Goal: Task Accomplishment & Management: Use online tool/utility

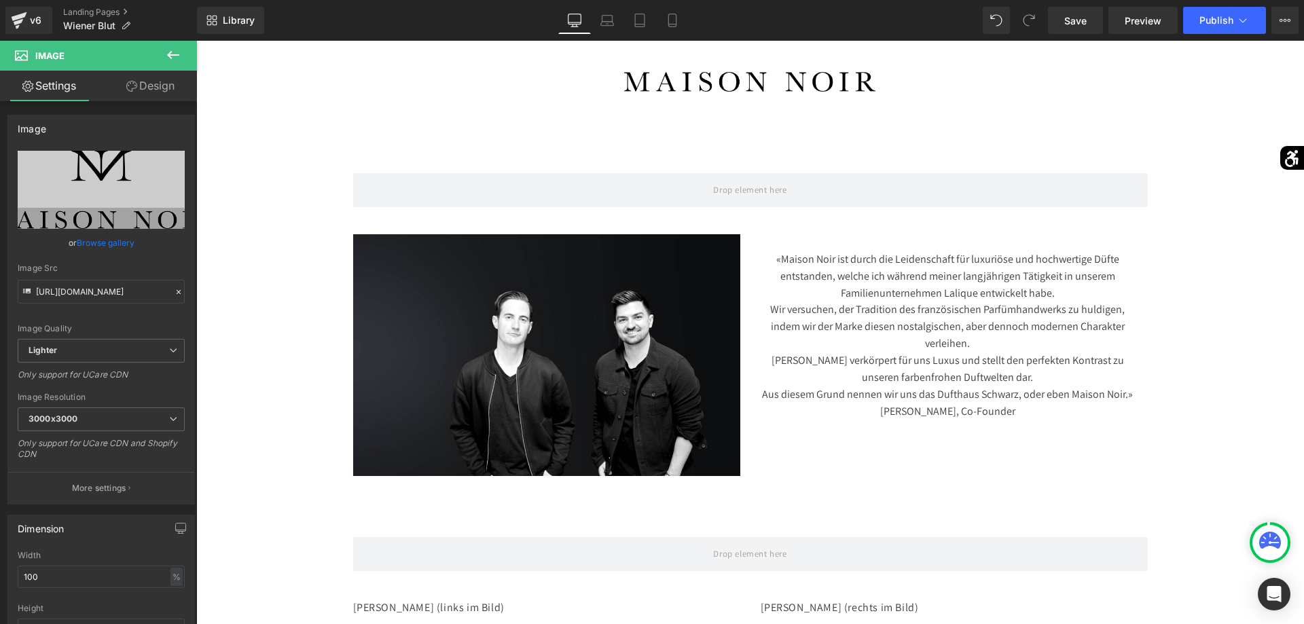
scroll to position [277, 0]
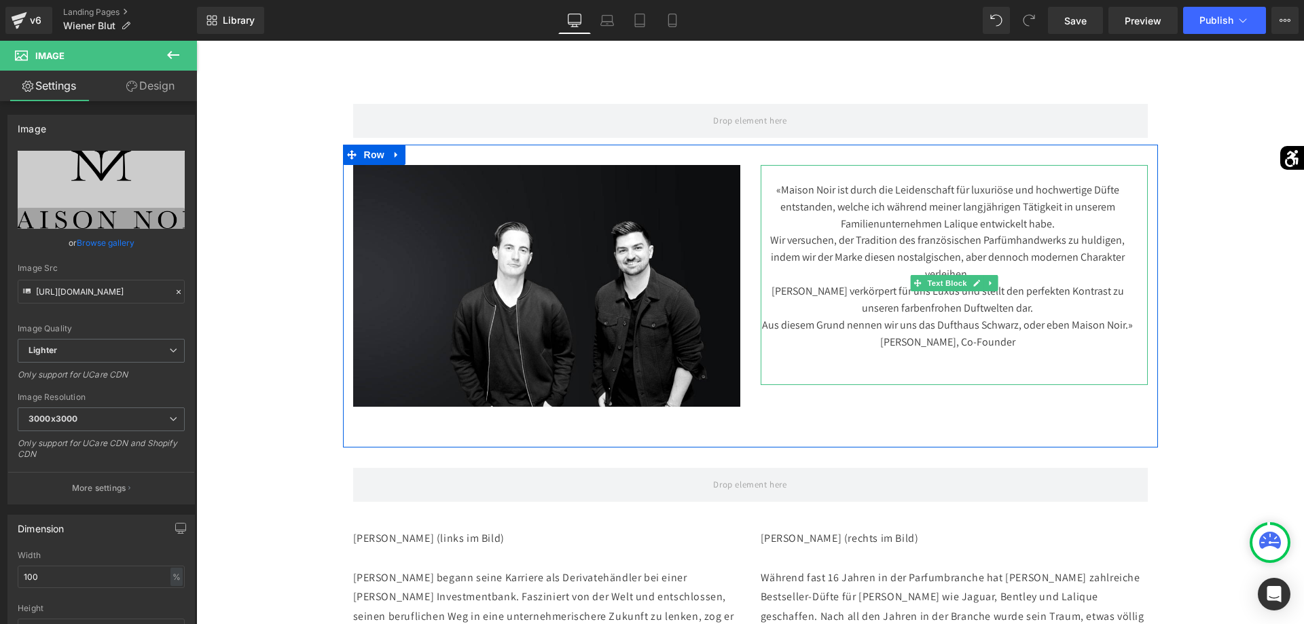
click at [1014, 351] on div "[PERSON_NAME], Co-Founder" at bounding box center [947, 342] width 374 height 17
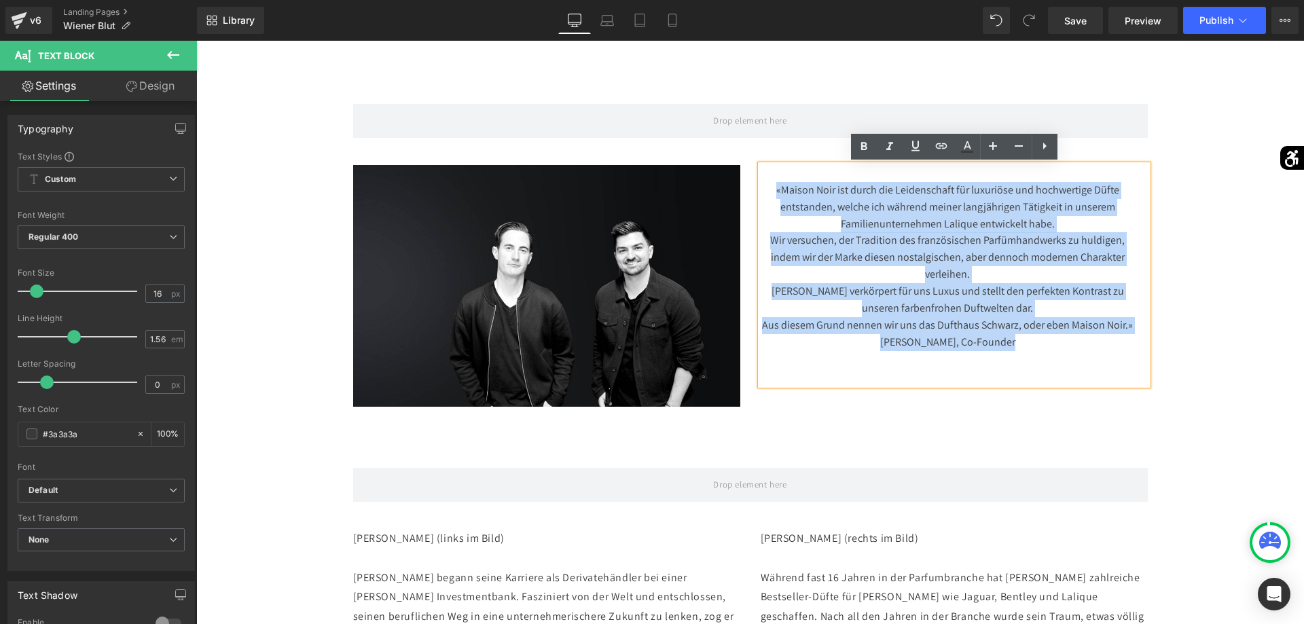
drag, startPoint x: 1026, startPoint y: 363, endPoint x: 756, endPoint y: 191, distance: 319.3
click at [760, 194] on div "«Maison Noir ist durch die Leidenschaft für luxuriöse und hochwertige Düfte ent…" at bounding box center [953, 275] width 387 height 220
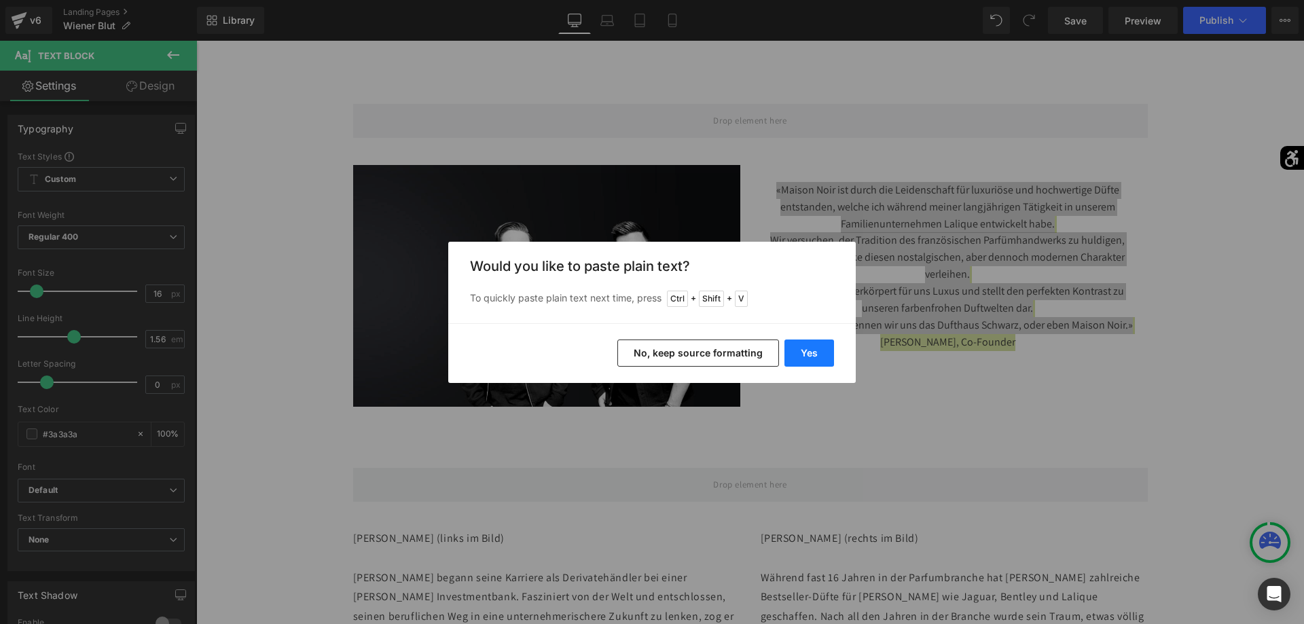
click at [820, 350] on button "Yes" at bounding box center [809, 352] width 50 height 27
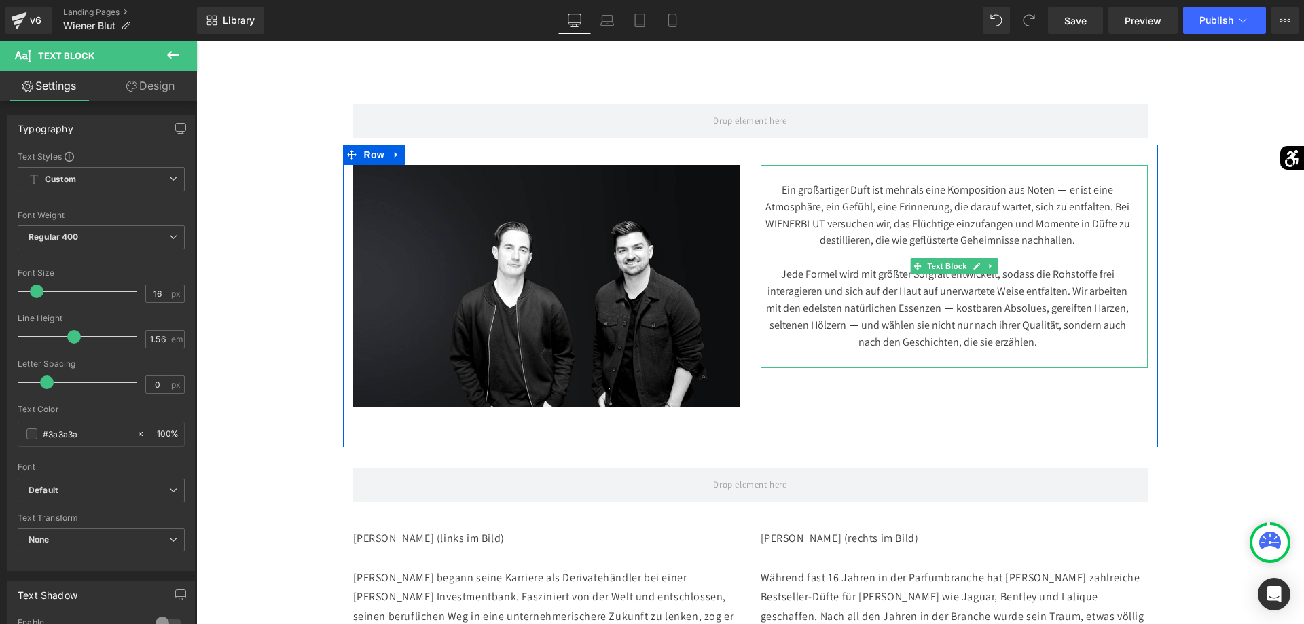
click at [1107, 354] on div "Ein großartiger Duft ist mehr als eine Komposition aus Noten ⸺ er ist eine Atmo…" at bounding box center [953, 266] width 387 height 203
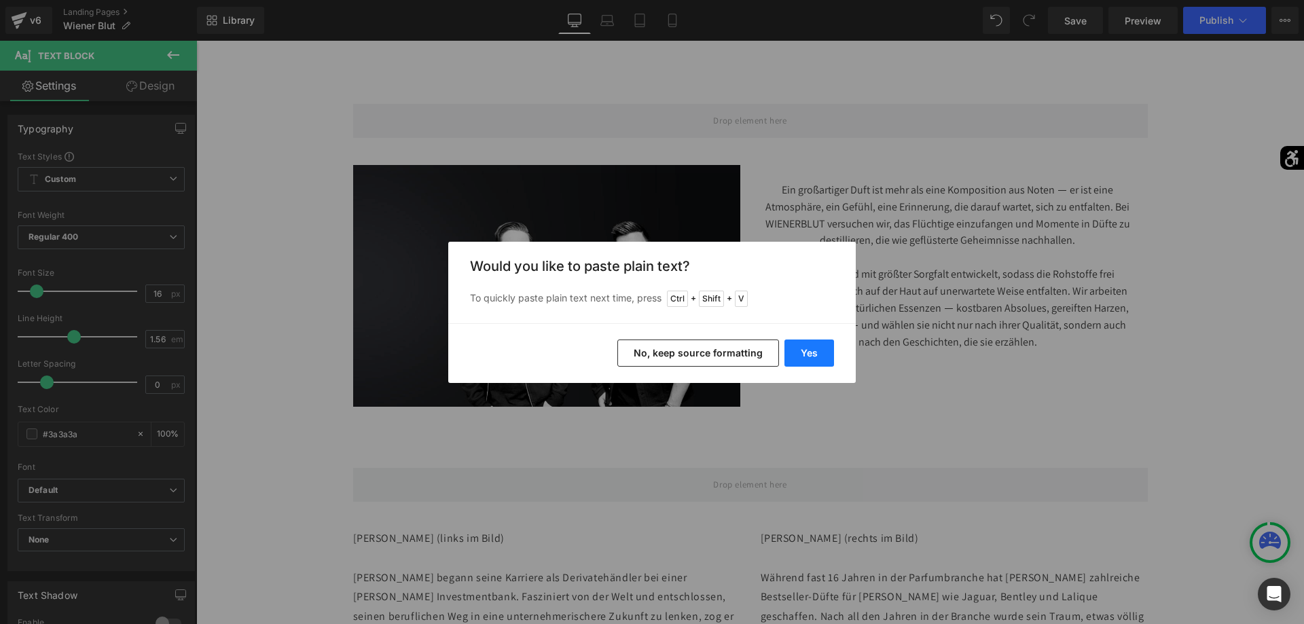
click at [819, 342] on button "Yes" at bounding box center [809, 352] width 50 height 27
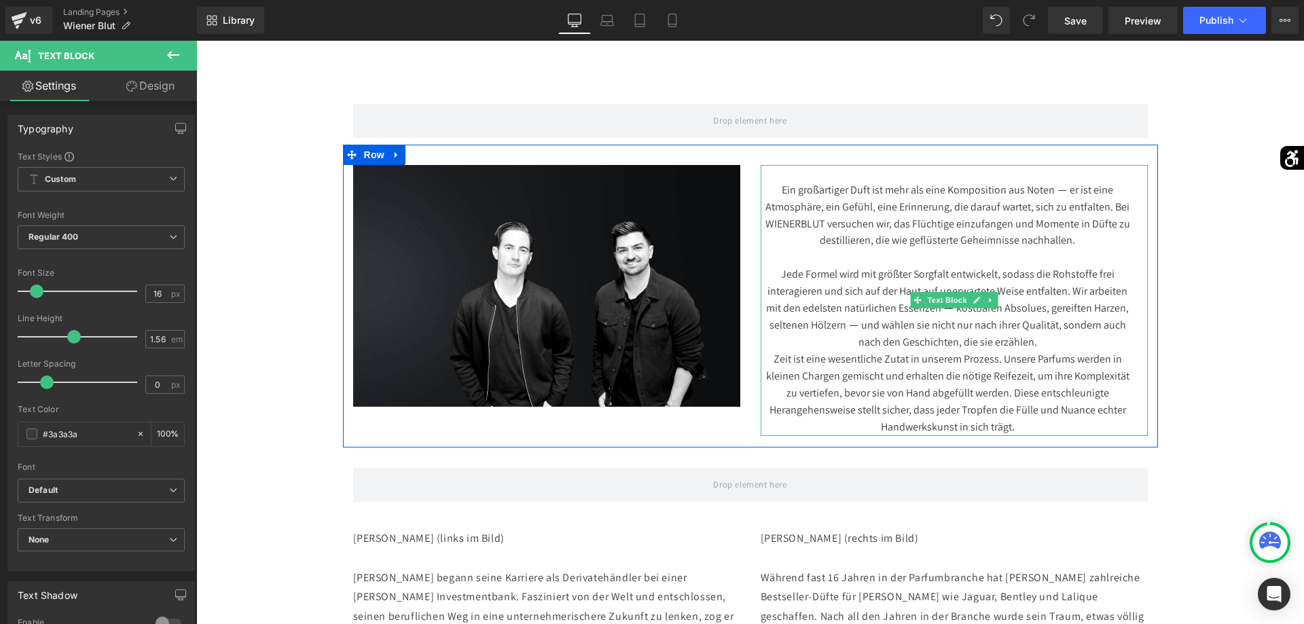
click at [1107, 347] on div "Ein großartiger Duft ist mehr als eine Komposition aus Noten ⸺ er ist eine Atmo…" at bounding box center [953, 300] width 387 height 271
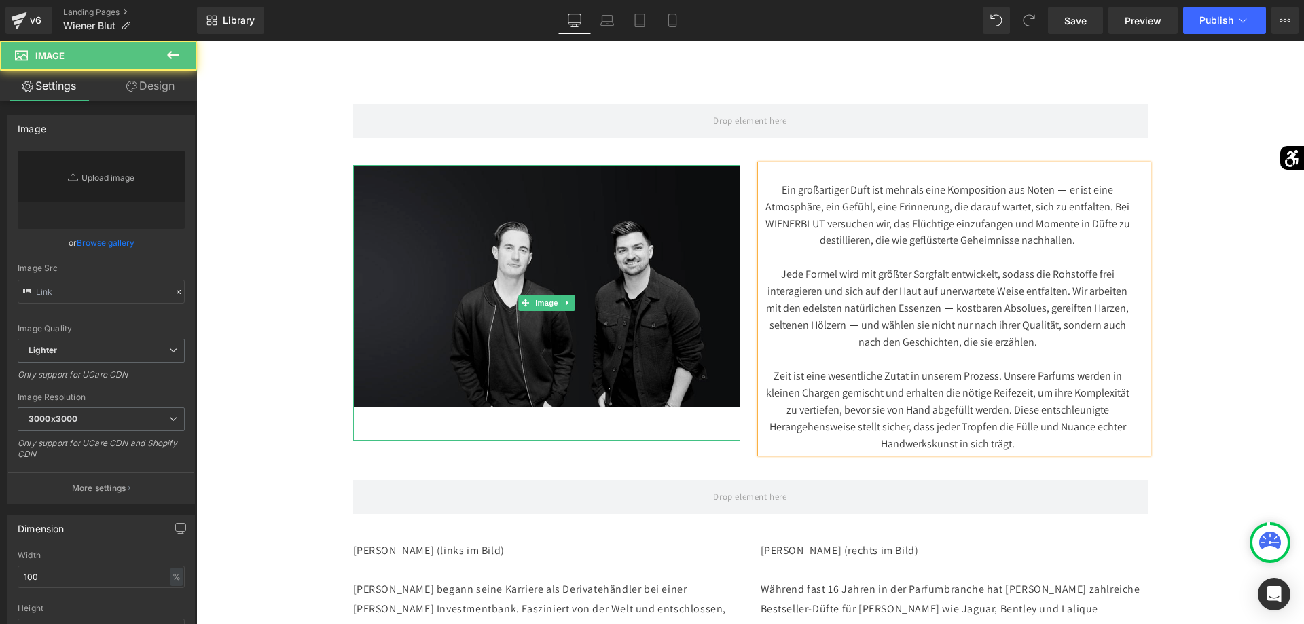
click at [566, 279] on img at bounding box center [546, 303] width 387 height 276
type input "[URL][DOMAIN_NAME]"
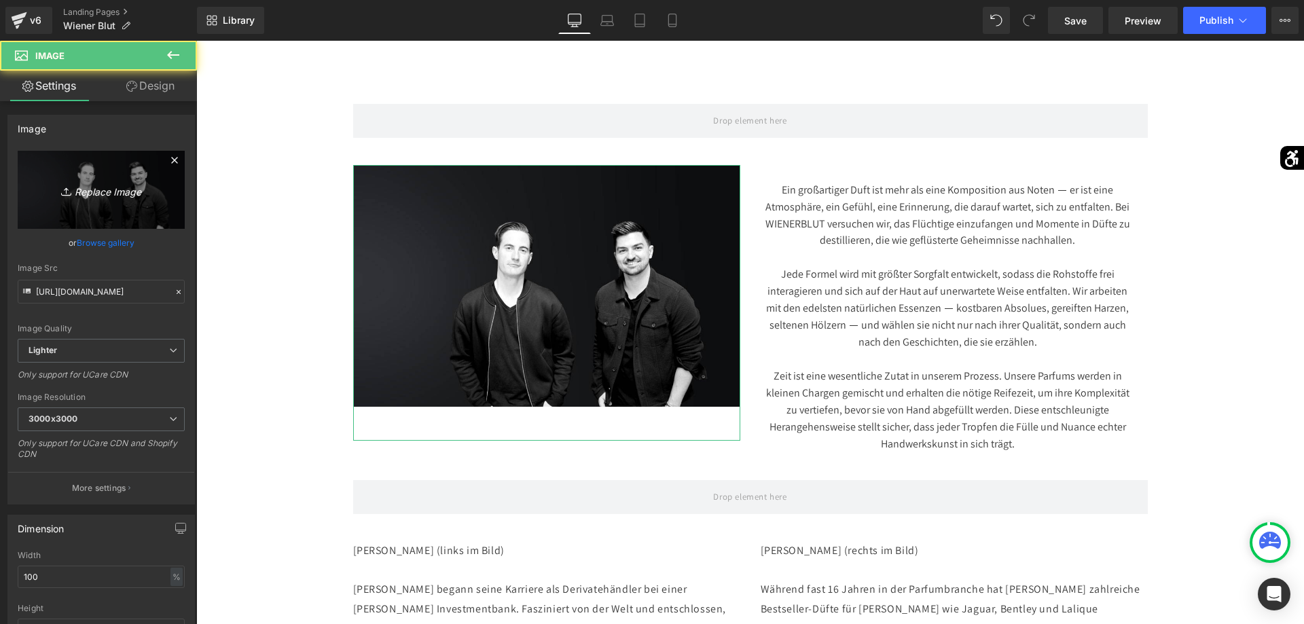
click at [164, 209] on link "Replace Image" at bounding box center [101, 190] width 167 height 78
type input "C:\fakepath\WienerBlut-Lauber-Kopie-profumi.jpg"
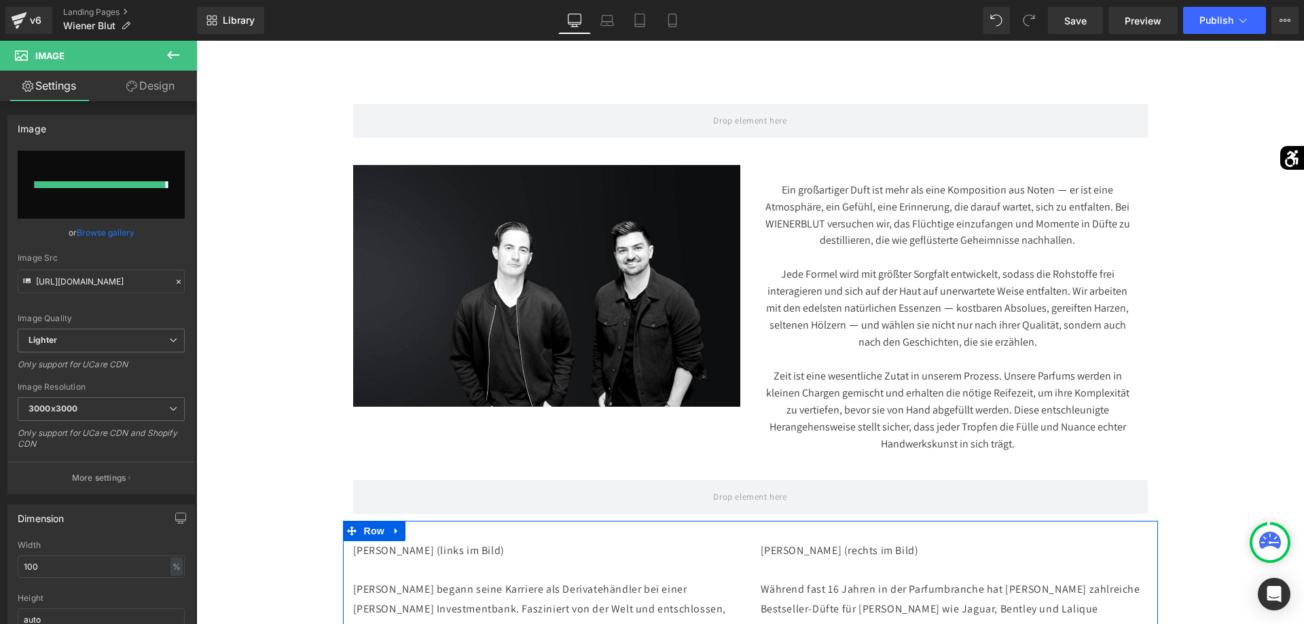
type input "[URL][DOMAIN_NAME][PERSON_NAME]"
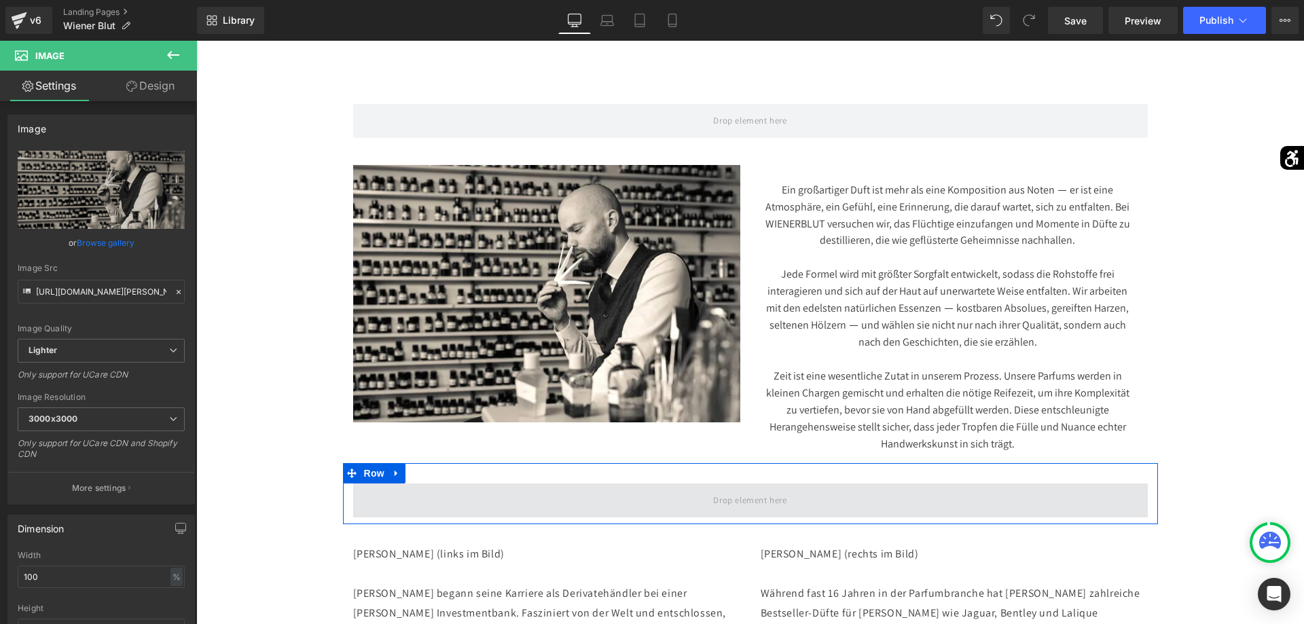
scroll to position [0, 0]
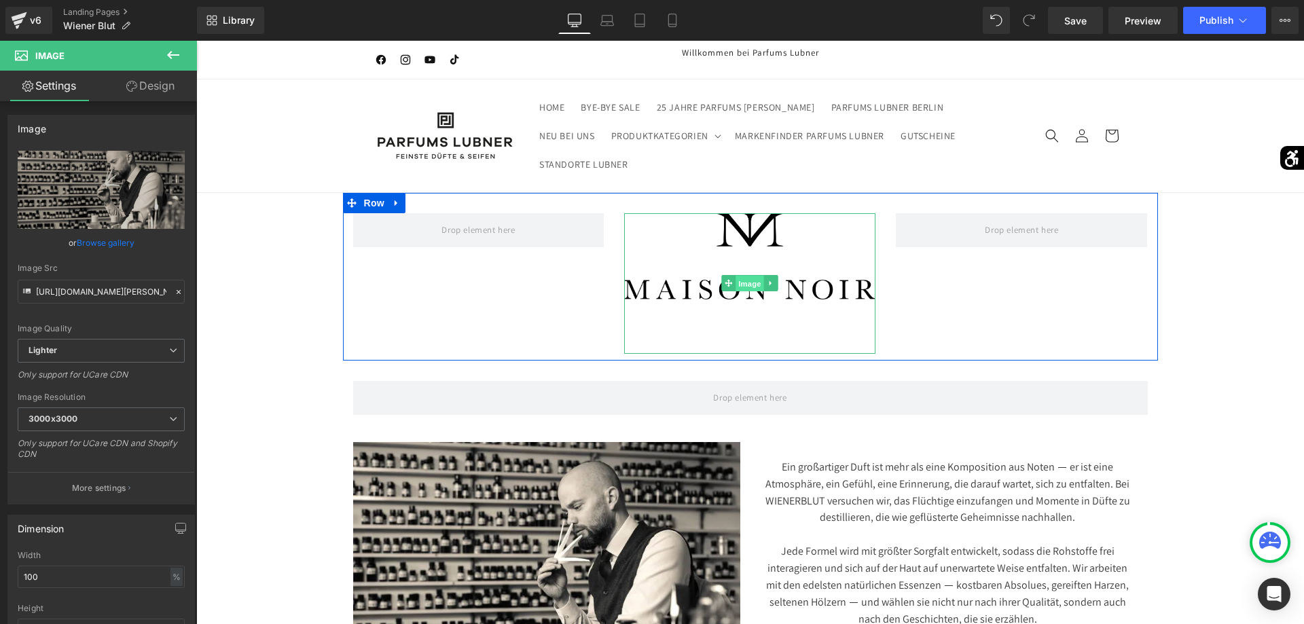
click at [757, 284] on span "Image" at bounding box center [750, 284] width 29 height 16
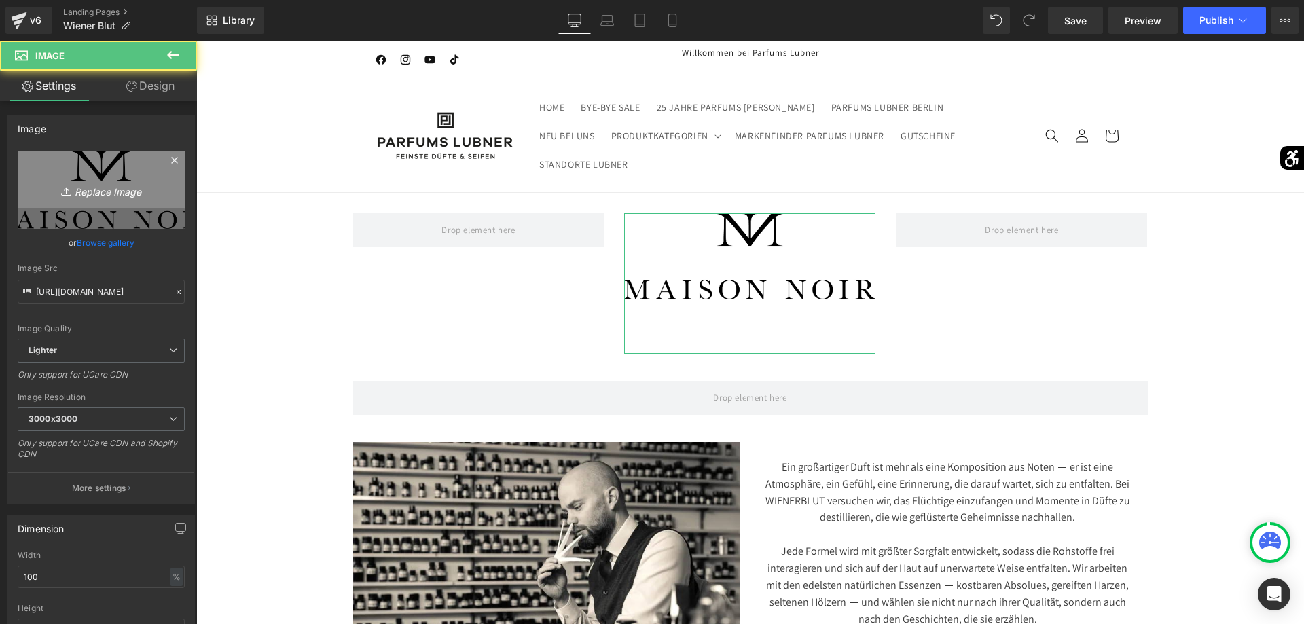
click at [156, 201] on link "Replace Image" at bounding box center [101, 190] width 167 height 78
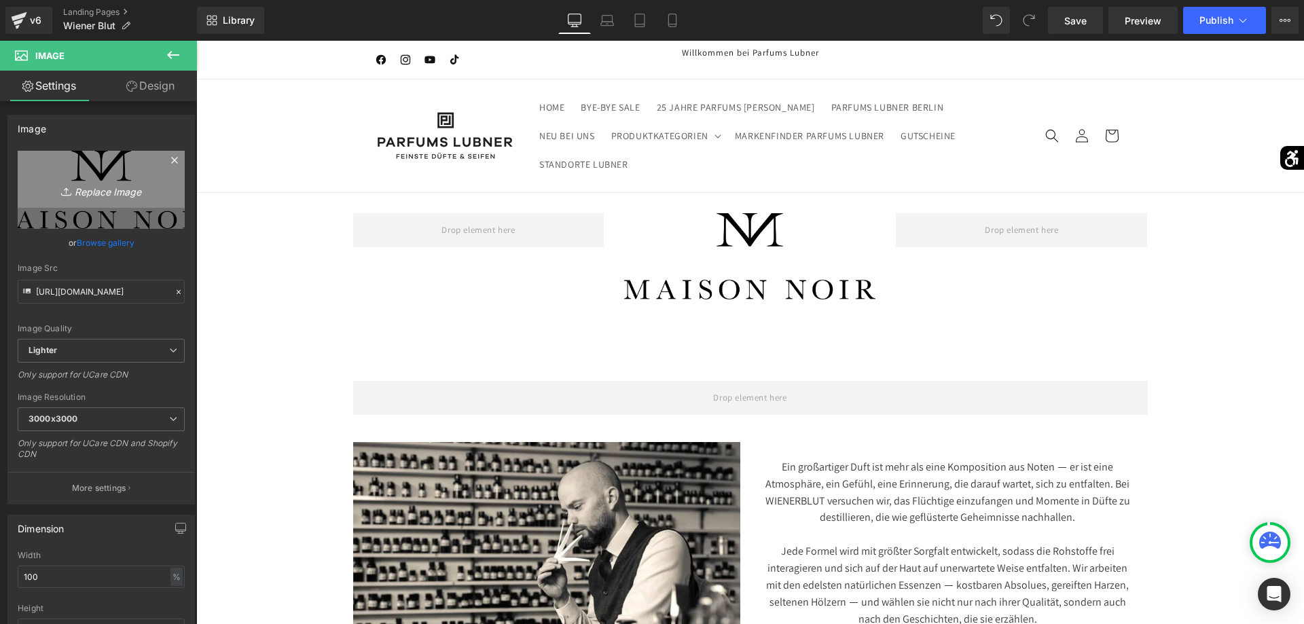
type input "C:\fakepath\WIENER-logo-e1717852470739.jpg"
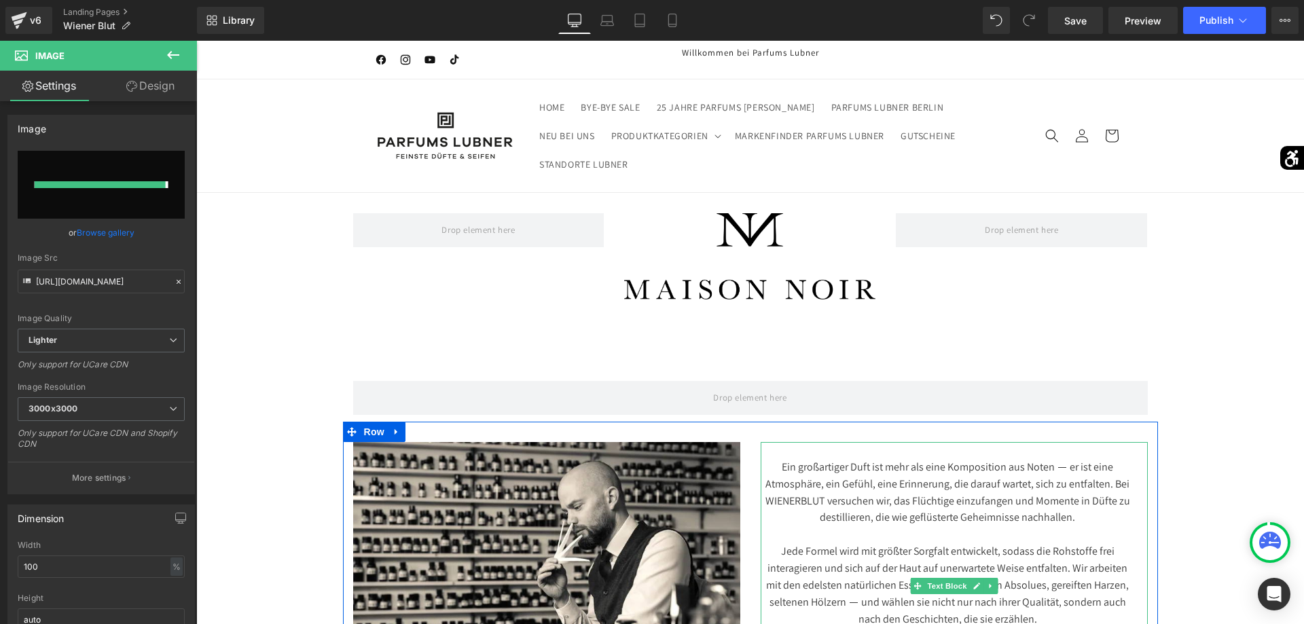
type input "[URL][DOMAIN_NAME]"
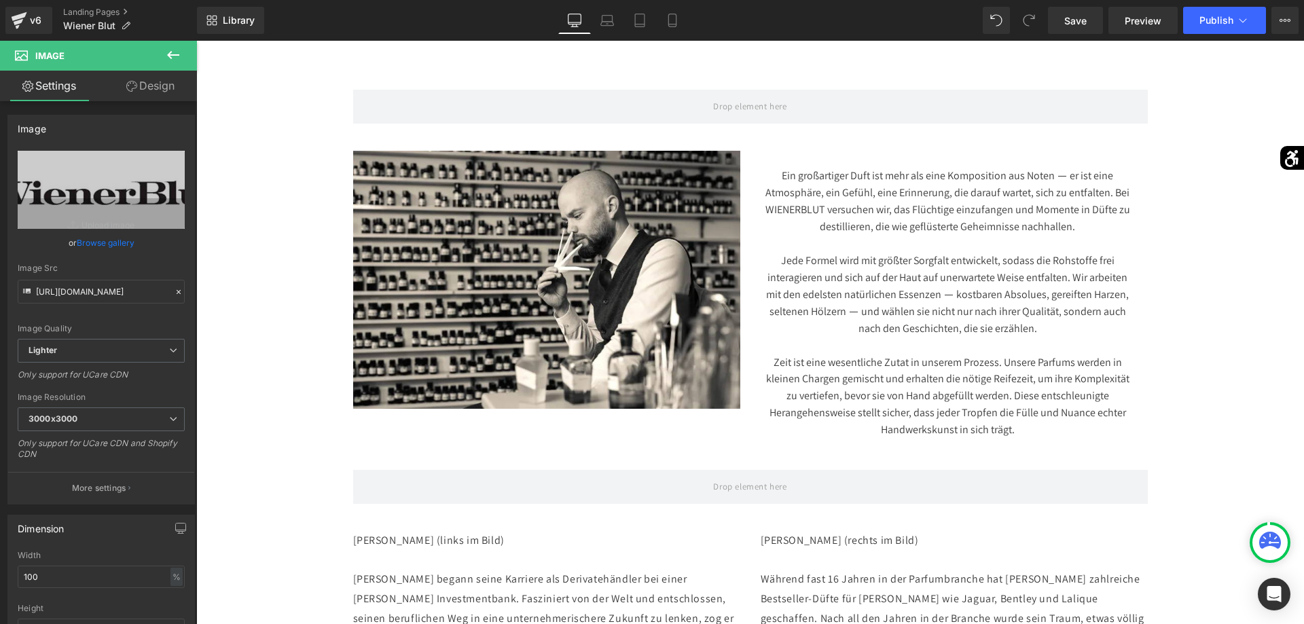
scroll to position [554, 0]
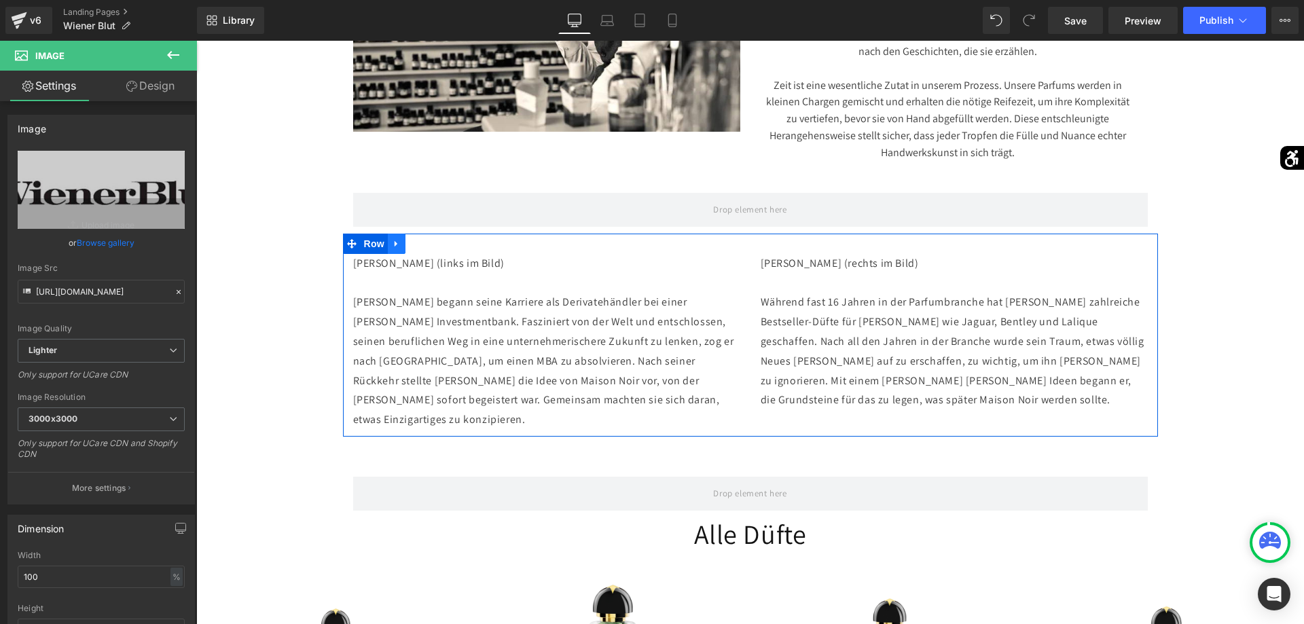
click at [399, 251] on link at bounding box center [397, 244] width 18 height 20
click at [427, 244] on icon at bounding box center [432, 244] width 10 height 10
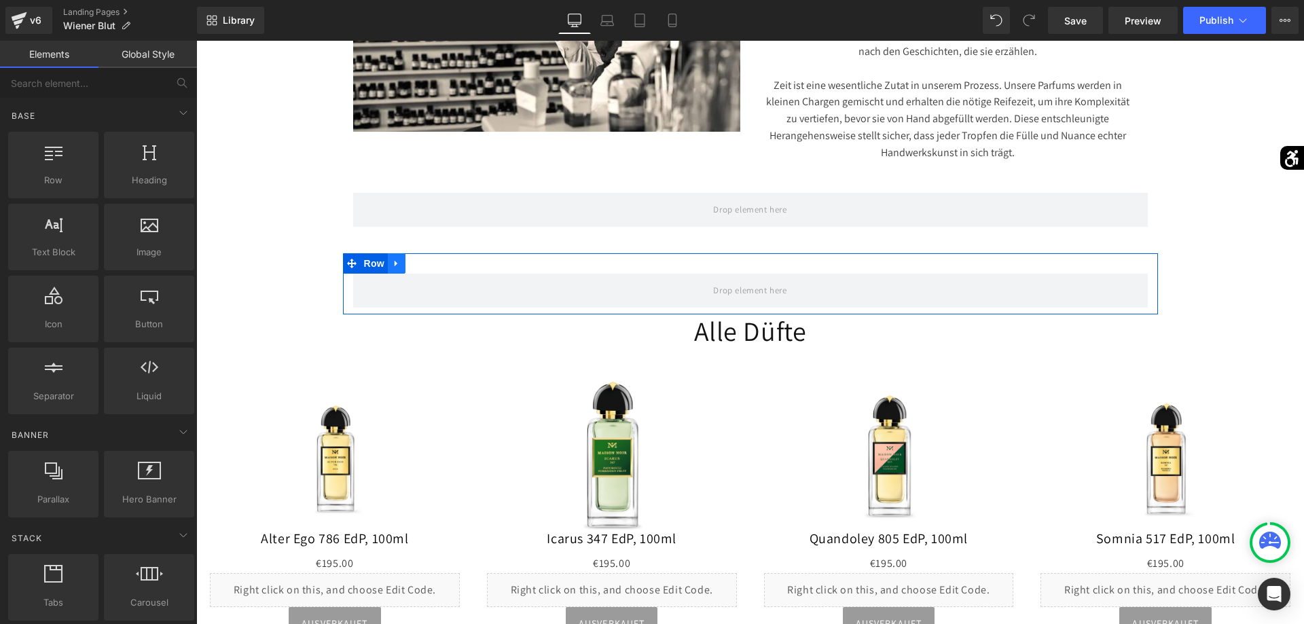
click at [404, 268] on link at bounding box center [397, 263] width 18 height 20
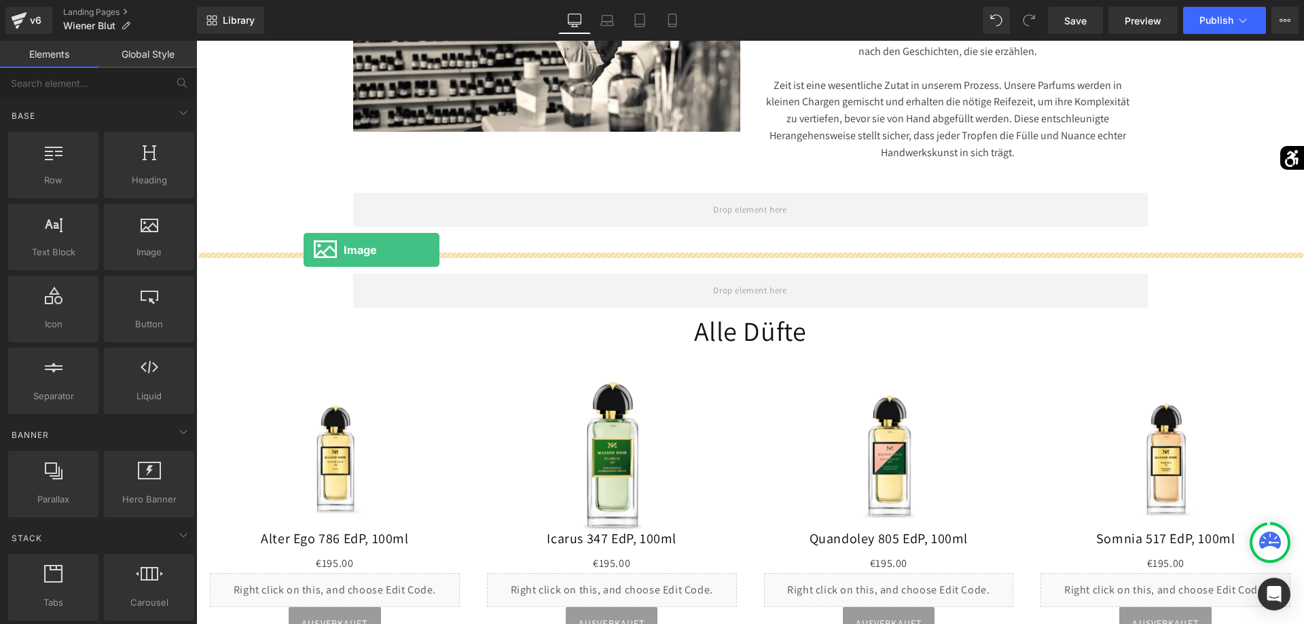
drag, startPoint x: 386, startPoint y: 293, endPoint x: 303, endPoint y: 250, distance: 92.9
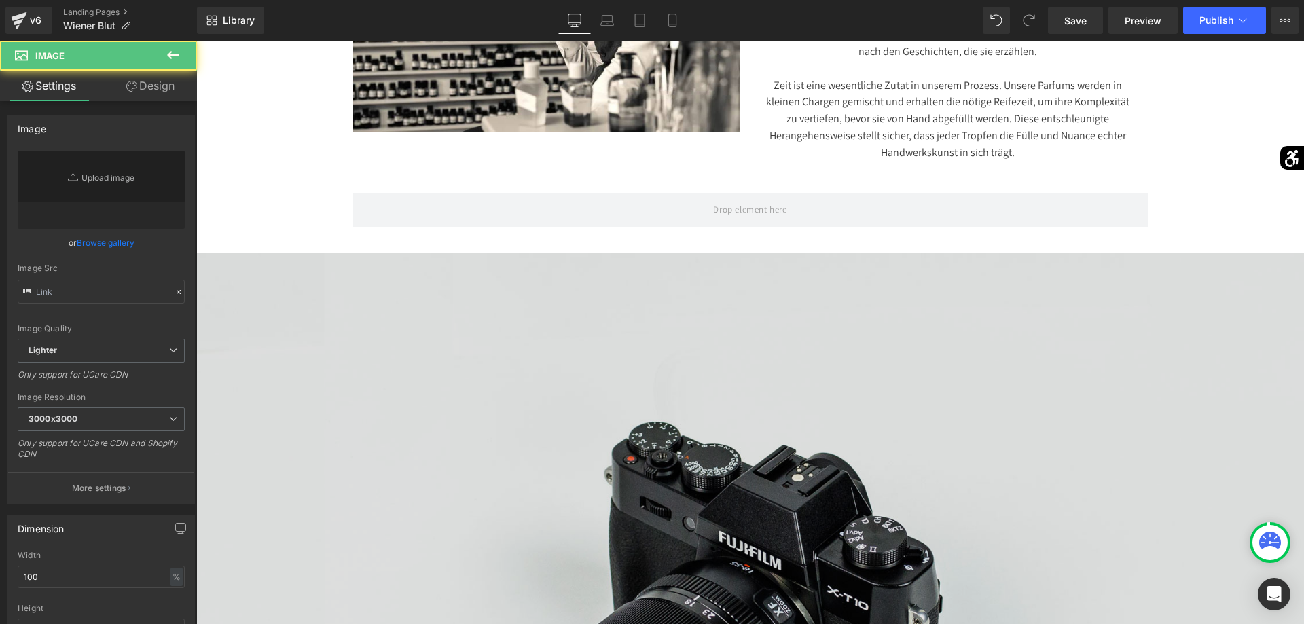
type input "//[DOMAIN_NAME][URL]"
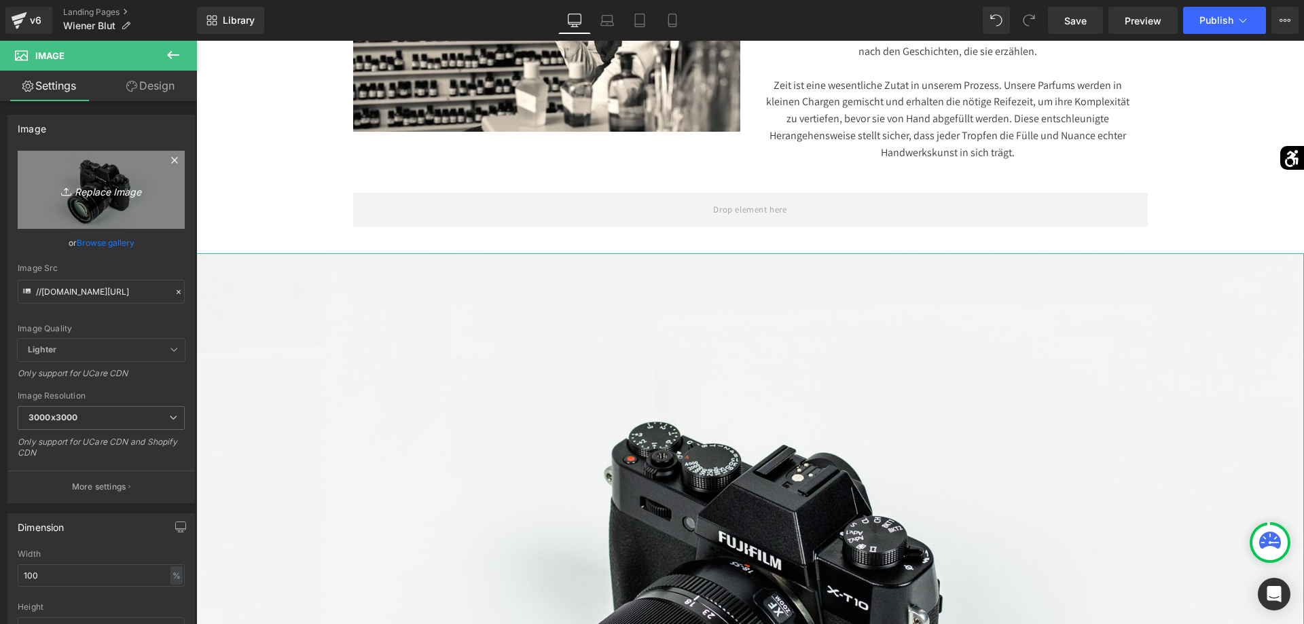
click at [166, 225] on link "Replace Image" at bounding box center [101, 190] width 167 height 78
type input "C:\fakepath\029e61697f4150e5ef6d40943265b97683dbcaf6-1440x576.jpg"
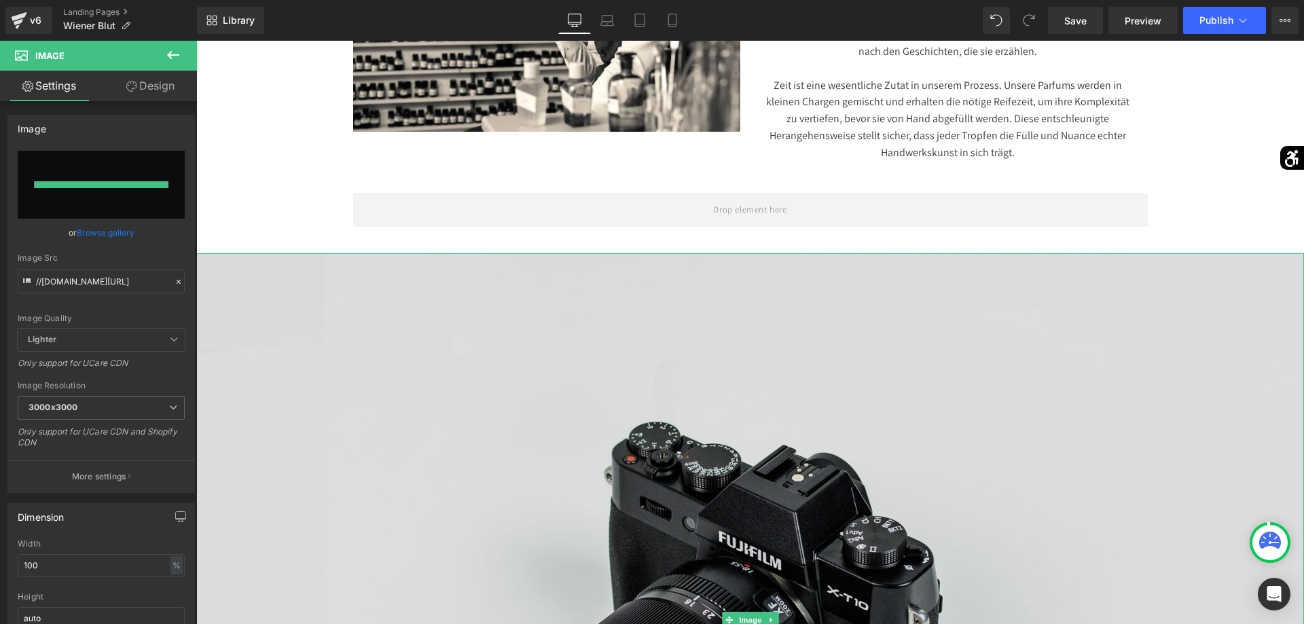
type input "[URL][DOMAIN_NAME]"
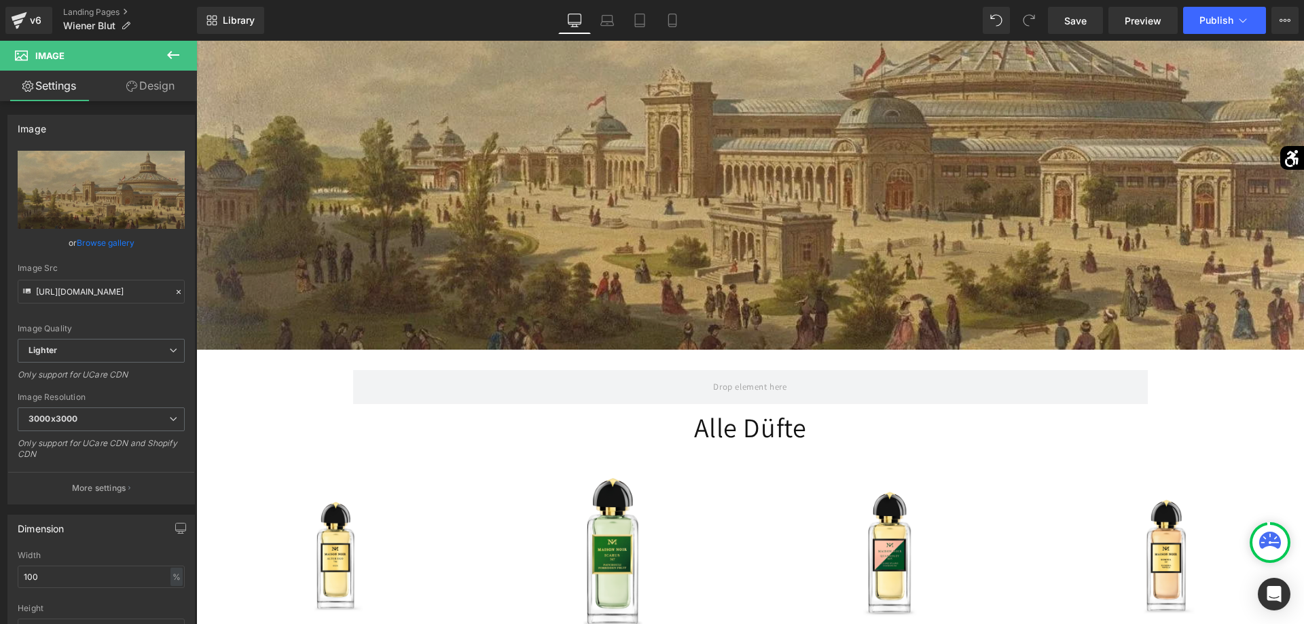
scroll to position [1108, 0]
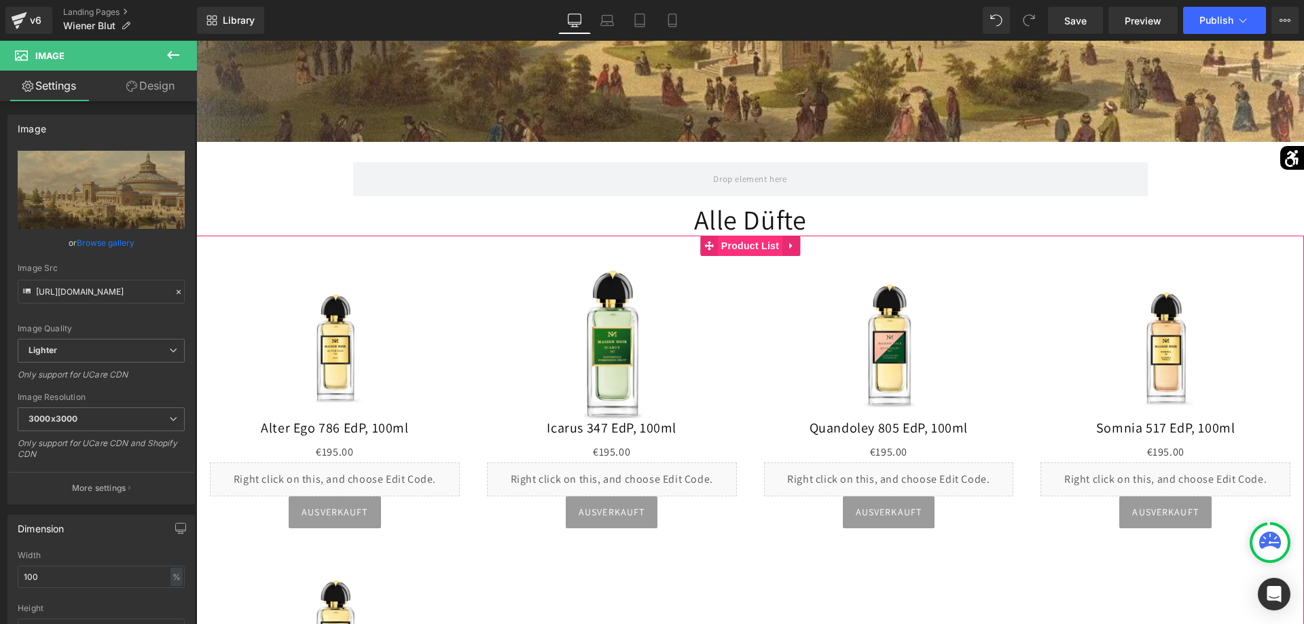
click at [742, 242] on span "Product List" at bounding box center [750, 246] width 65 height 20
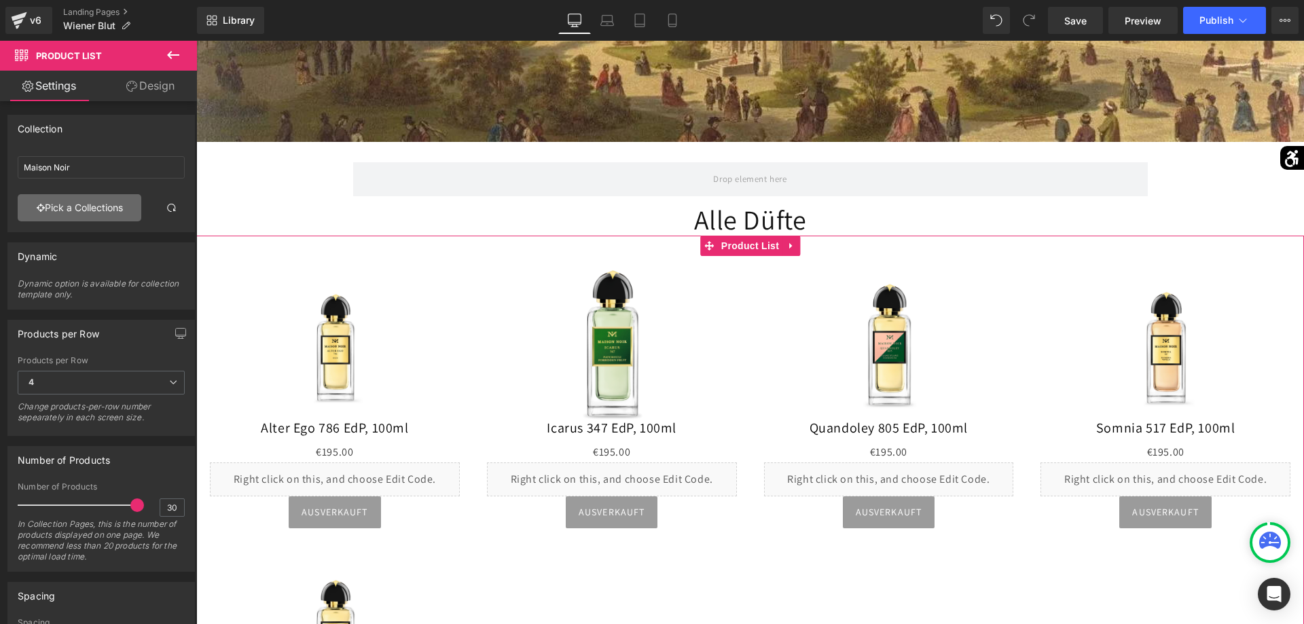
click at [127, 198] on link "Pick a Collections" at bounding box center [80, 207] width 124 height 27
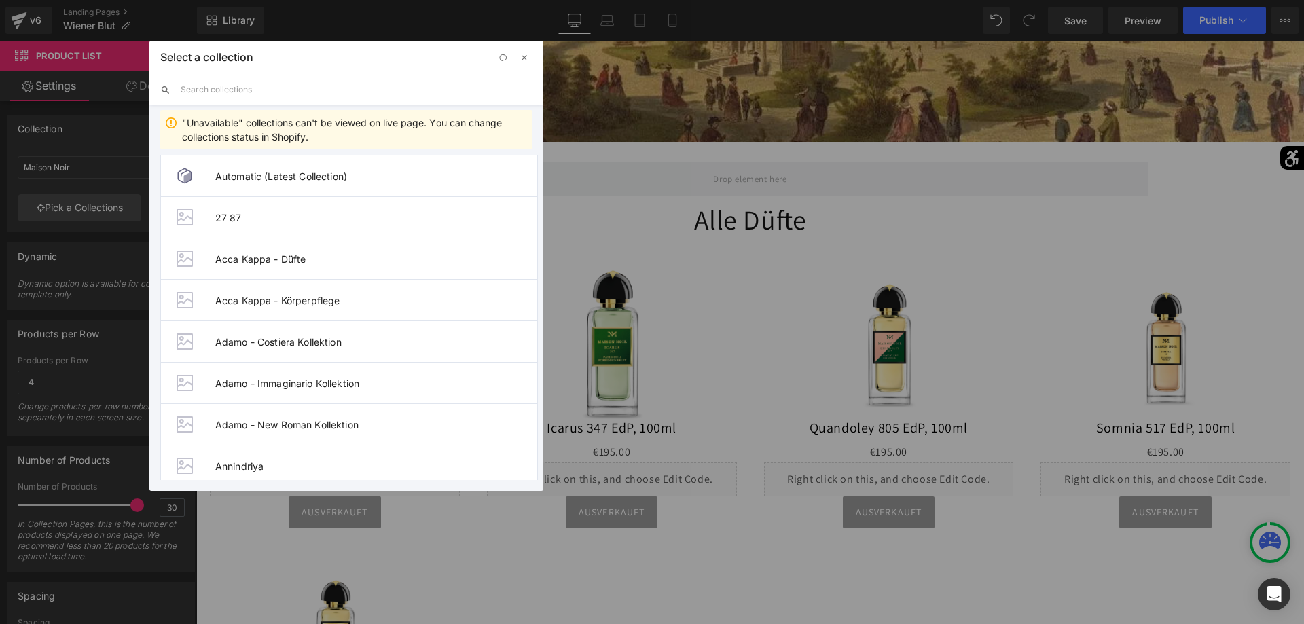
click at [255, 93] on input "text" at bounding box center [357, 90] width 352 height 30
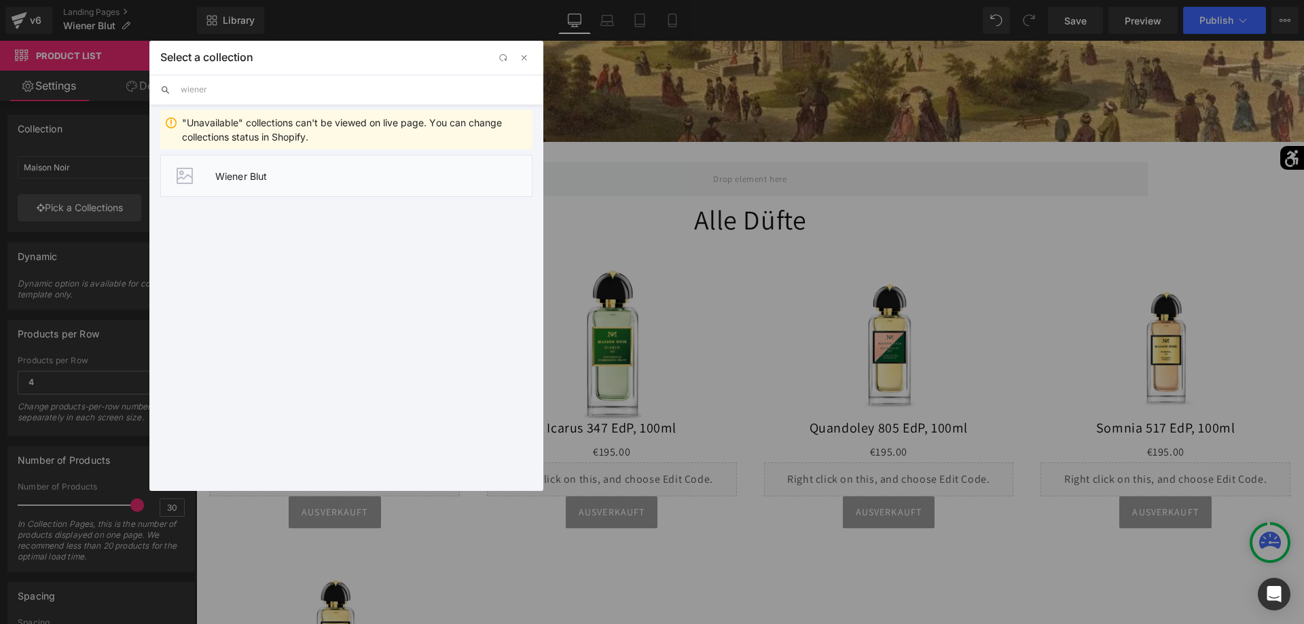
type input "wiener"
click at [232, 174] on span "Wiener Blut" at bounding box center [373, 176] width 316 height 12
type input "Wiener Blut"
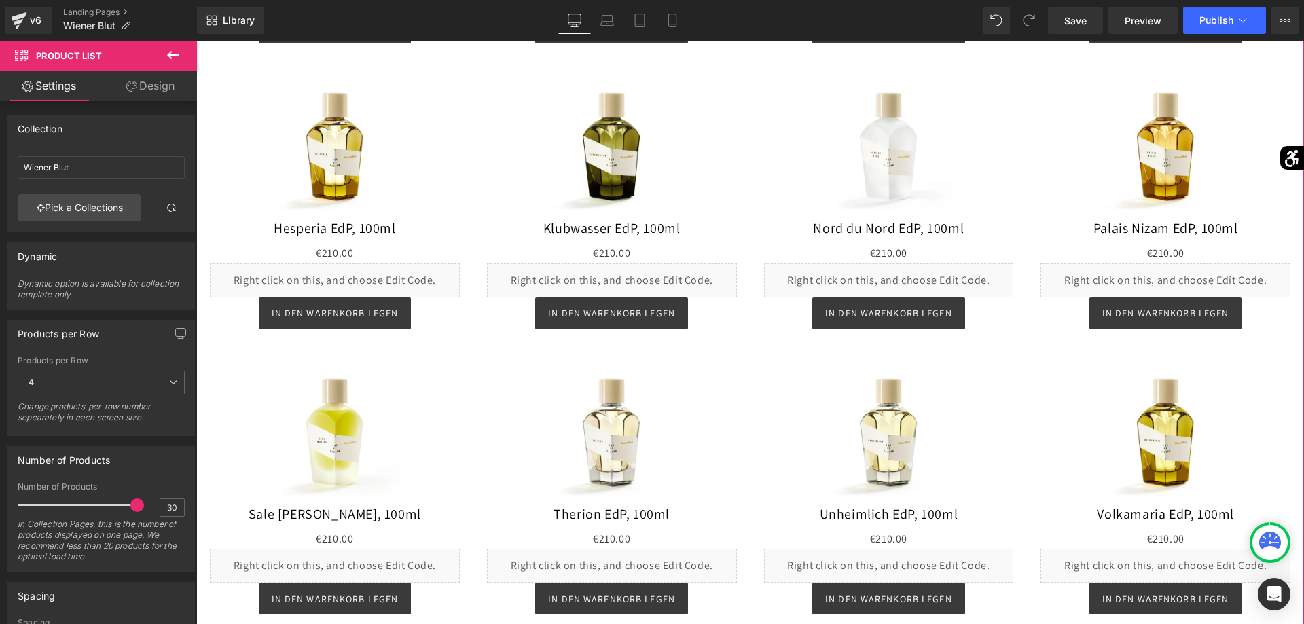
scroll to position [1731, 0]
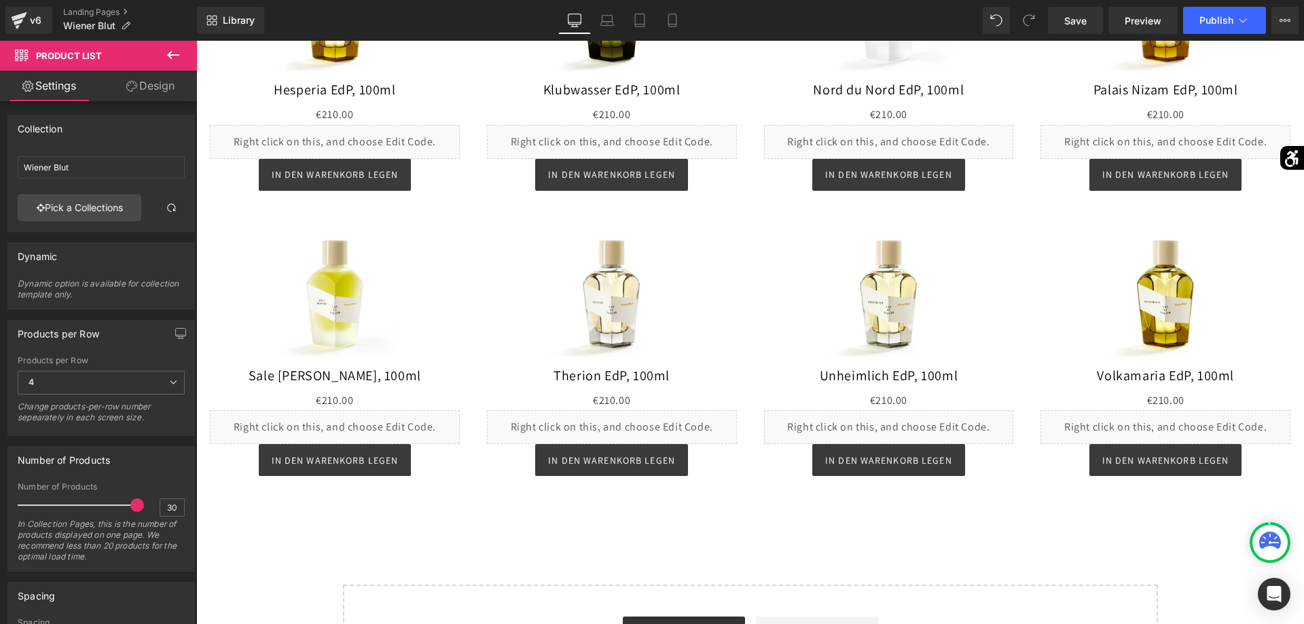
click at [164, 56] on button at bounding box center [173, 56] width 48 height 30
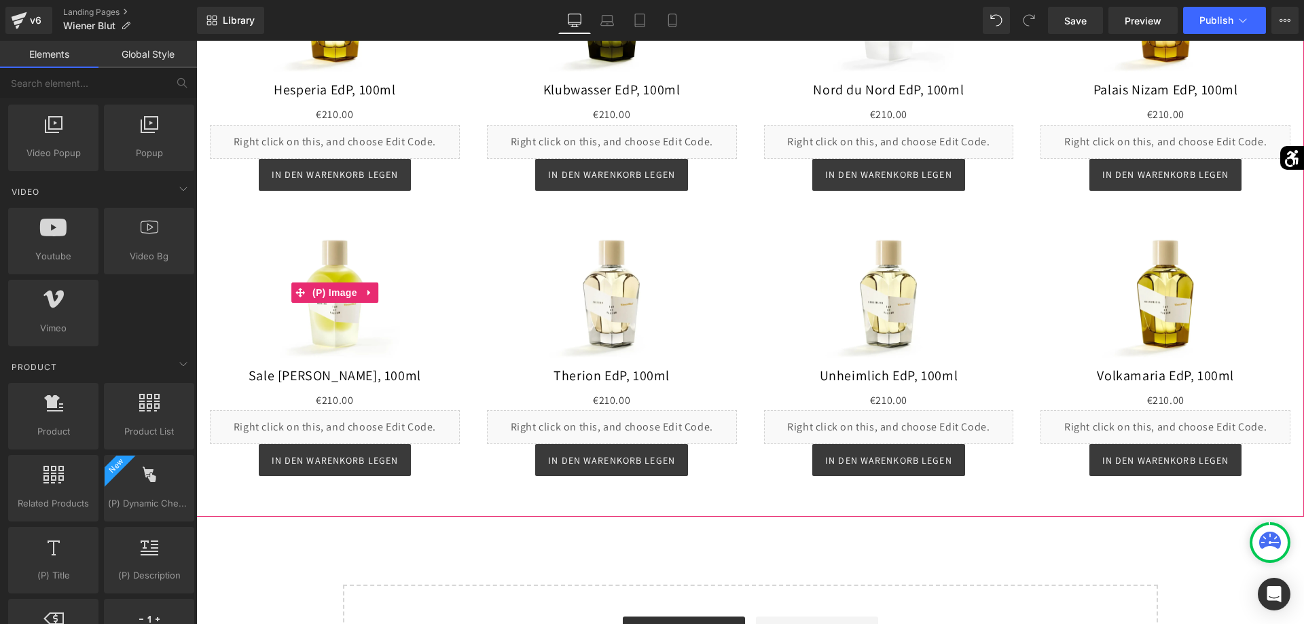
scroll to position [1454, 0]
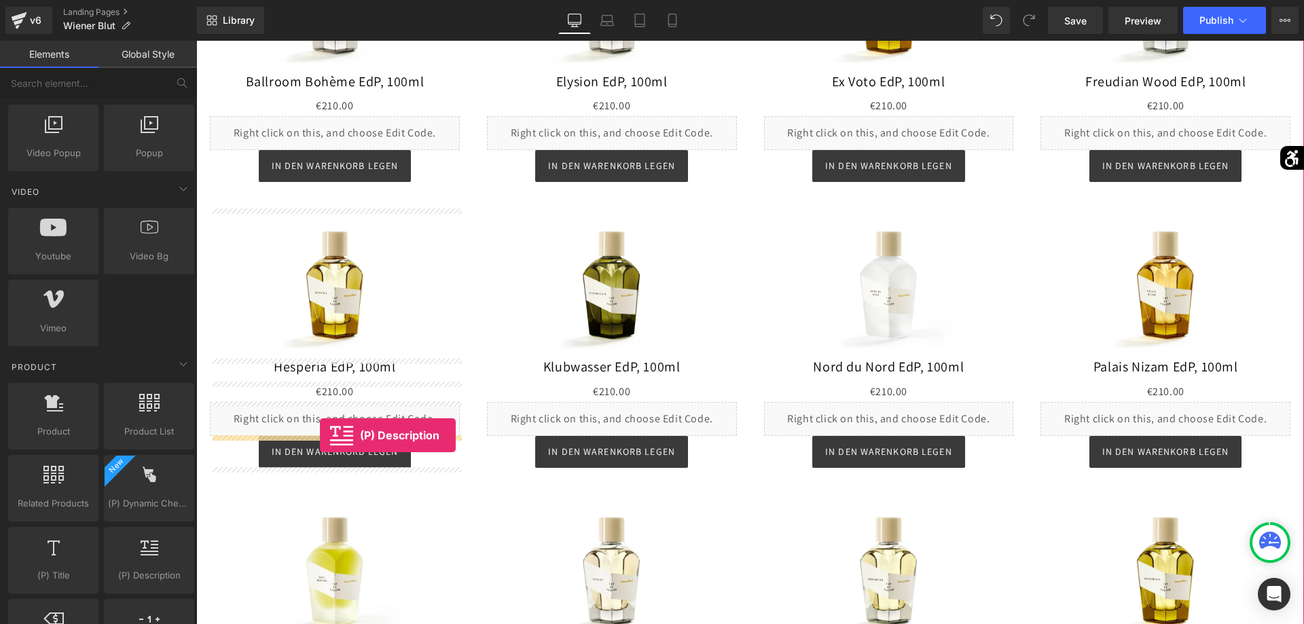
drag, startPoint x: 353, startPoint y: 588, endPoint x: 320, endPoint y: 435, distance: 156.3
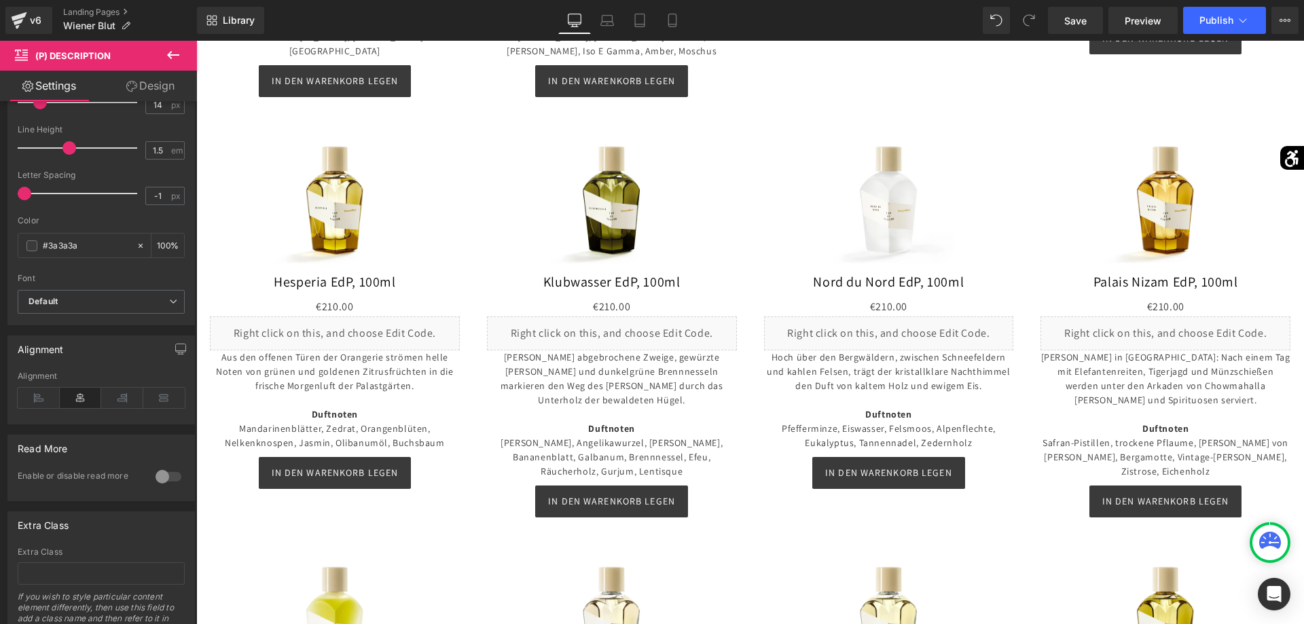
scroll to position [255, 0]
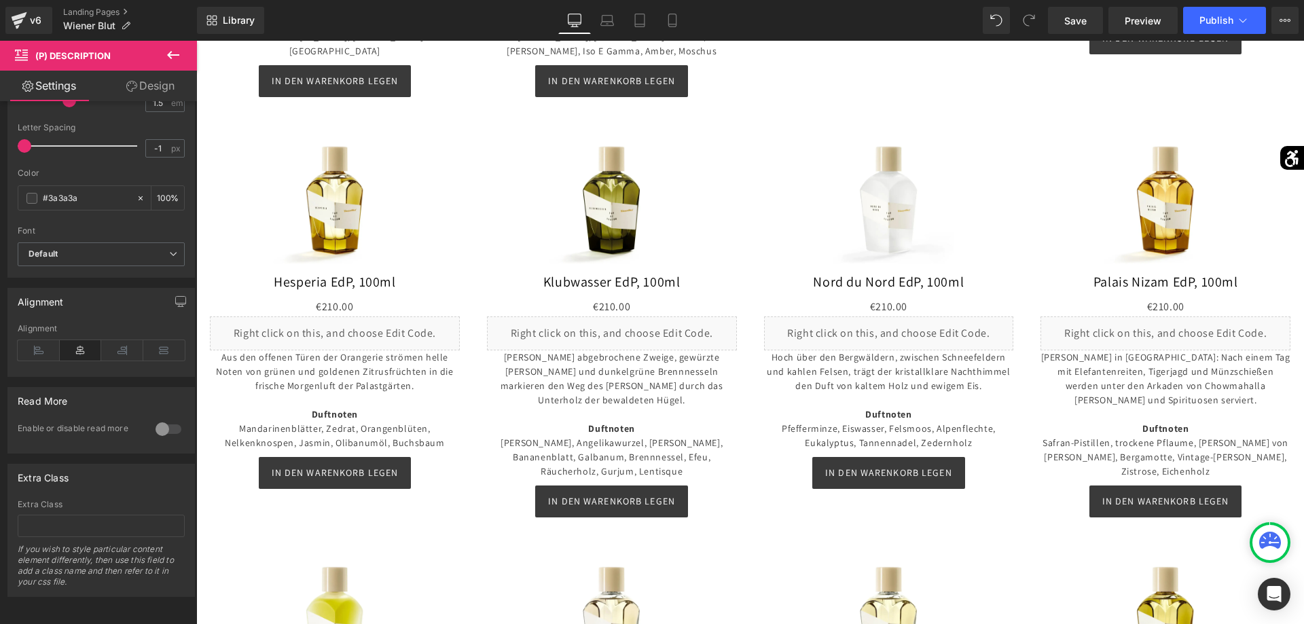
click at [170, 426] on div at bounding box center [168, 429] width 33 height 22
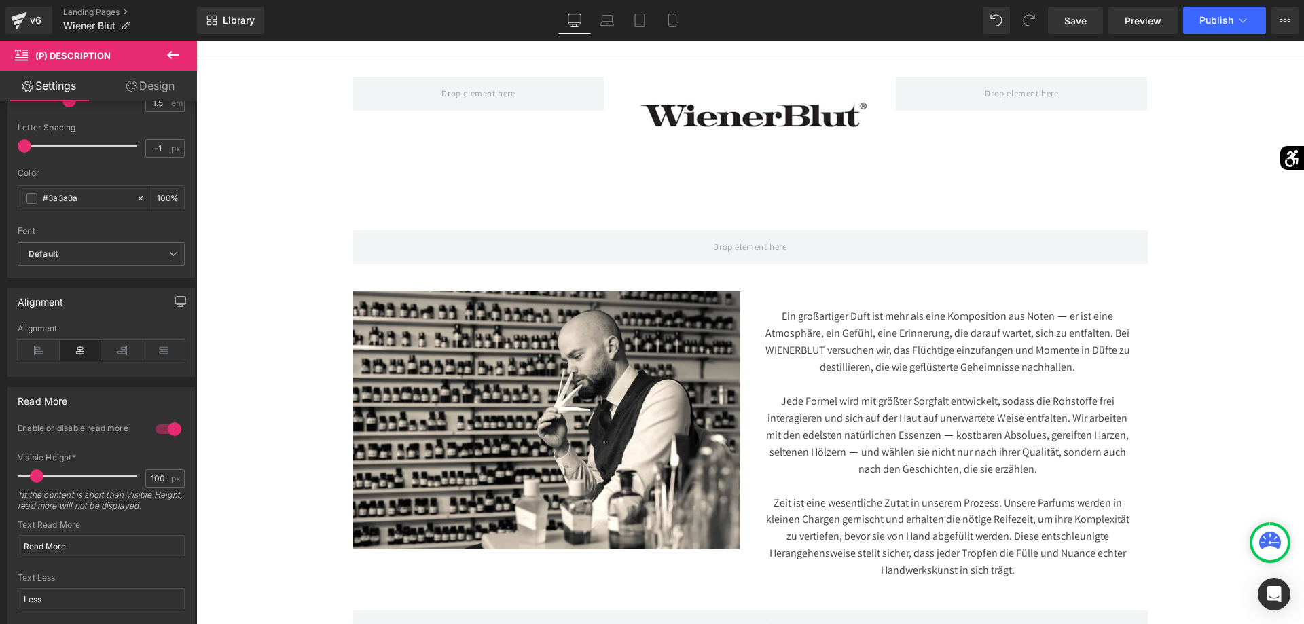
scroll to position [0, 0]
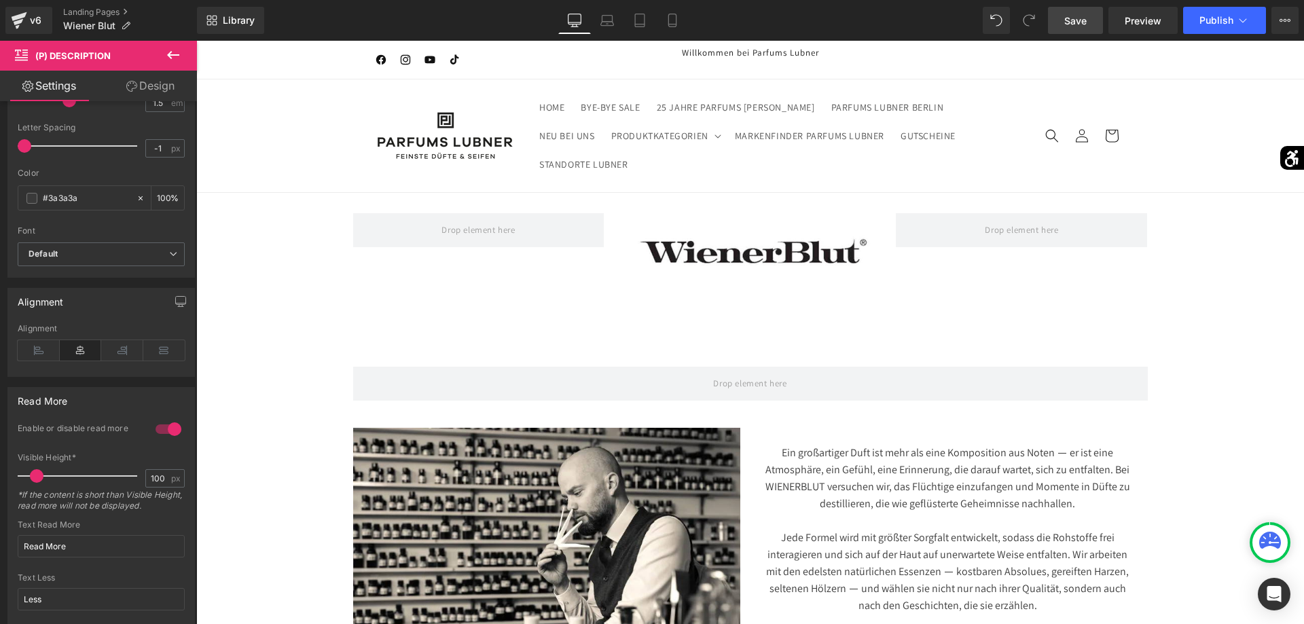
click at [1072, 23] on span "Save" at bounding box center [1075, 21] width 22 height 14
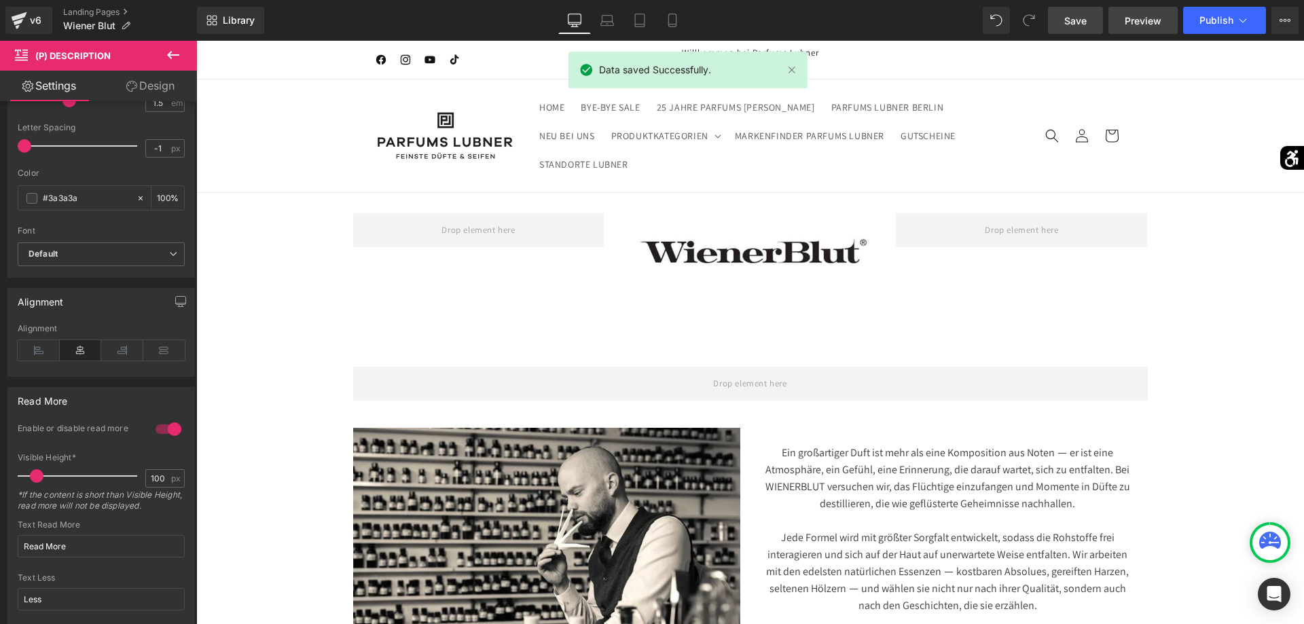
click at [1156, 25] on span "Preview" at bounding box center [1142, 21] width 37 height 14
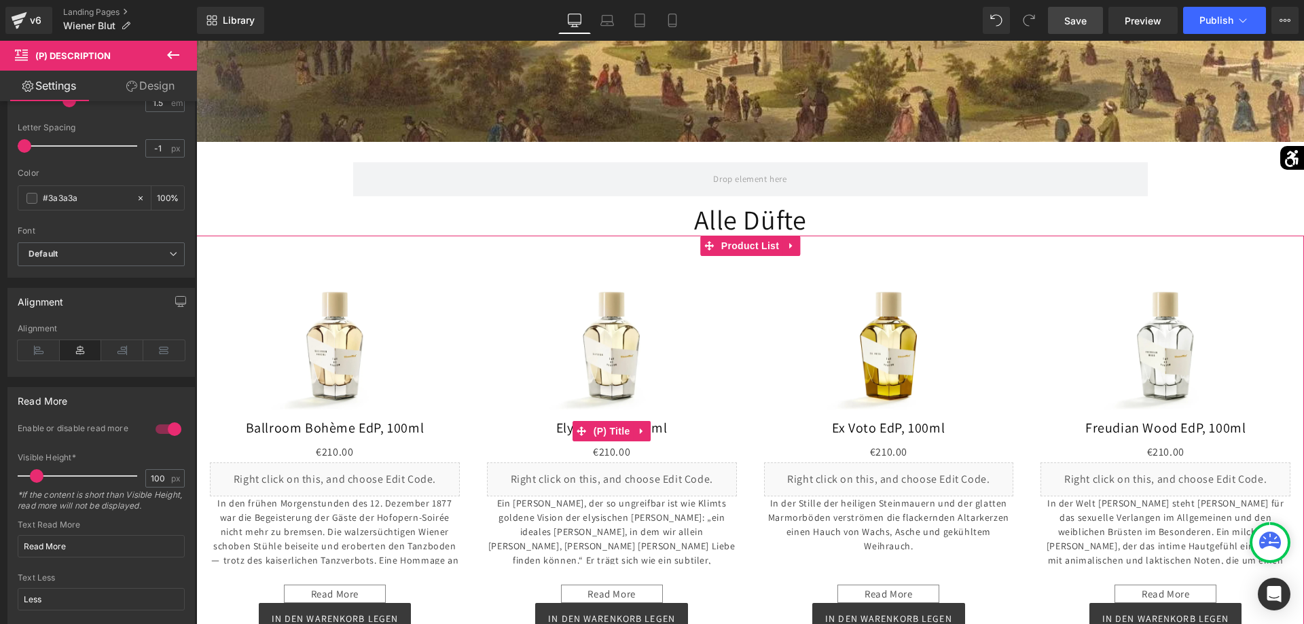
scroll to position [1247, 0]
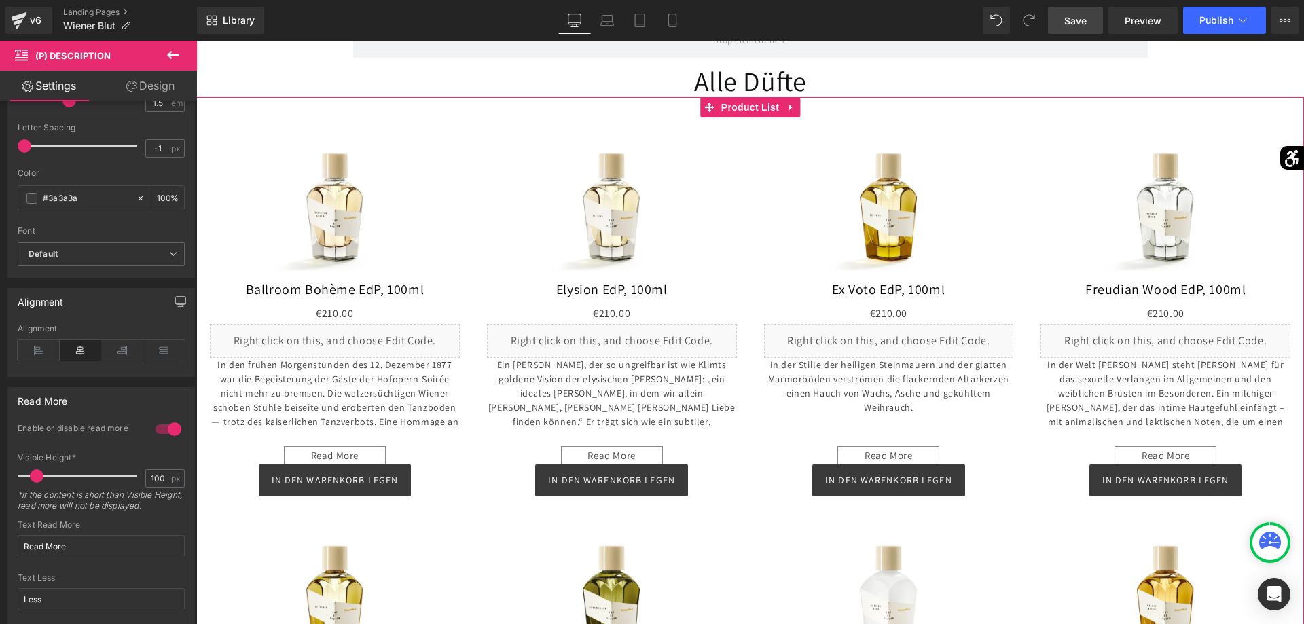
click at [280, 397] on p "In den frühen Morgenstunden des 12. Dezember 1877 war die Begeisterung der Gäst…" at bounding box center [335, 408] width 250 height 100
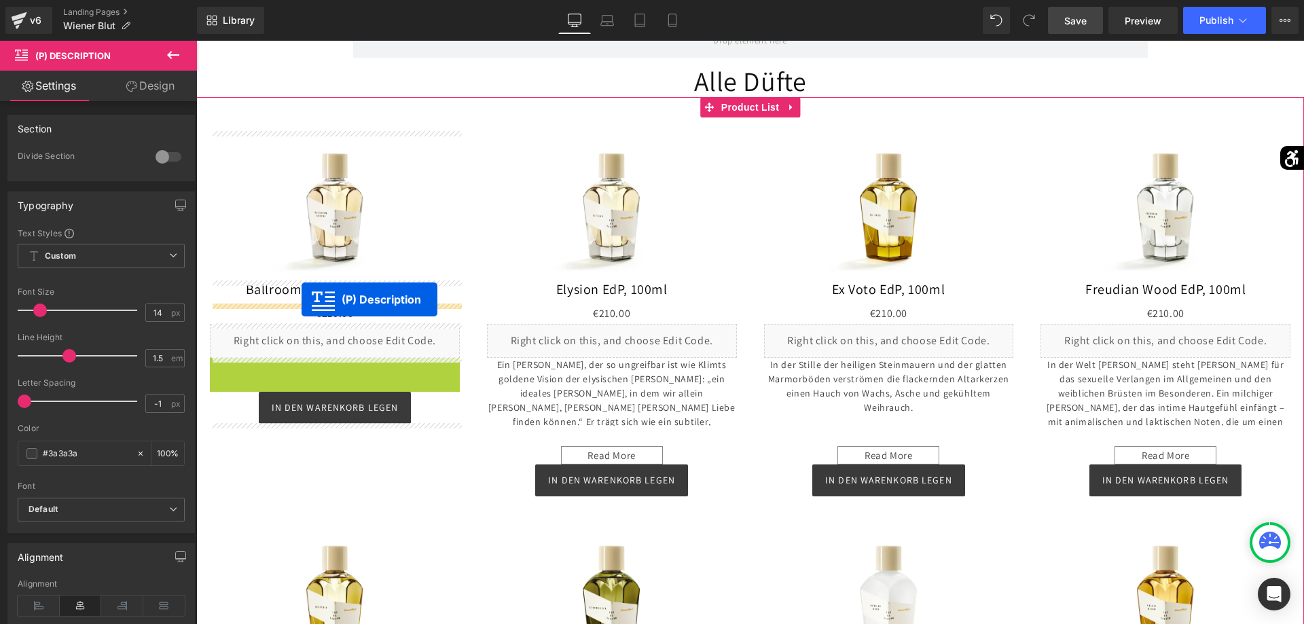
drag, startPoint x: 291, startPoint y: 405, endPoint x: 301, endPoint y: 299, distance: 106.4
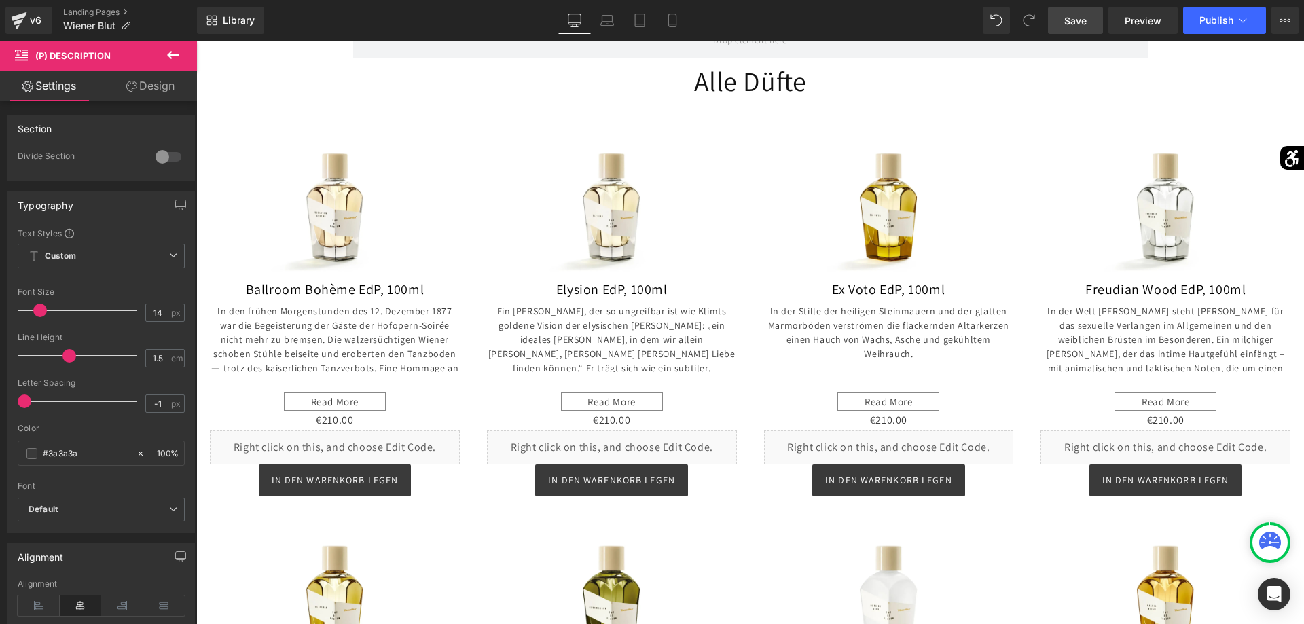
click at [1085, 24] on span "Save" at bounding box center [1075, 21] width 22 height 14
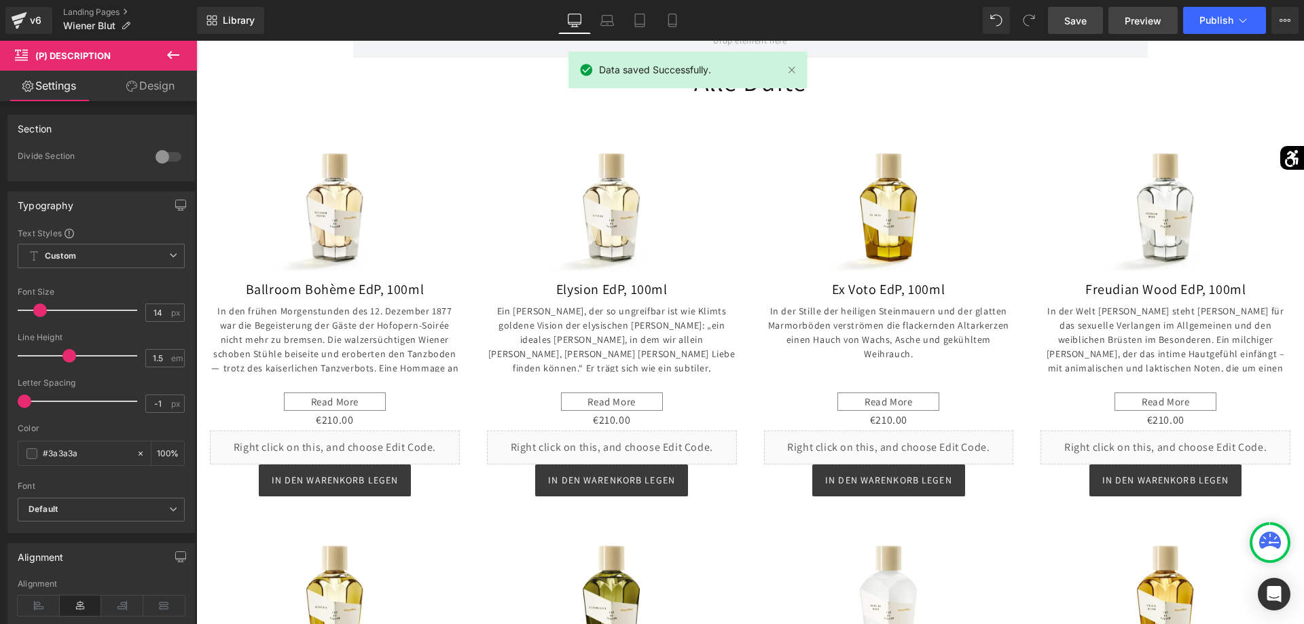
click at [1140, 21] on span "Preview" at bounding box center [1142, 21] width 37 height 14
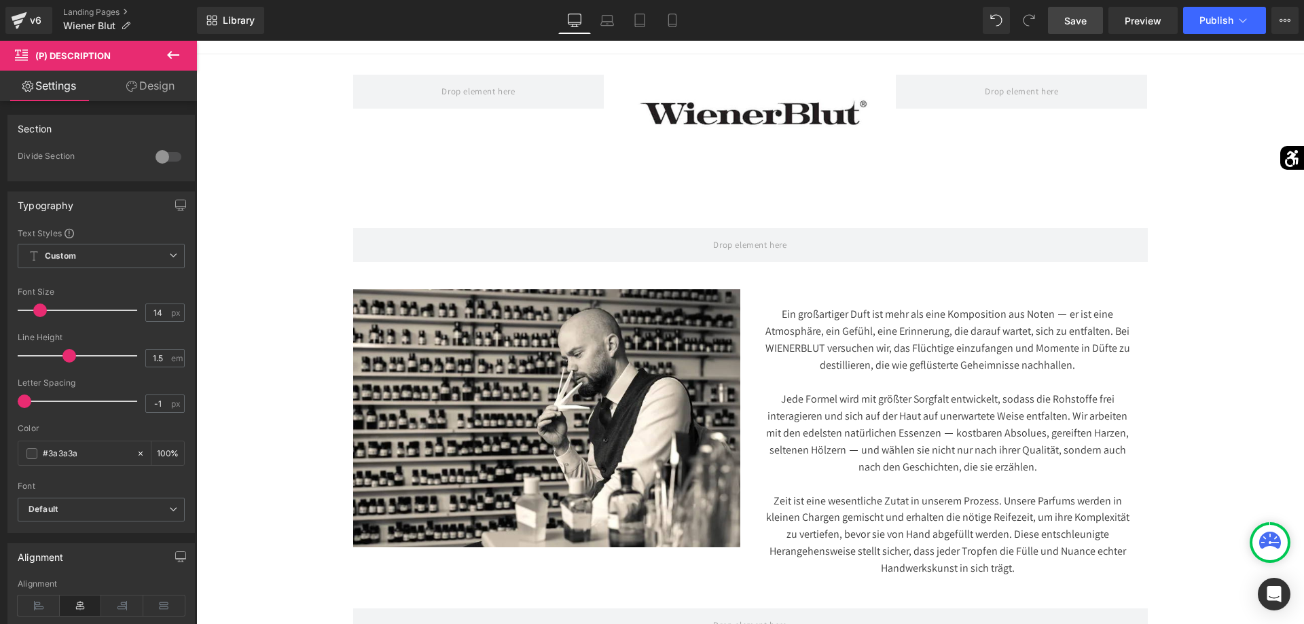
scroll to position [0, 0]
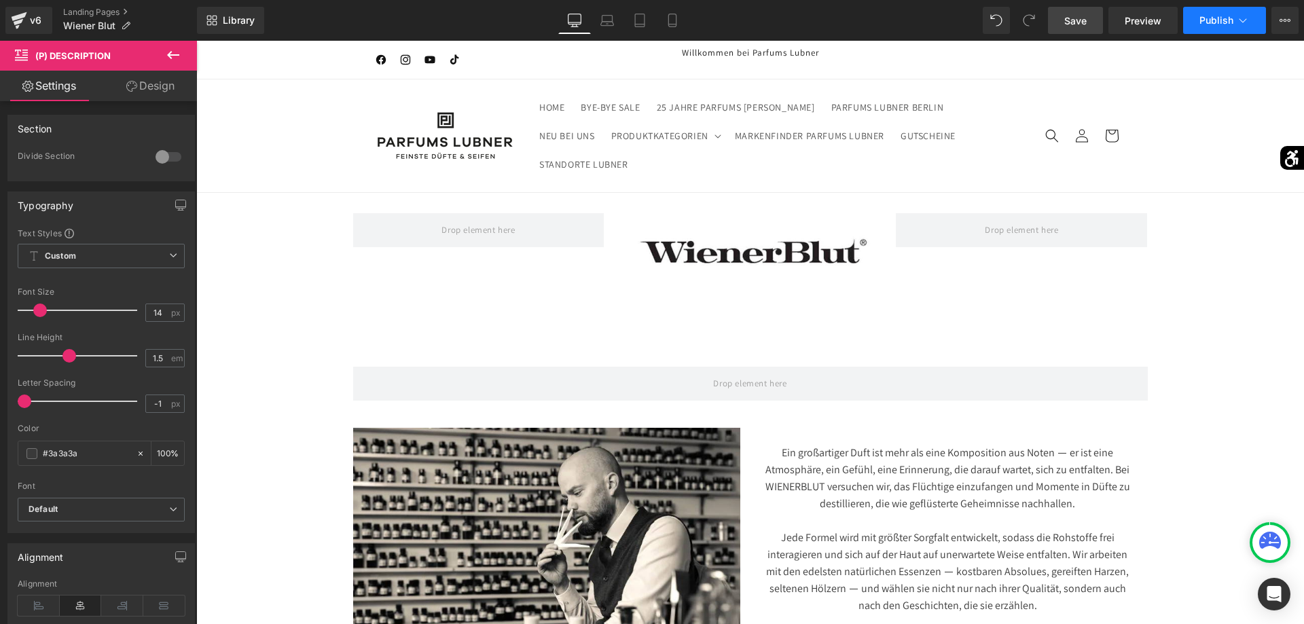
click at [1242, 26] on icon at bounding box center [1243, 21] width 14 height 14
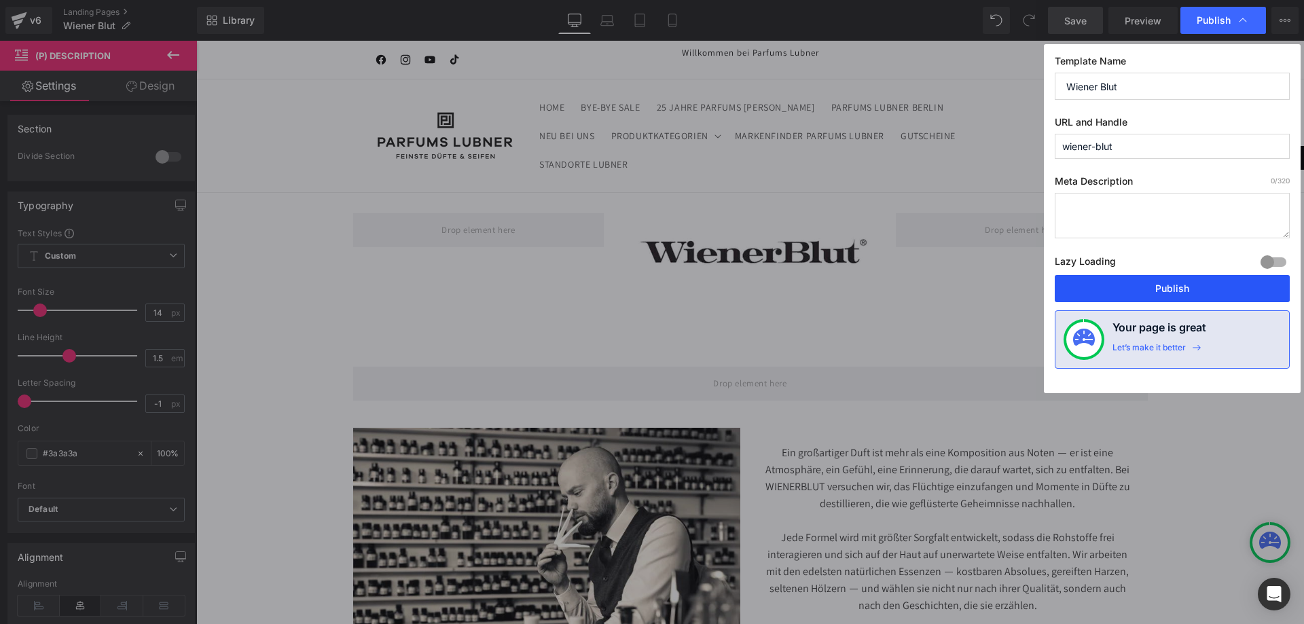
drag, startPoint x: 1168, startPoint y: 286, endPoint x: 971, endPoint y: 245, distance: 201.7
click at [1168, 286] on button "Publish" at bounding box center [1171, 288] width 235 height 27
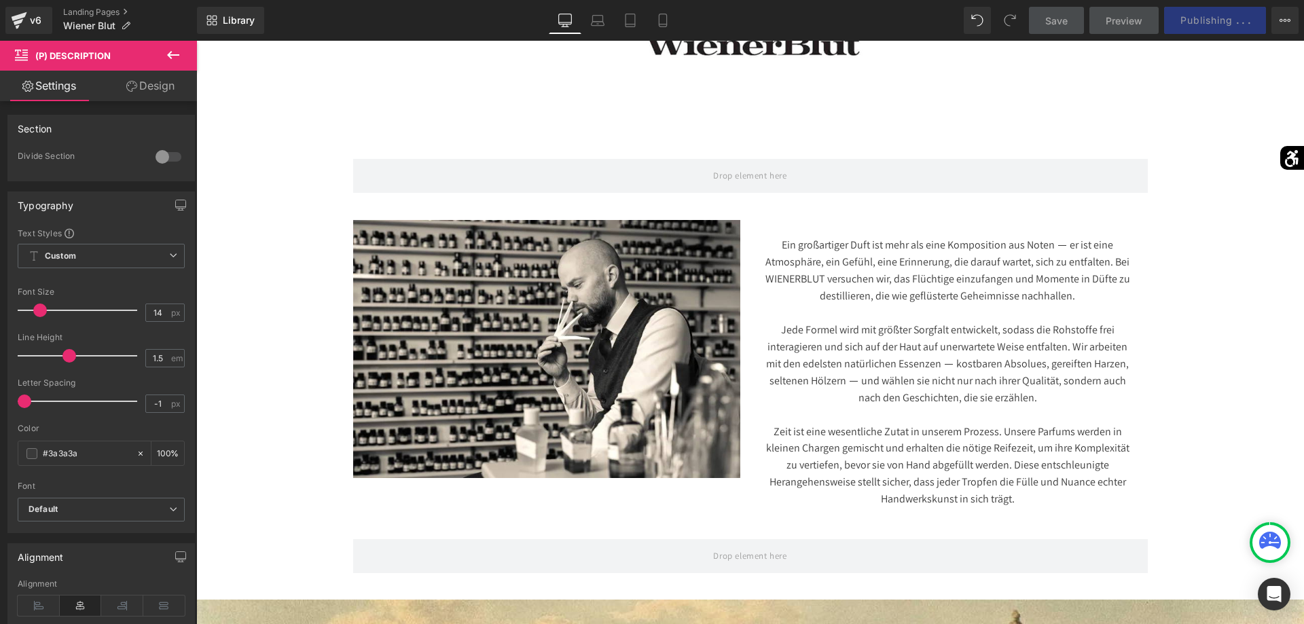
scroll to position [346, 0]
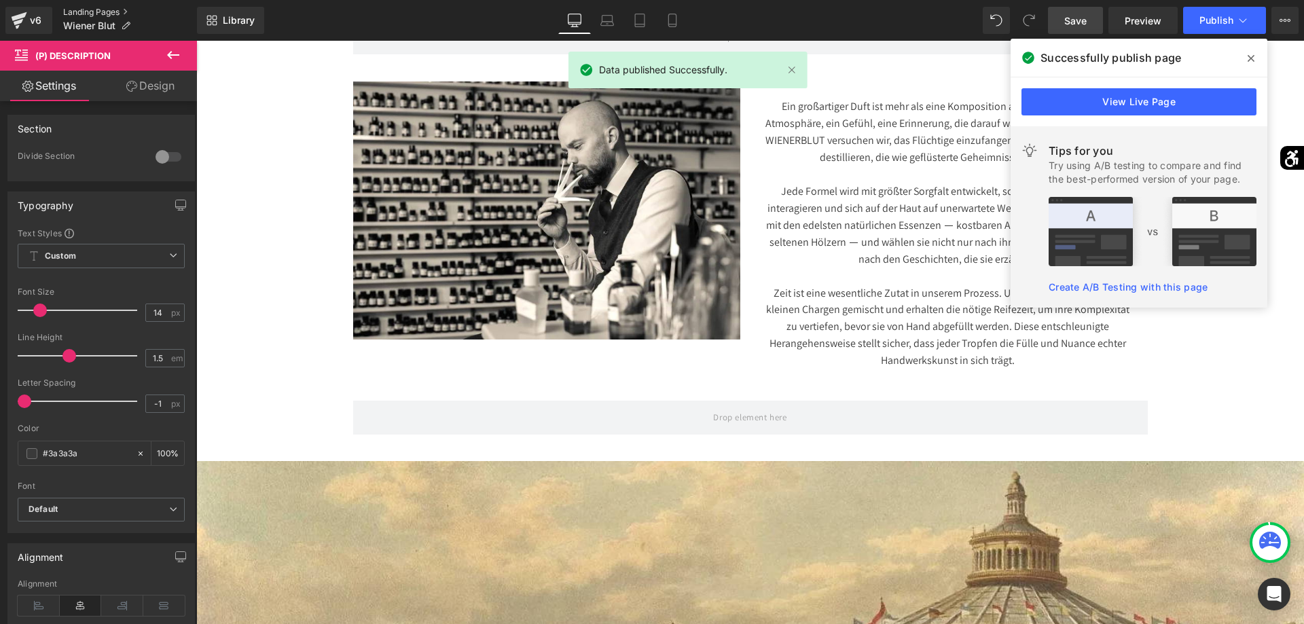
click at [85, 10] on link "Landing Pages" at bounding box center [130, 12] width 134 height 11
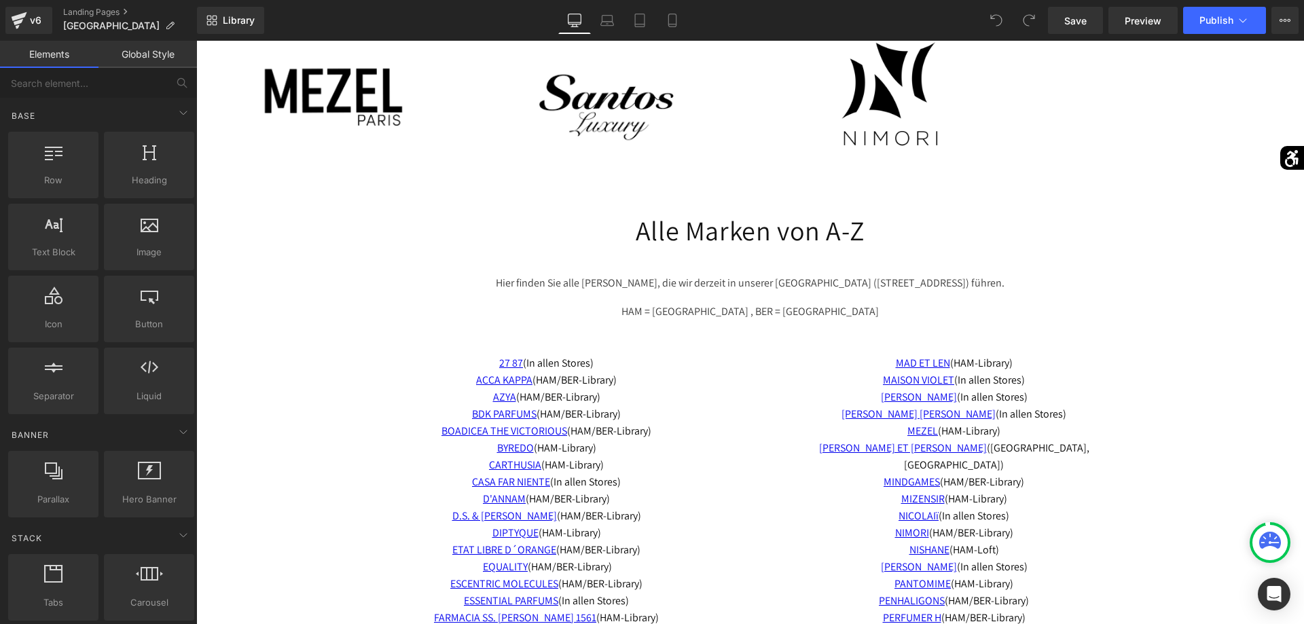
scroll to position [2355, 0]
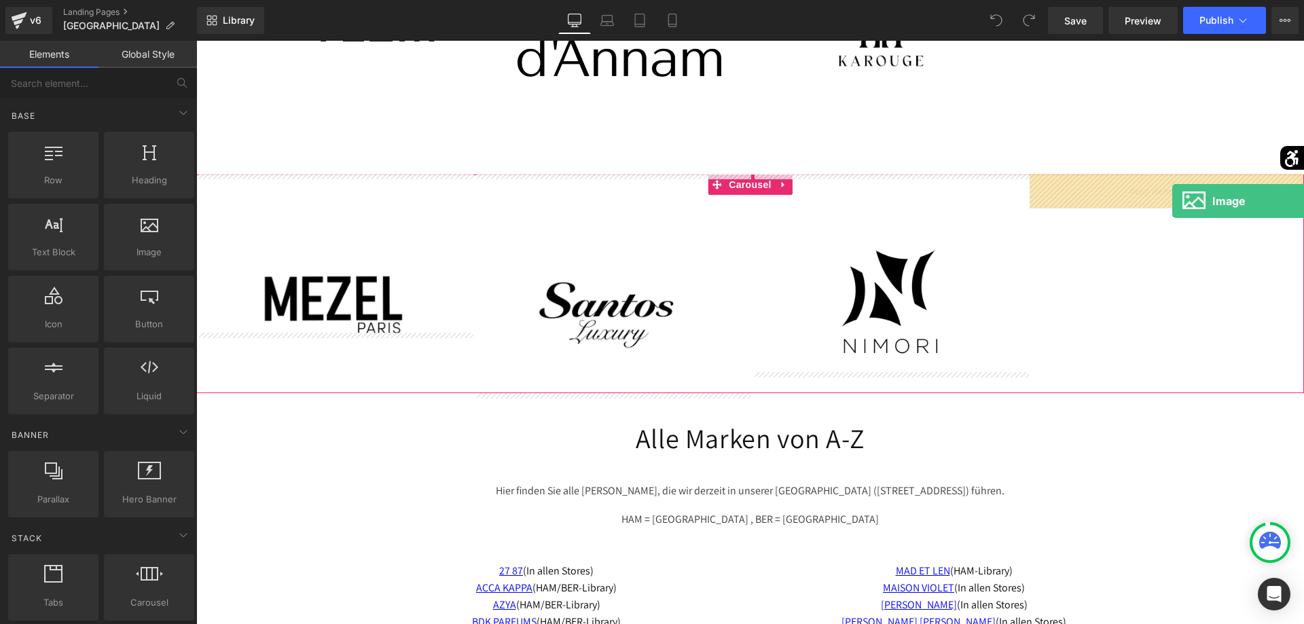
drag, startPoint x: 386, startPoint y: 278, endPoint x: 1172, endPoint y: 201, distance: 790.0
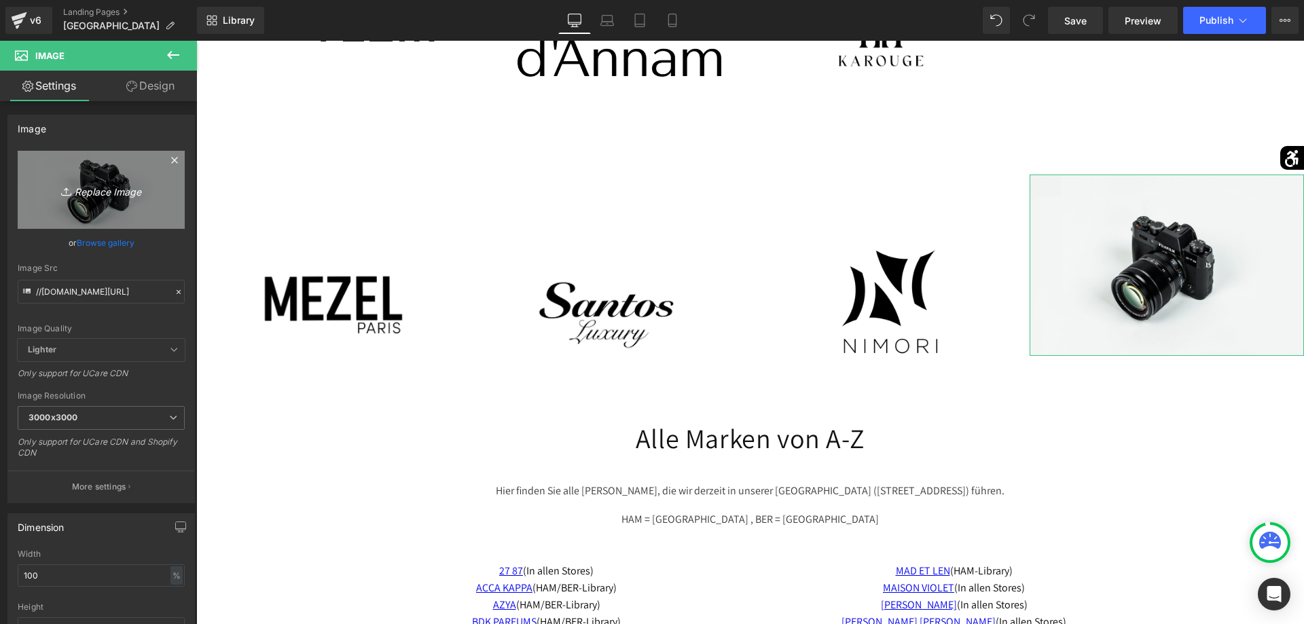
click at [155, 213] on link "Replace Image" at bounding box center [101, 190] width 167 height 78
type input "C:\fakepath\WIENER-logo-e1717852470739.jpg"
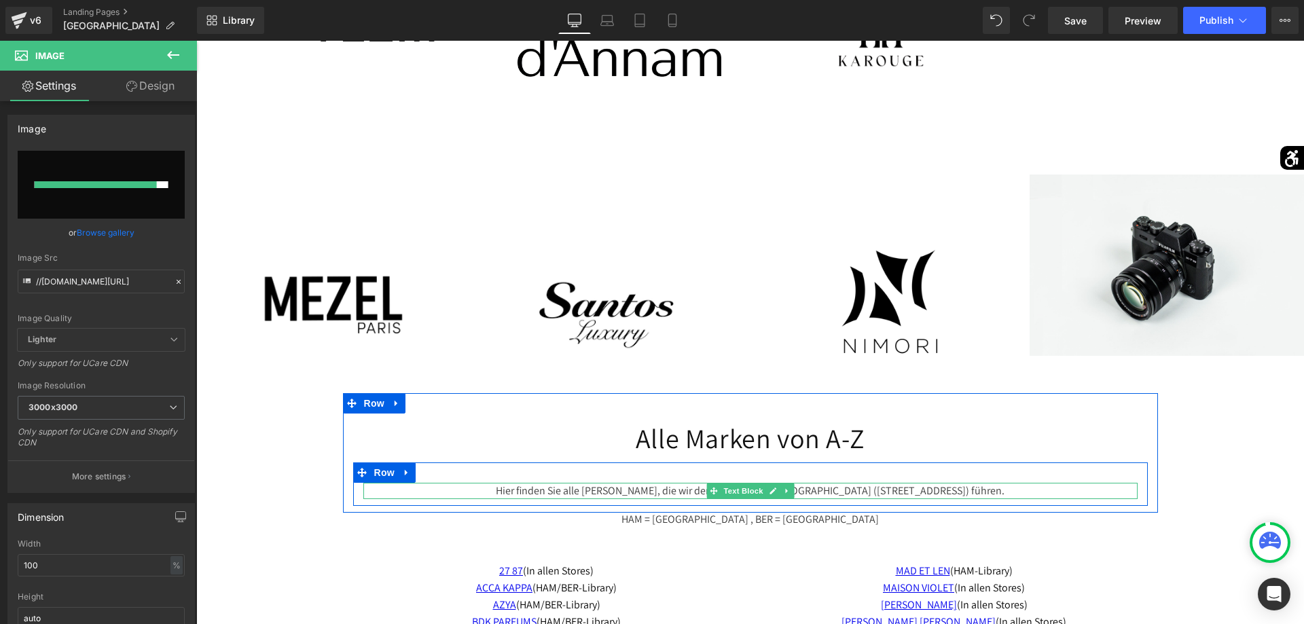
type input "https://ucarecdn.com/e2e4878f-aa2d-4dc8-bfc5-826779c6c47e/-/format/auto/-/previ…"
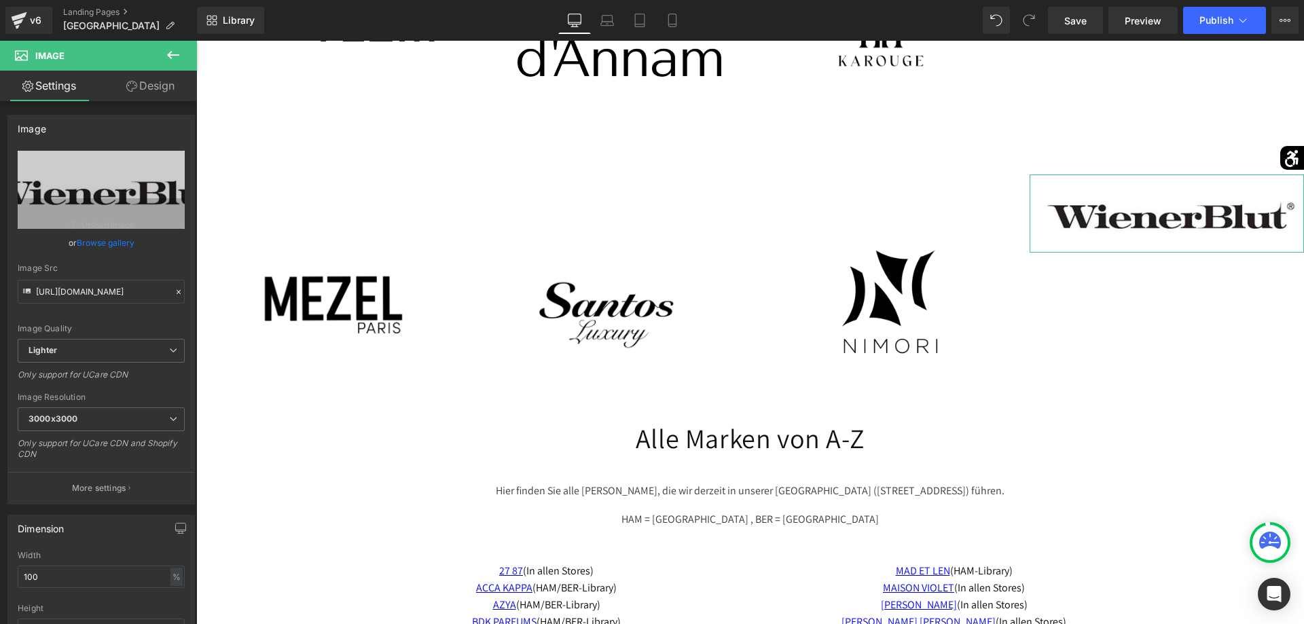
click at [145, 92] on link "Design" at bounding box center [150, 86] width 98 height 31
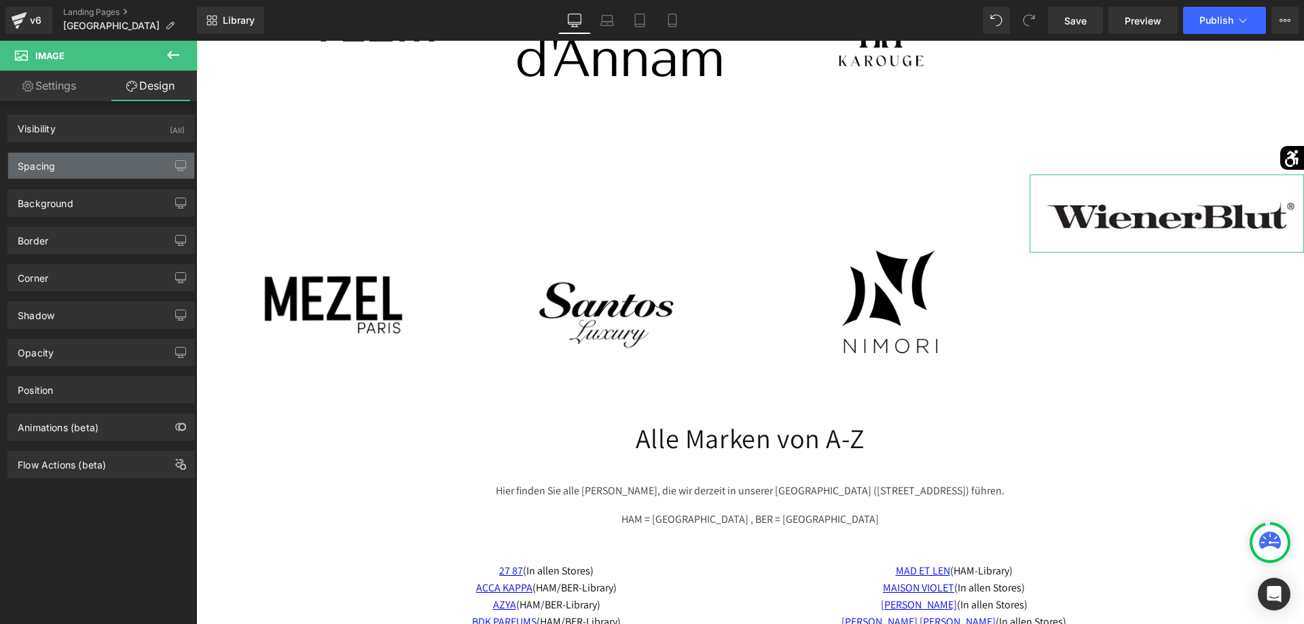
click at [93, 168] on div "Spacing" at bounding box center [101, 166] width 186 height 26
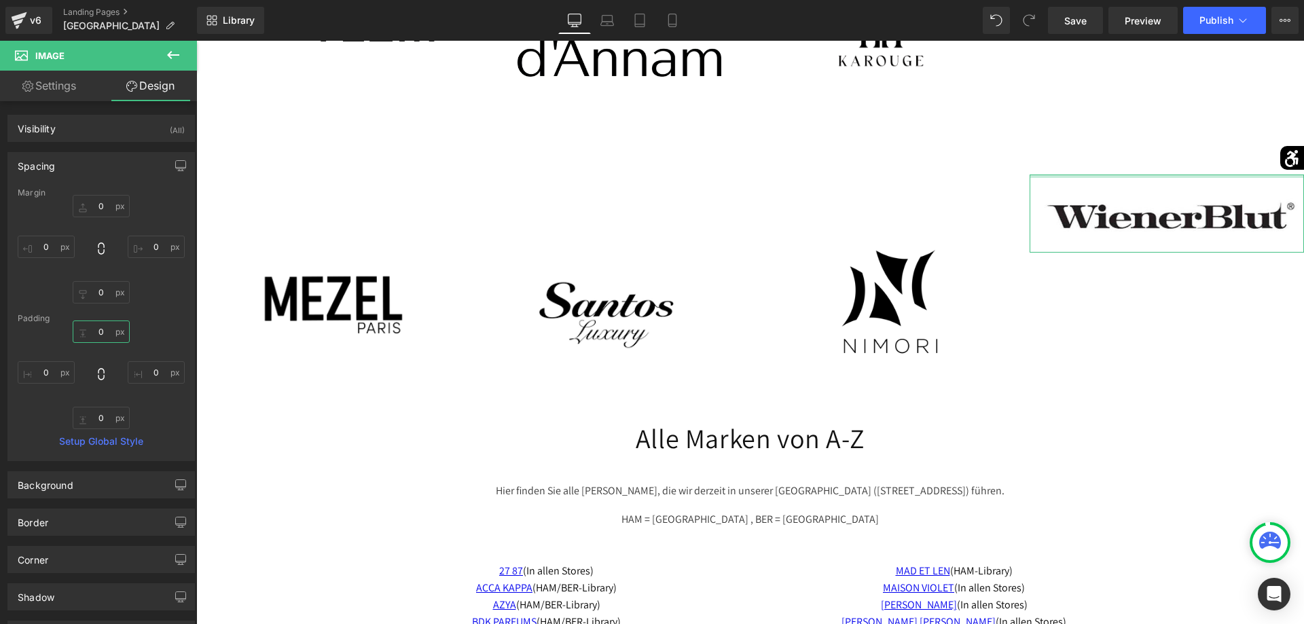
click at [100, 334] on input "0" at bounding box center [101, 331] width 57 height 22
type input "120"
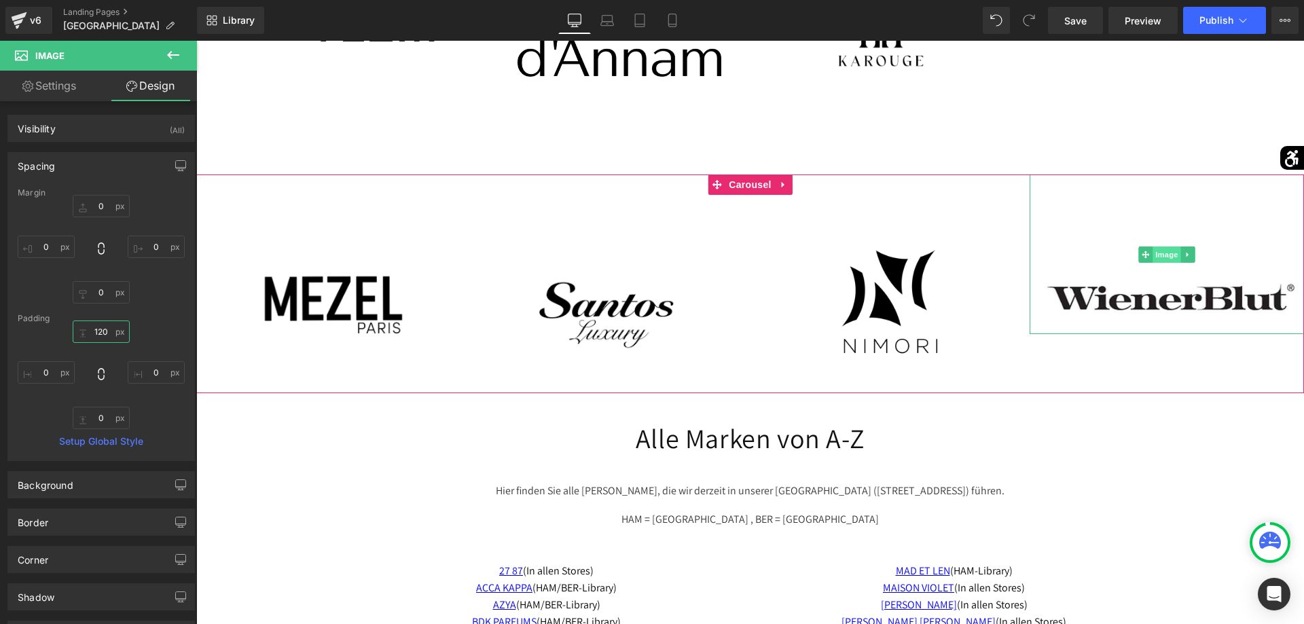
click at [1162, 252] on span "Image" at bounding box center [1166, 254] width 29 height 16
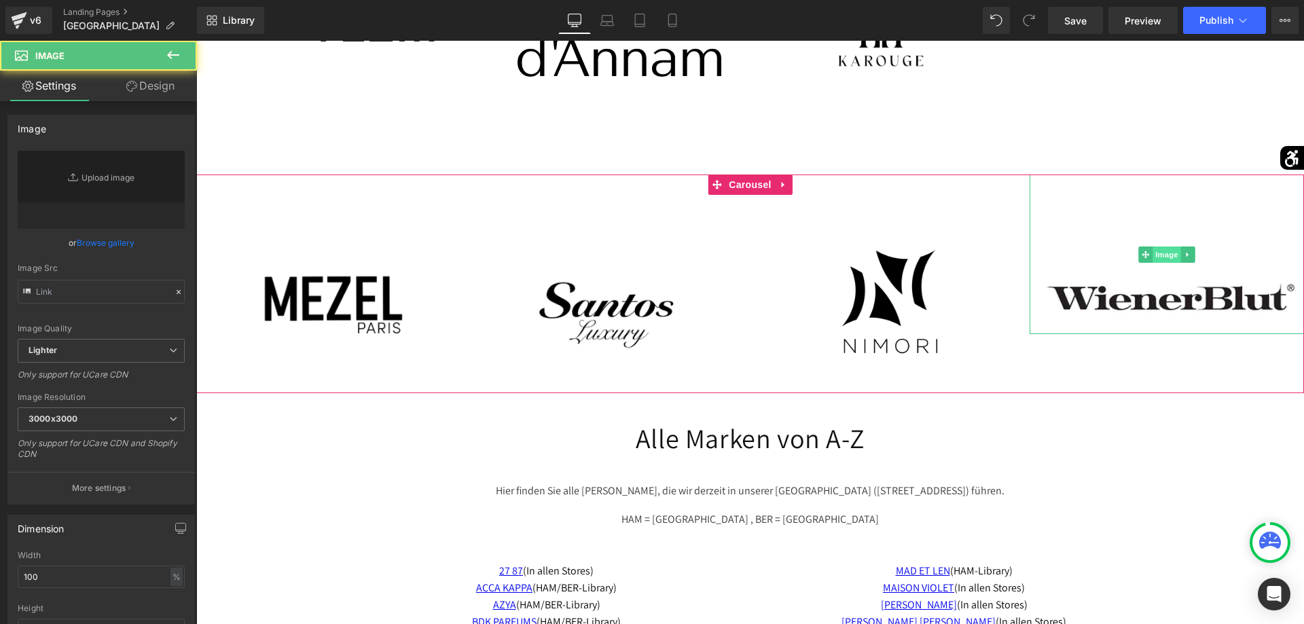
type input "https://ucarecdn.com/e2e4878f-aa2d-4dc8-bfc5-826779c6c47e/-/format/auto/-/previ…"
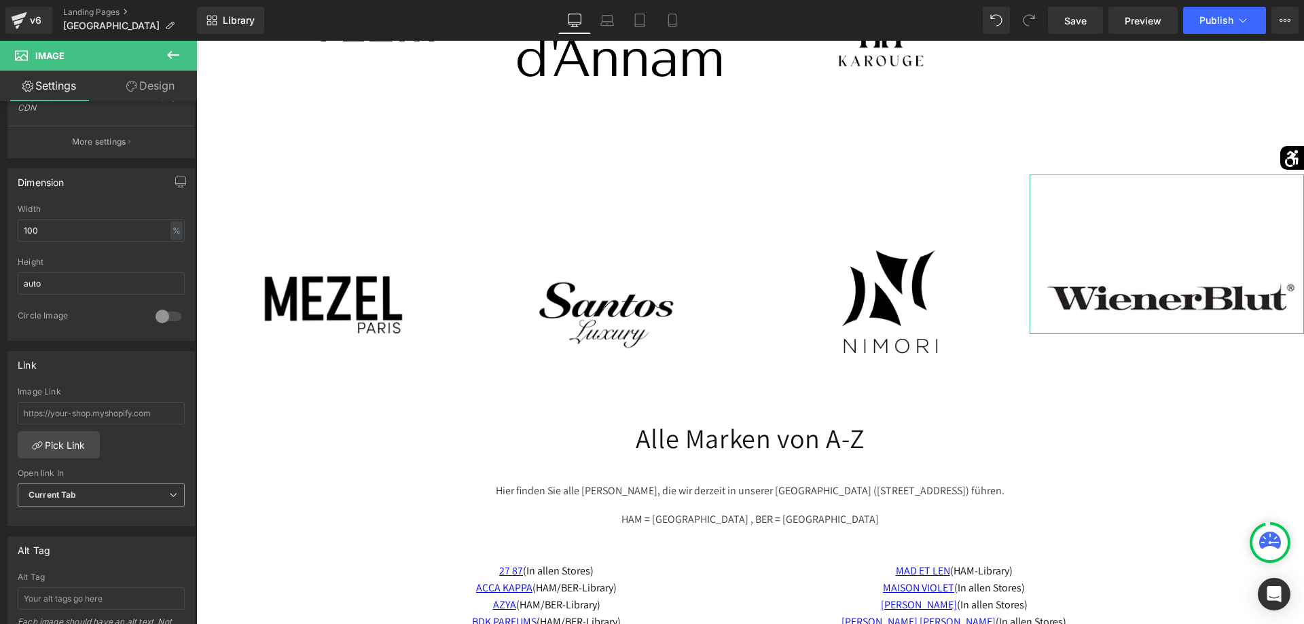
scroll to position [416, 0]
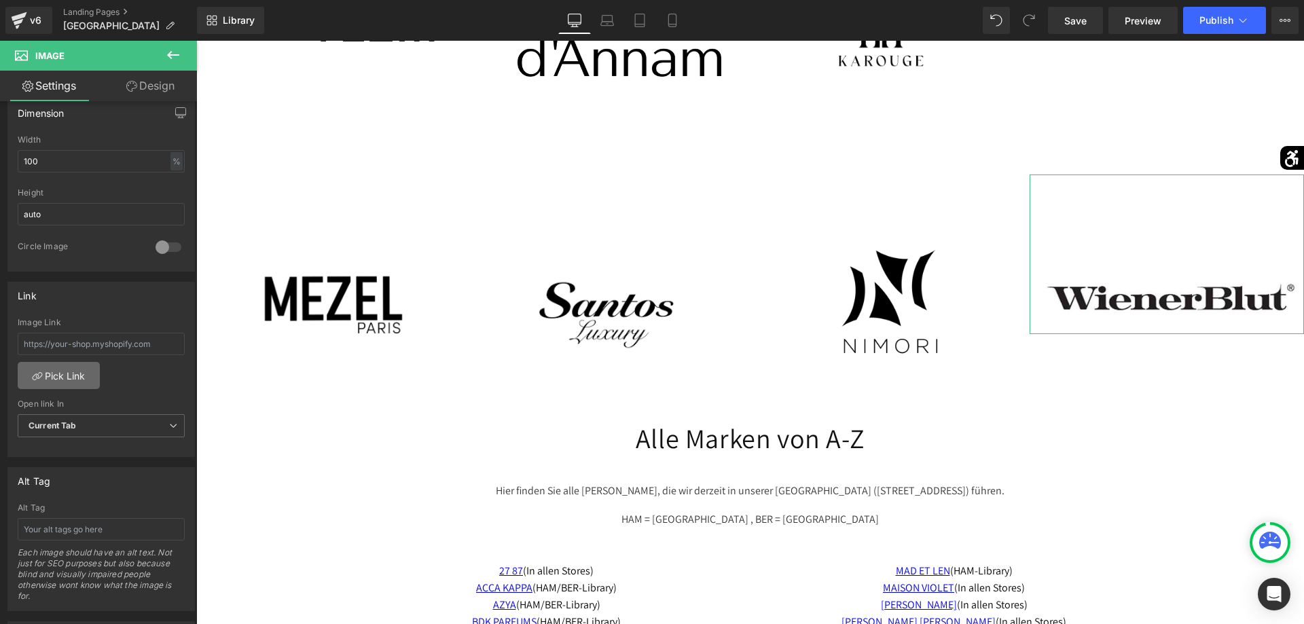
click at [63, 382] on link "Pick Link" at bounding box center [59, 375] width 82 height 27
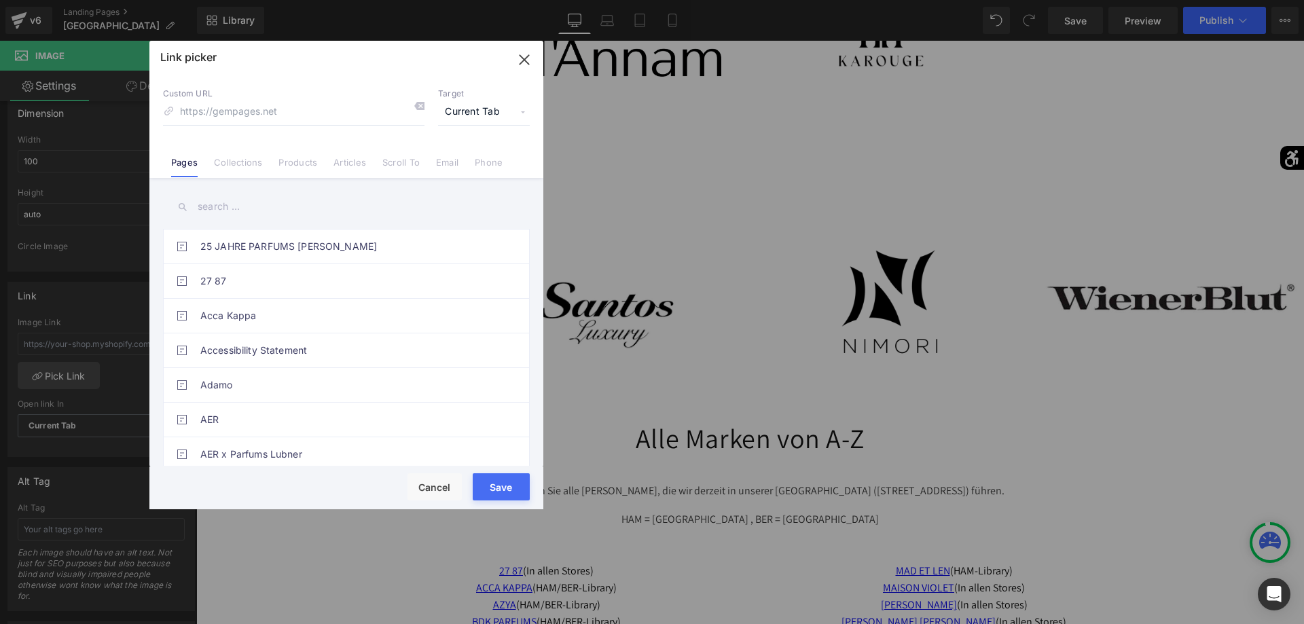
click at [256, 212] on input "text" at bounding box center [346, 206] width 367 height 31
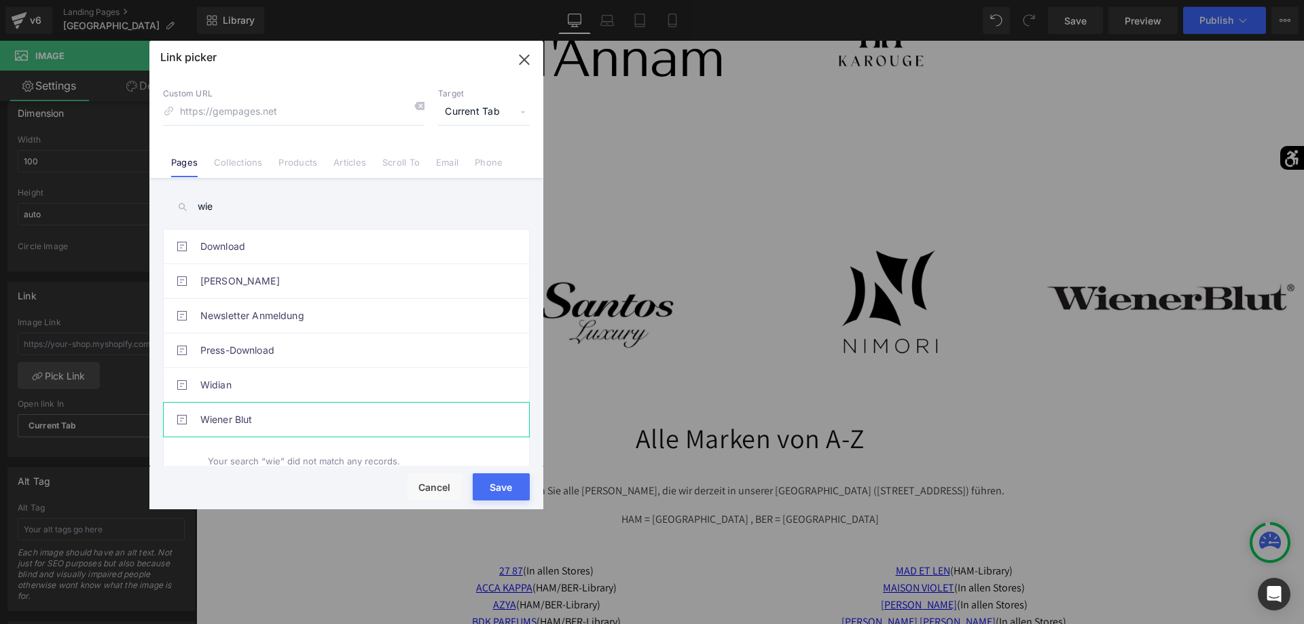
type input "wie"
click at [251, 431] on link "Wiener Blut" at bounding box center [349, 420] width 299 height 34
type input "/pages/wiener-blut"
click at [513, 491] on button "Save" at bounding box center [501, 486] width 57 height 27
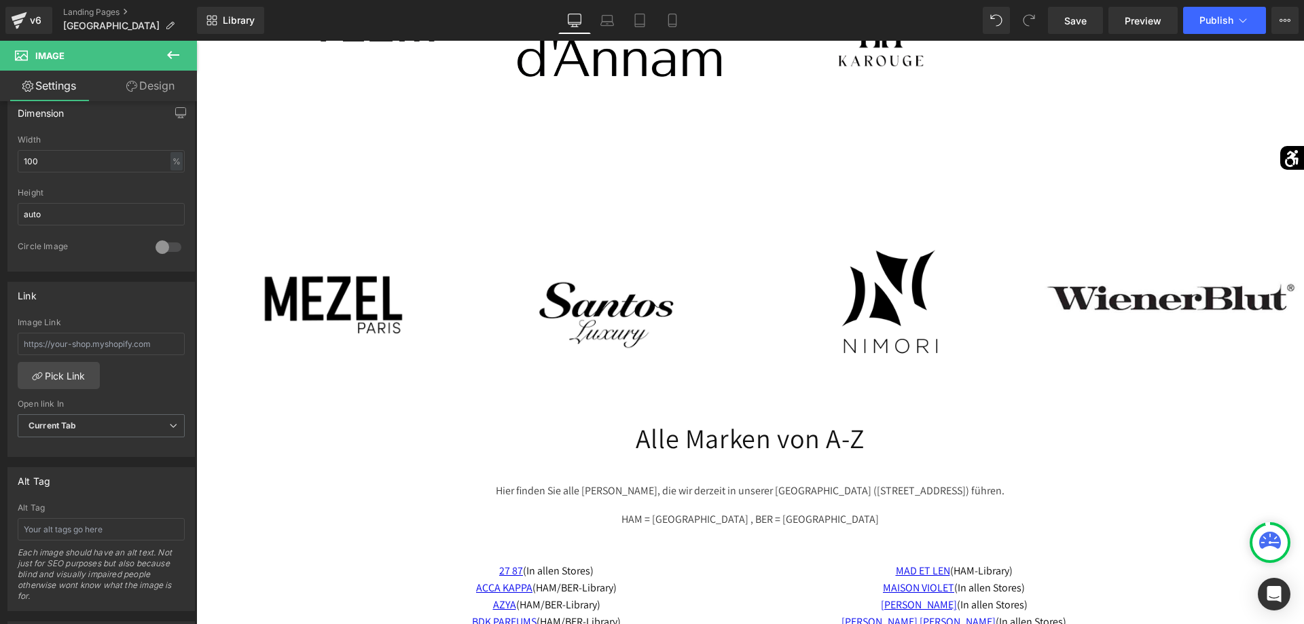
type input "/pages/wiener-blut"
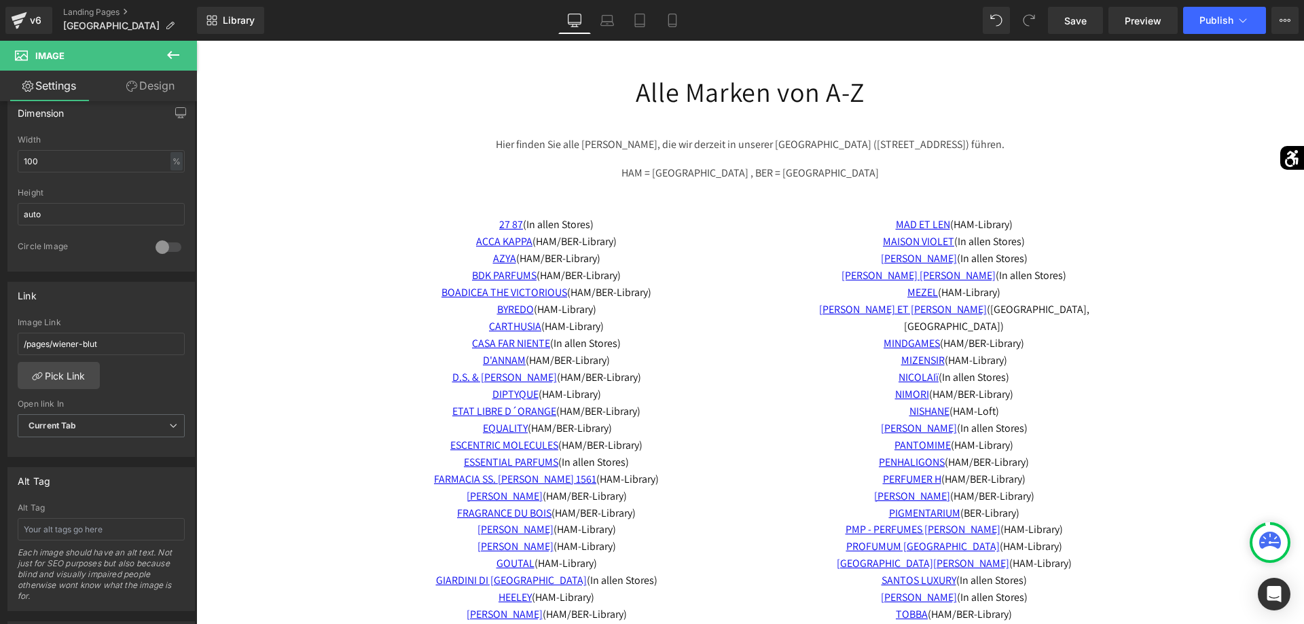
scroll to position [2978, 0]
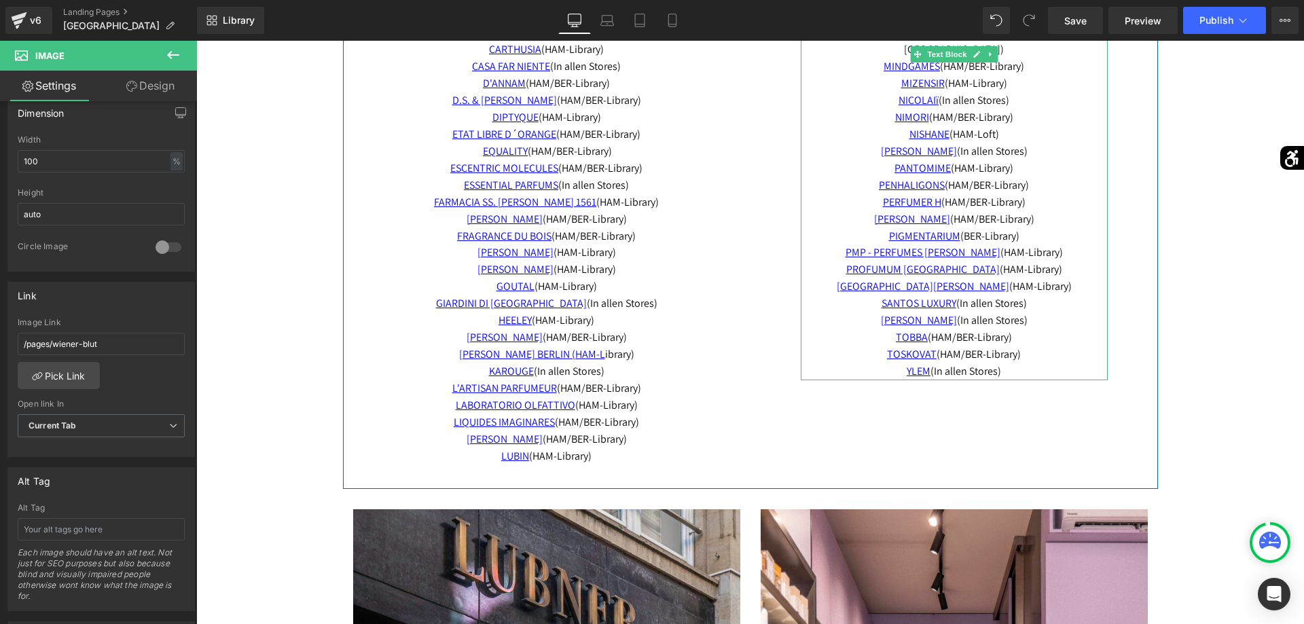
click at [1037, 346] on p "TOSKOVAT (HAM/BER-Library)" at bounding box center [953, 354] width 307 height 17
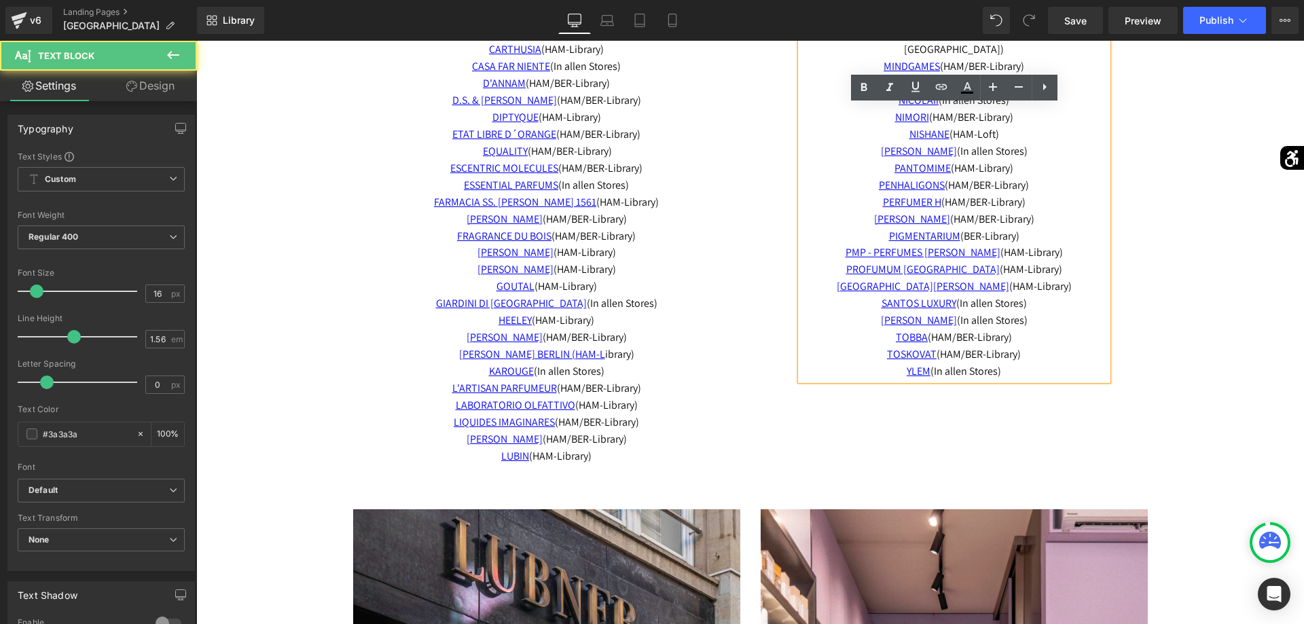
click at [1034, 346] on p "TOSKOVAT (HAM/BER-Library)" at bounding box center [953, 354] width 307 height 17
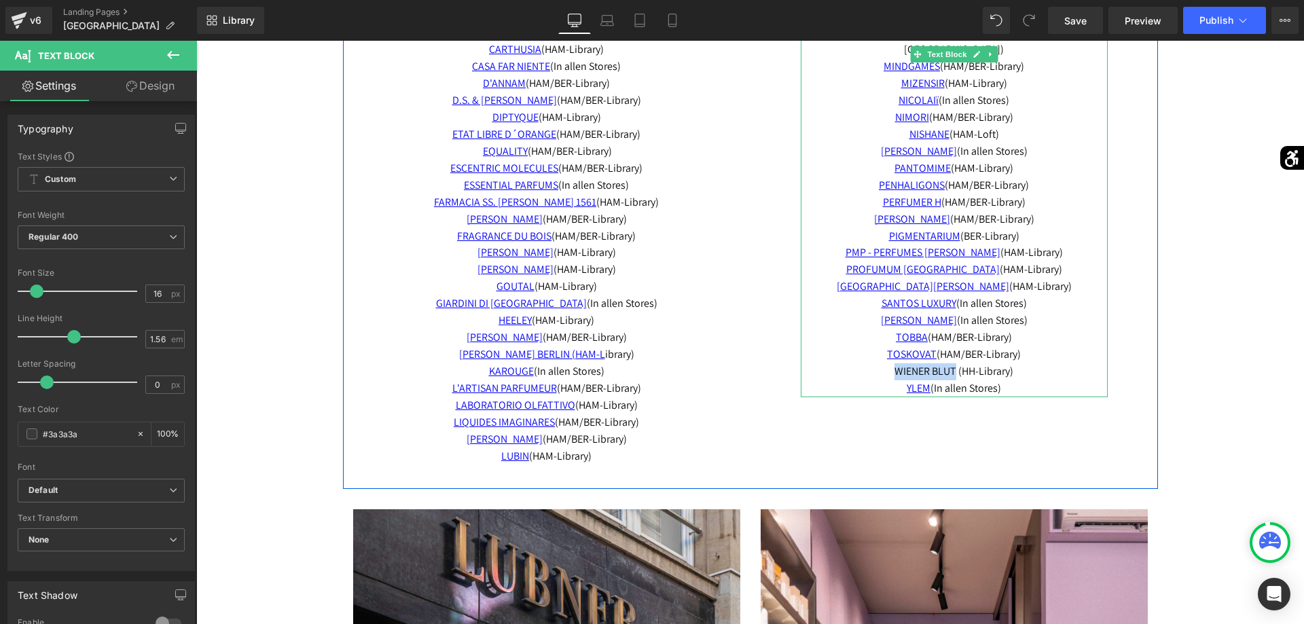
drag, startPoint x: 959, startPoint y: 357, endPoint x: 885, endPoint y: 362, distance: 74.2
click at [885, 363] on p "WIENER BLUT (HH-Library)" at bounding box center [953, 371] width 307 height 17
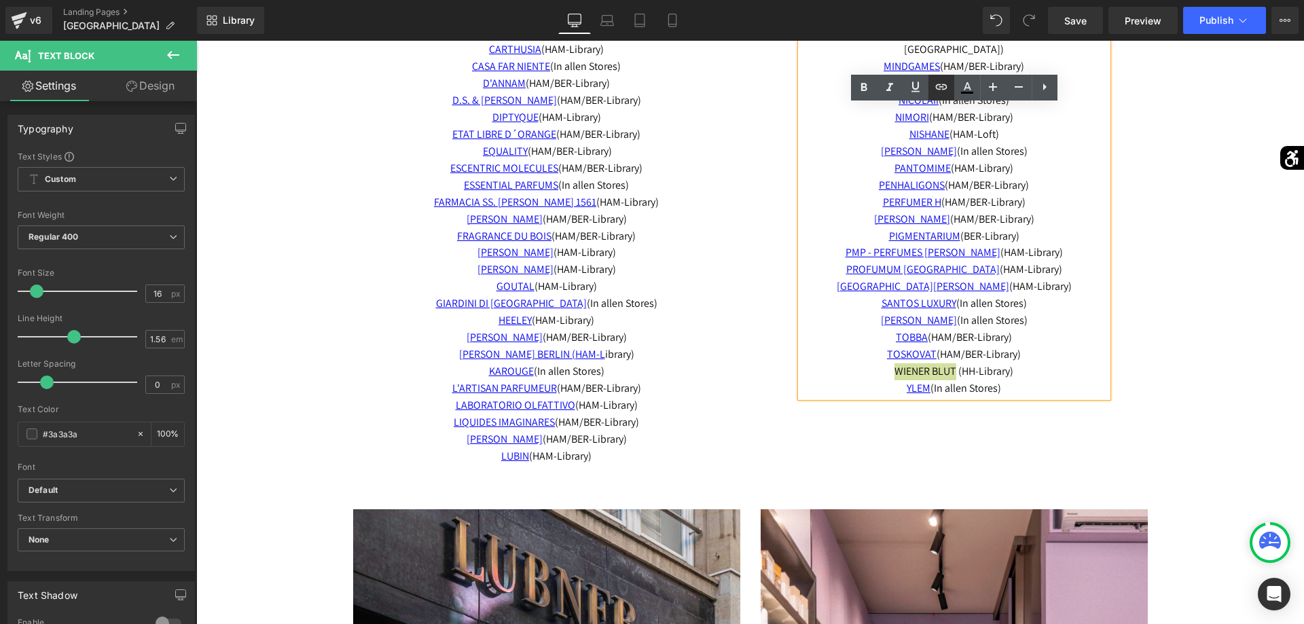
click at [936, 90] on icon at bounding box center [941, 87] width 16 height 16
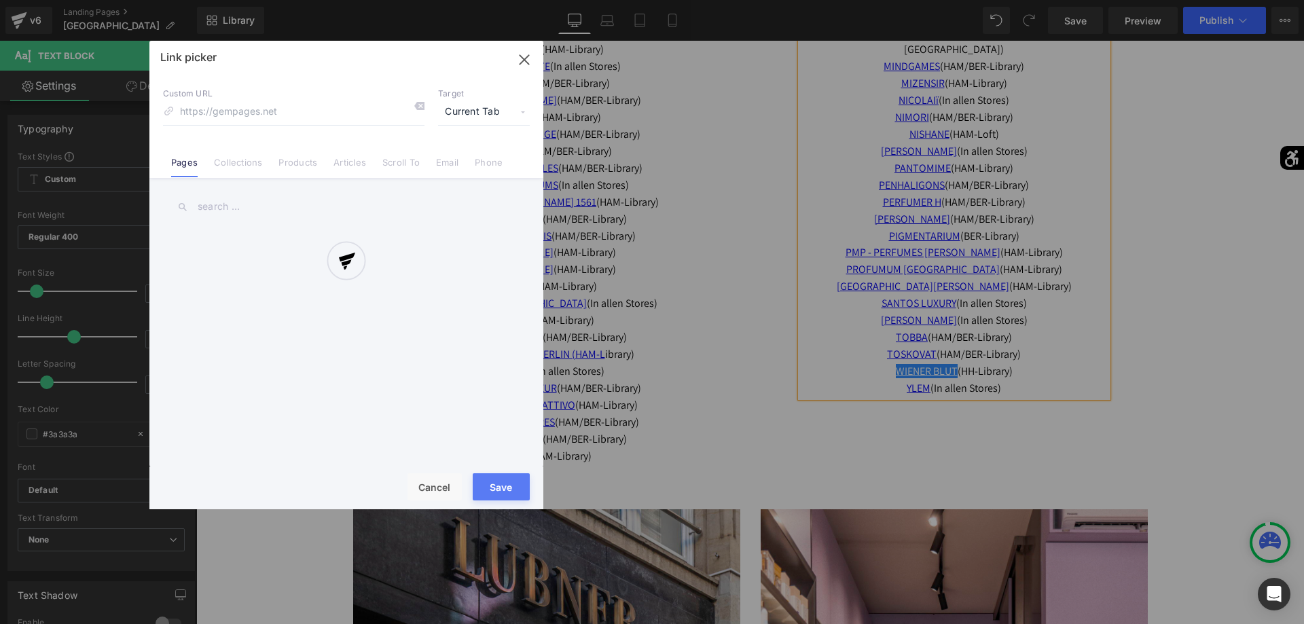
click at [1093, 0] on div "Text Color Highlight Color #333333 Edit or remove link: Edit - Unlink - Cancel …" at bounding box center [652, 0] width 1304 height 0
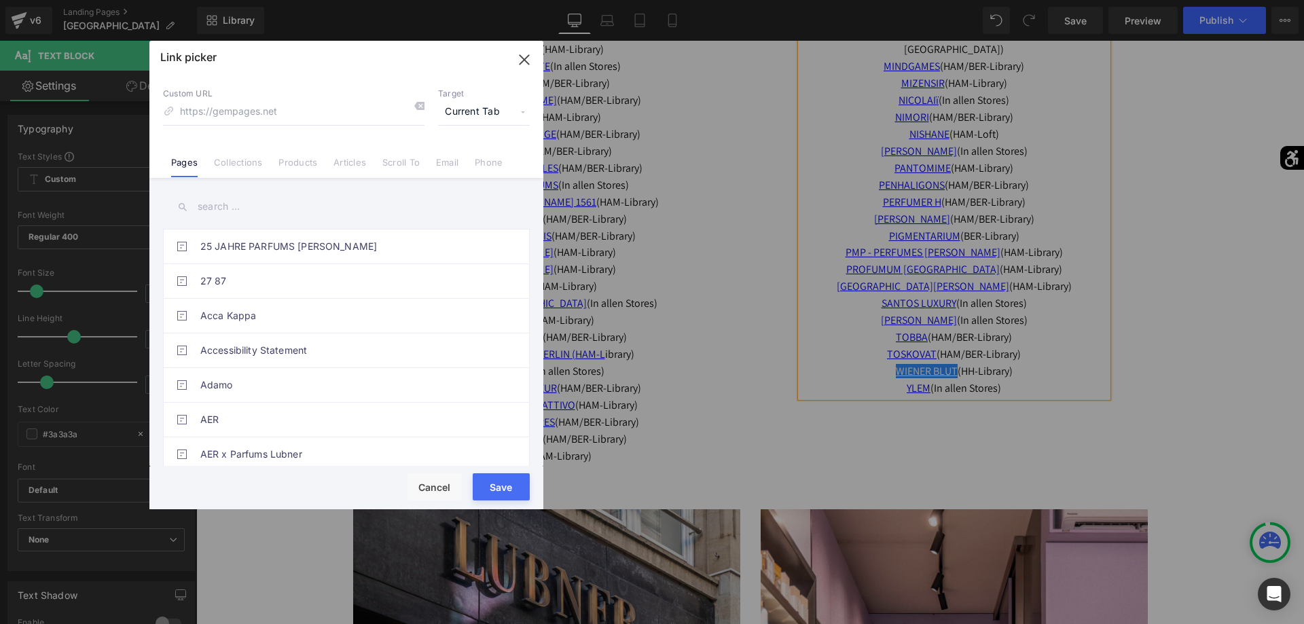
click at [268, 196] on input "text" at bounding box center [346, 206] width 367 height 31
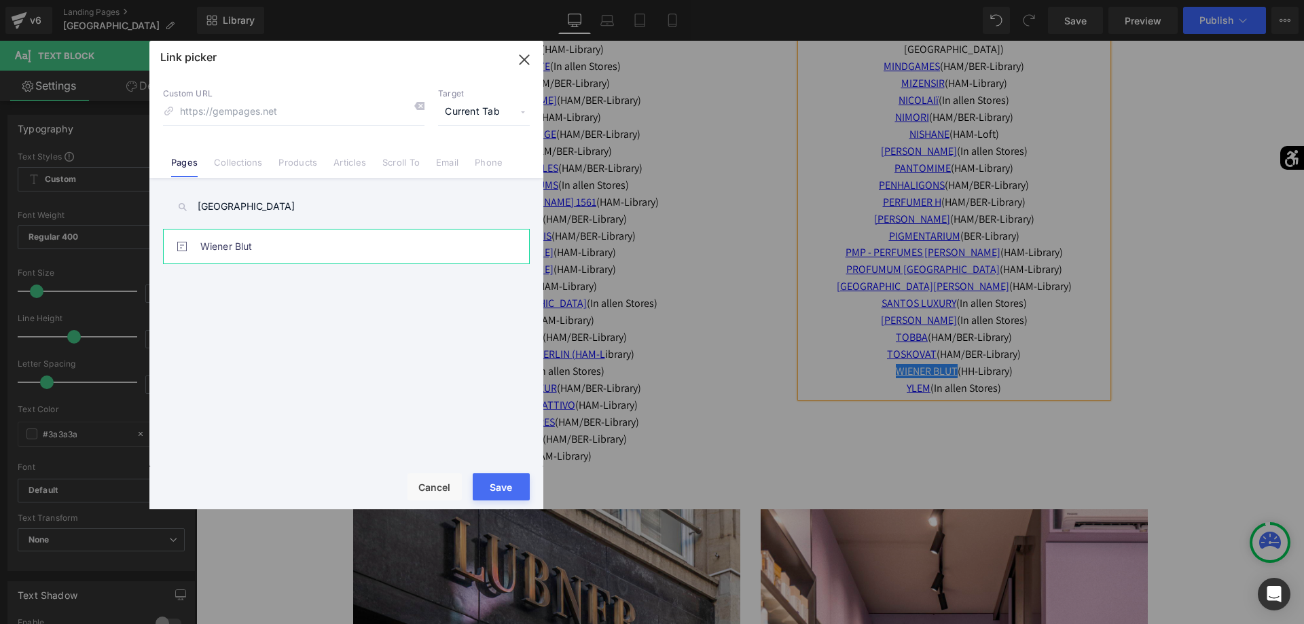
type input "[GEOGRAPHIC_DATA]"
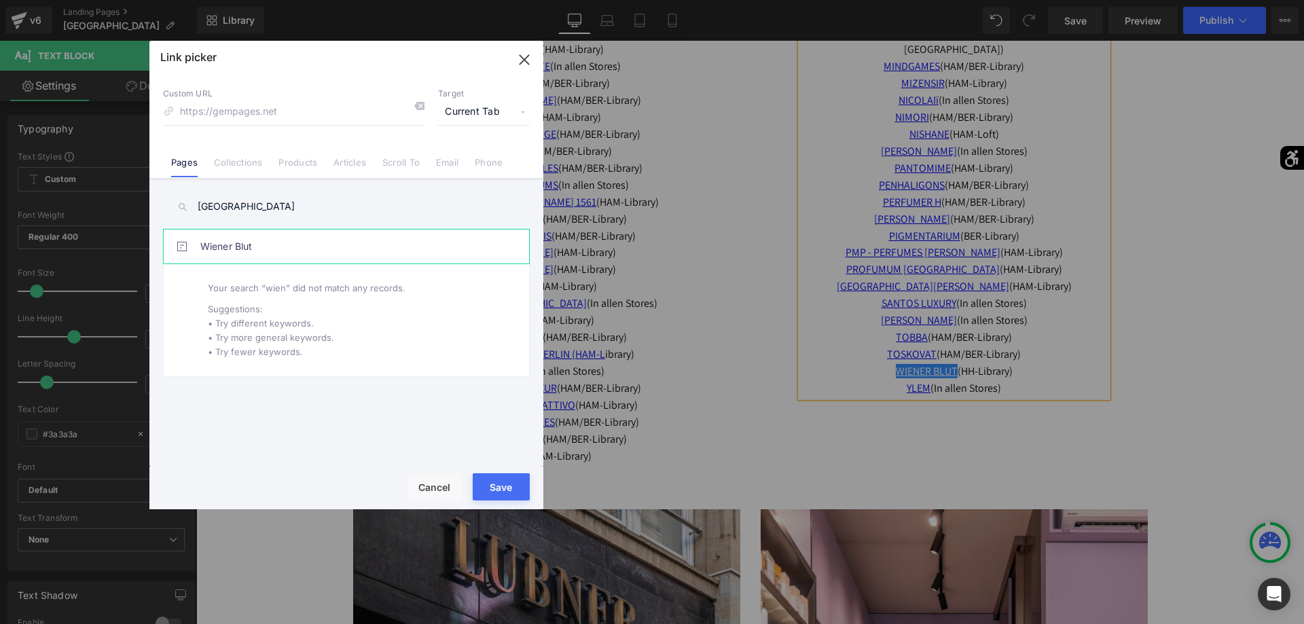
click at [251, 257] on link "Wiener Blut" at bounding box center [349, 246] width 299 height 34
type input "/pages/wiener-blut"
drag, startPoint x: 507, startPoint y: 488, endPoint x: 312, endPoint y: 447, distance: 199.2
click at [507, 488] on button "Save" at bounding box center [501, 486] width 57 height 27
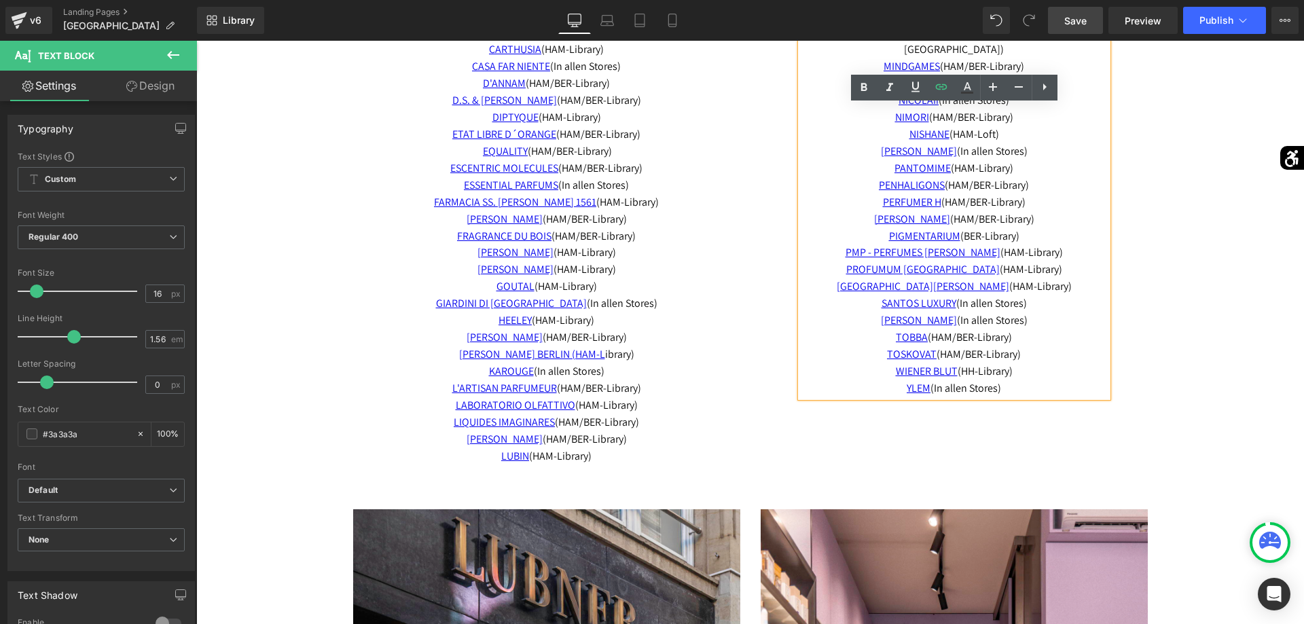
click at [1081, 31] on link "Save" at bounding box center [1075, 20] width 55 height 27
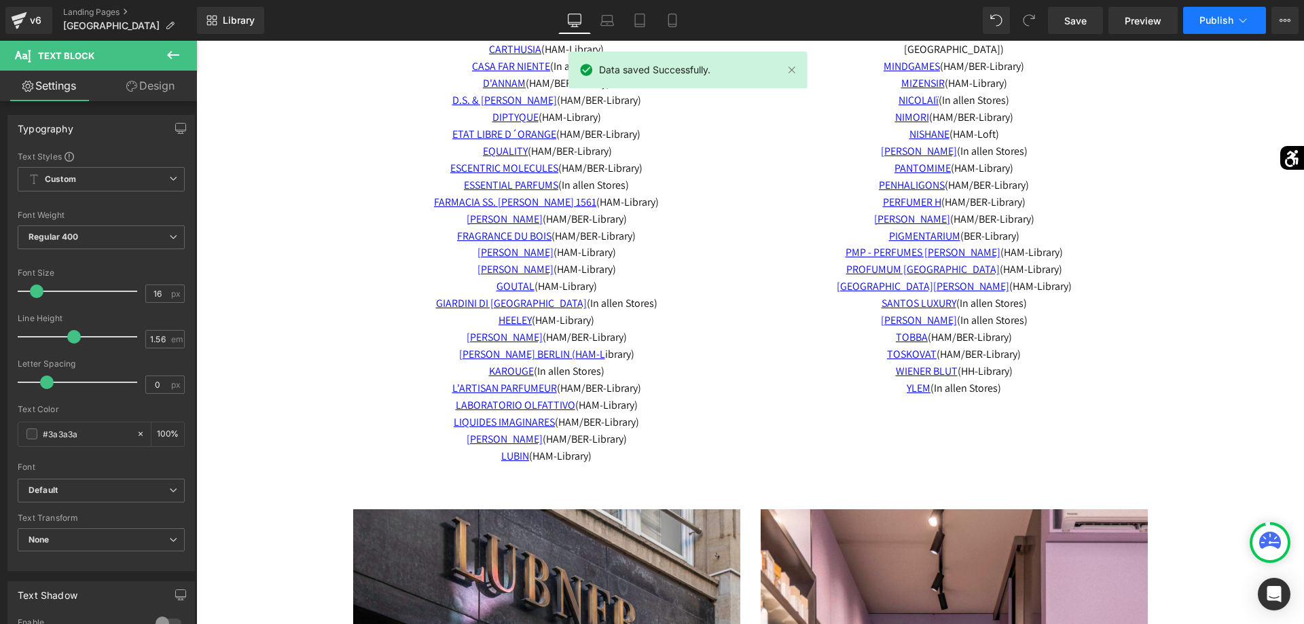
click at [1208, 13] on button "Publish" at bounding box center [1224, 20] width 83 height 27
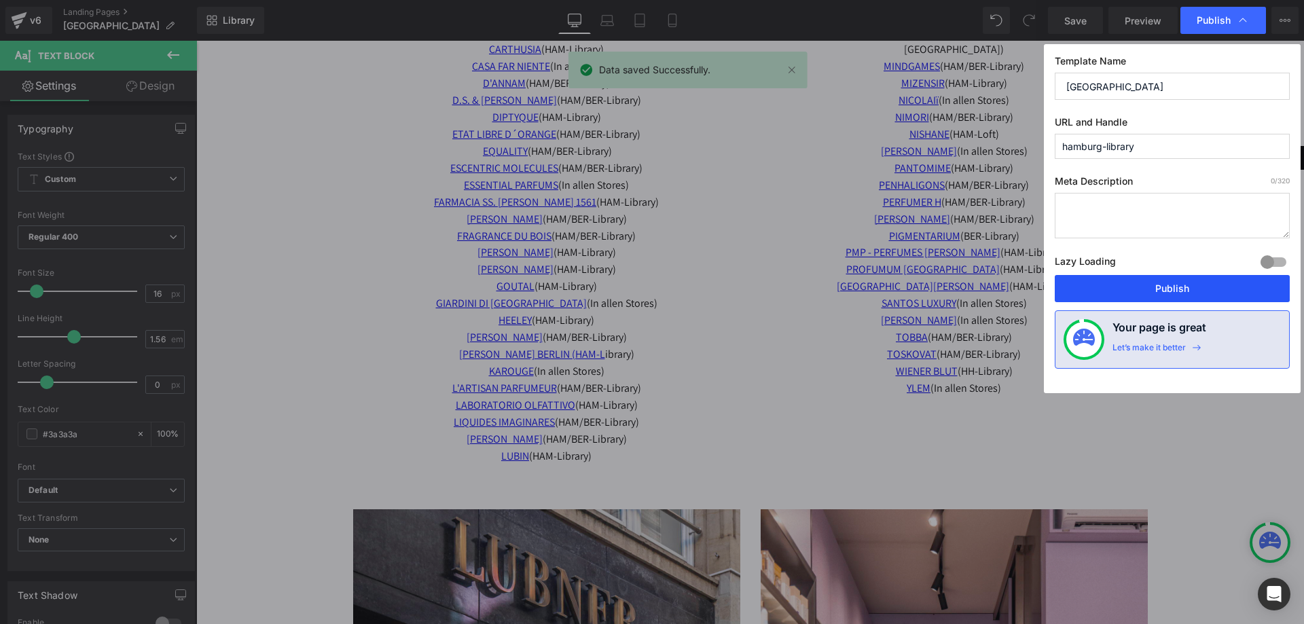
click at [1162, 278] on button "Publish" at bounding box center [1171, 288] width 235 height 27
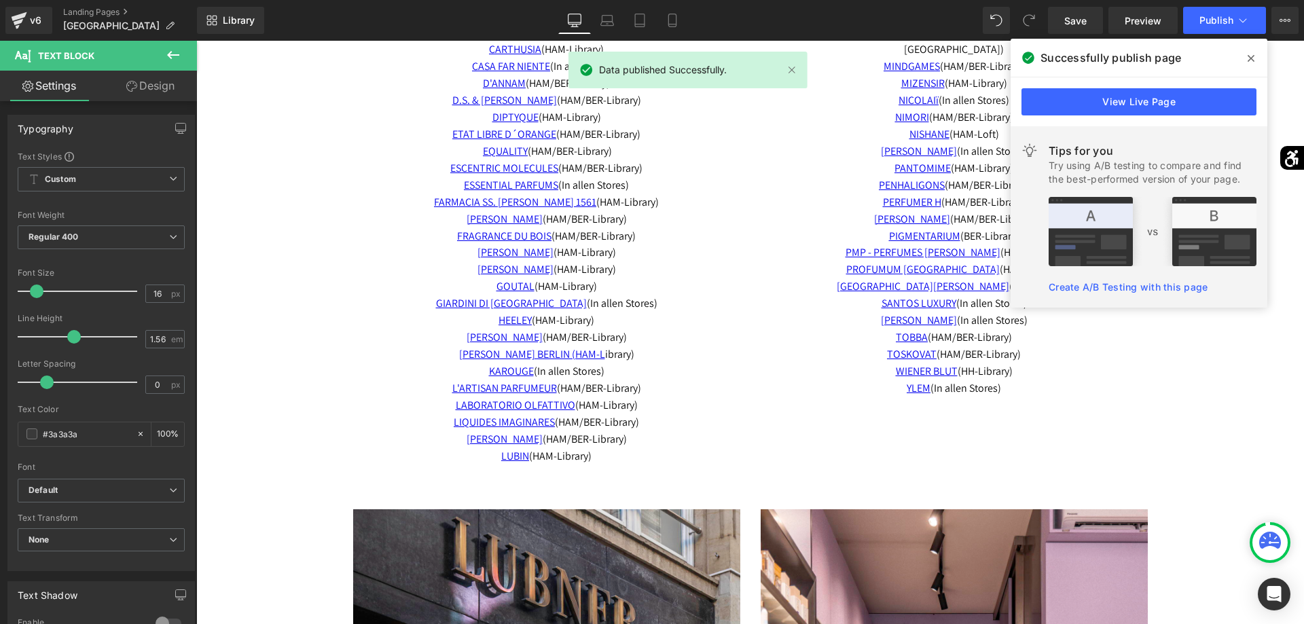
click at [1249, 62] on icon at bounding box center [1250, 58] width 7 height 11
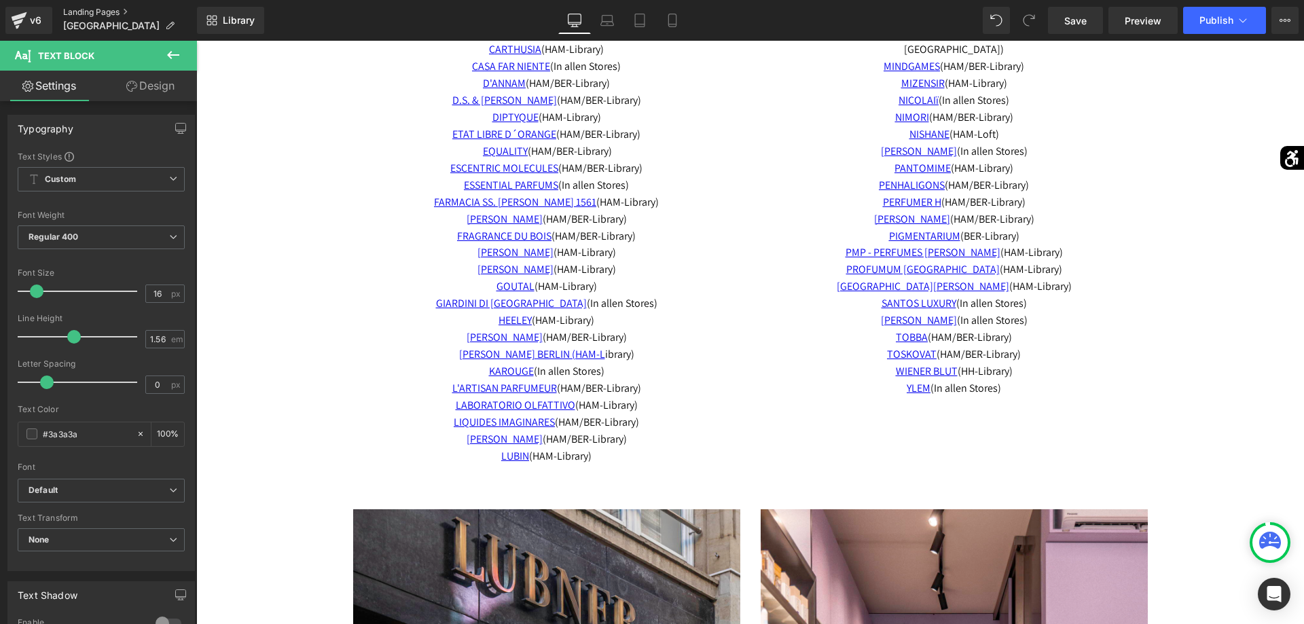
click at [92, 14] on link "Landing Pages" at bounding box center [130, 12] width 134 height 11
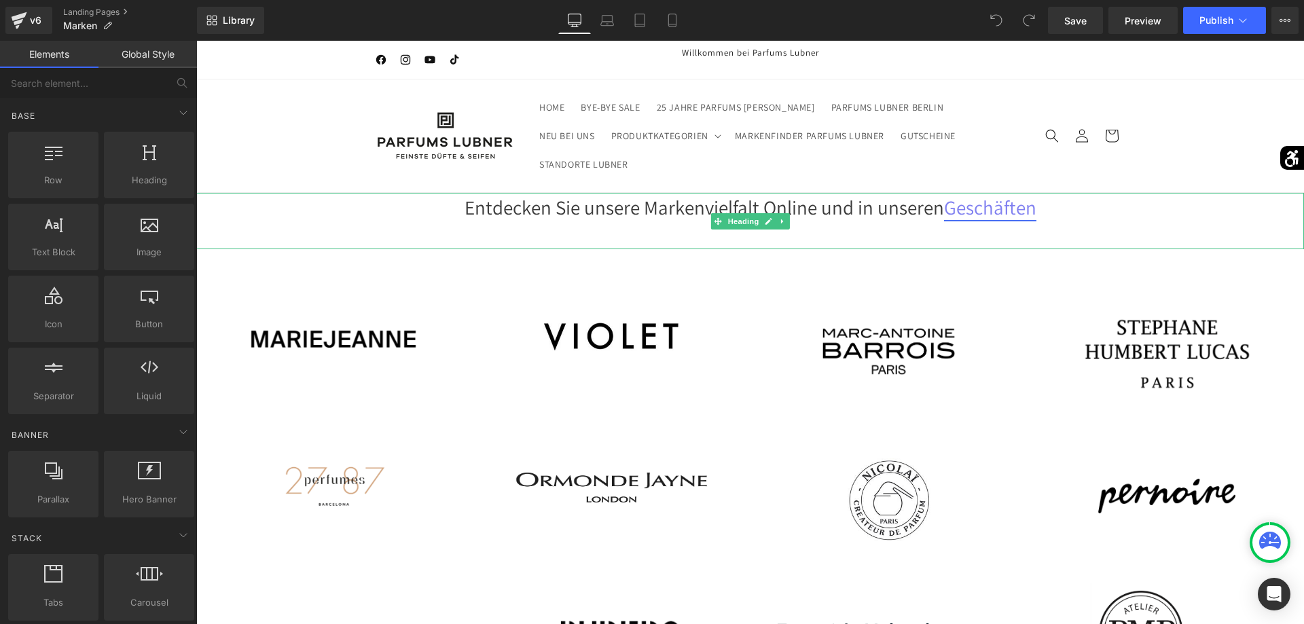
click at [1021, 207] on link "Geschäften" at bounding box center [990, 207] width 92 height 26
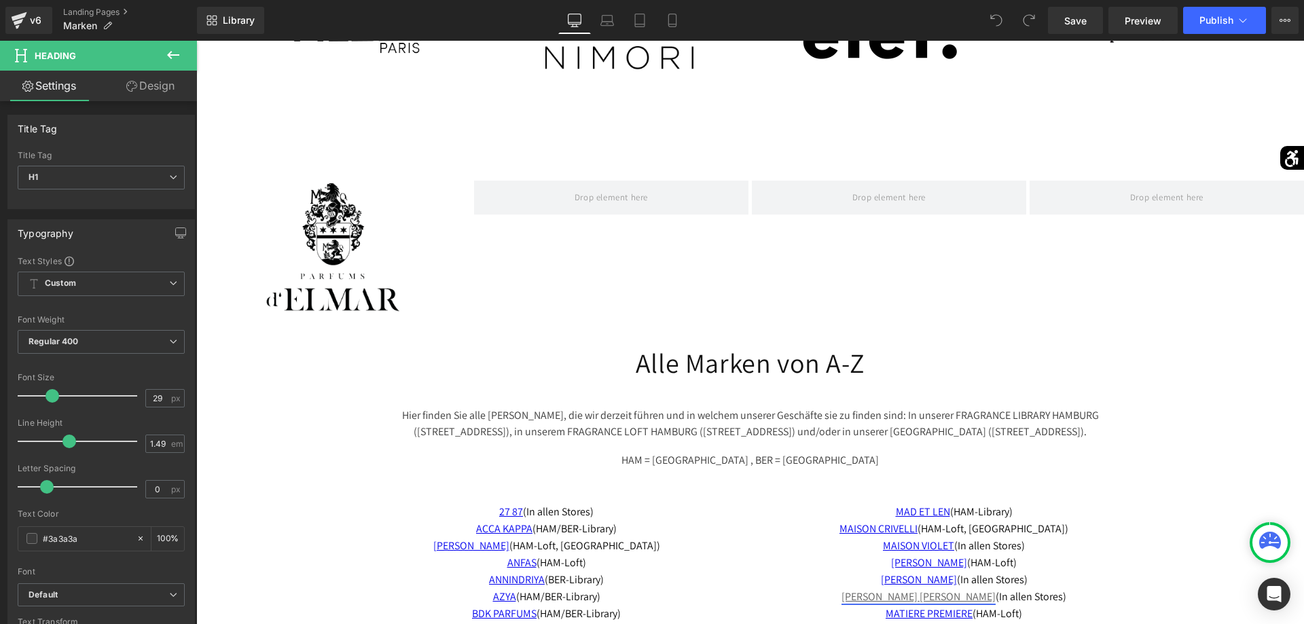
scroll to position [4013, 0]
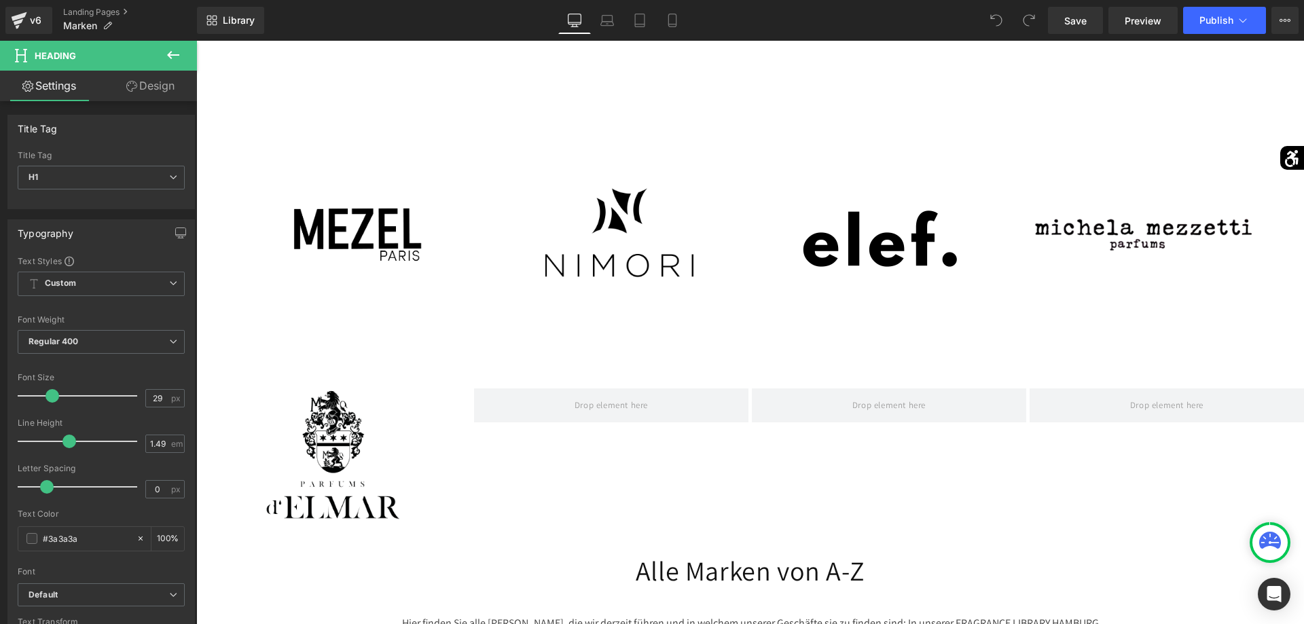
click at [170, 58] on icon at bounding box center [173, 55] width 12 height 8
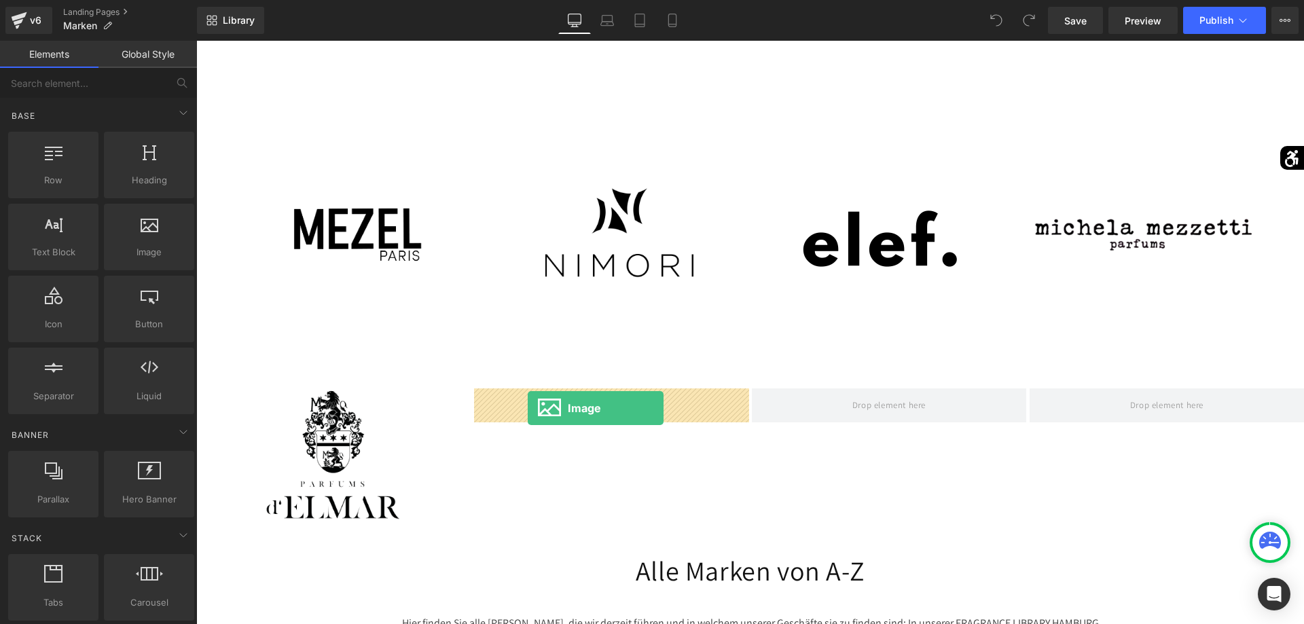
drag, startPoint x: 337, startPoint y: 284, endPoint x: 528, endPoint y: 408, distance: 226.7
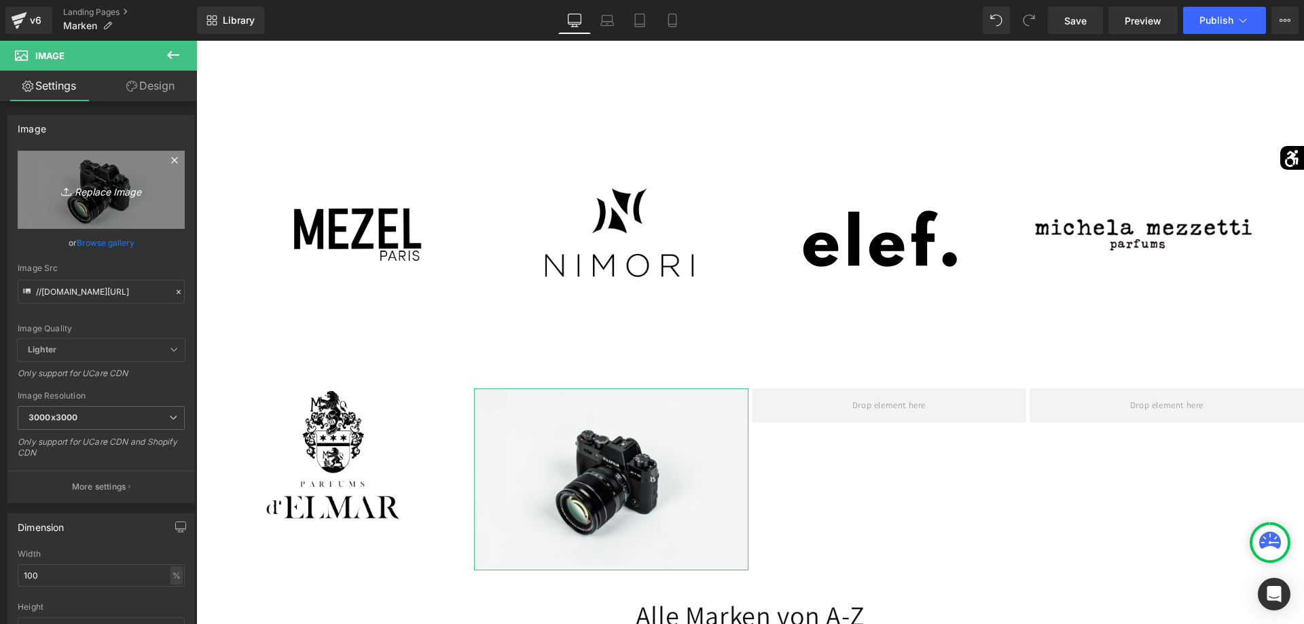
click at [160, 223] on link "Replace Image" at bounding box center [101, 190] width 167 height 78
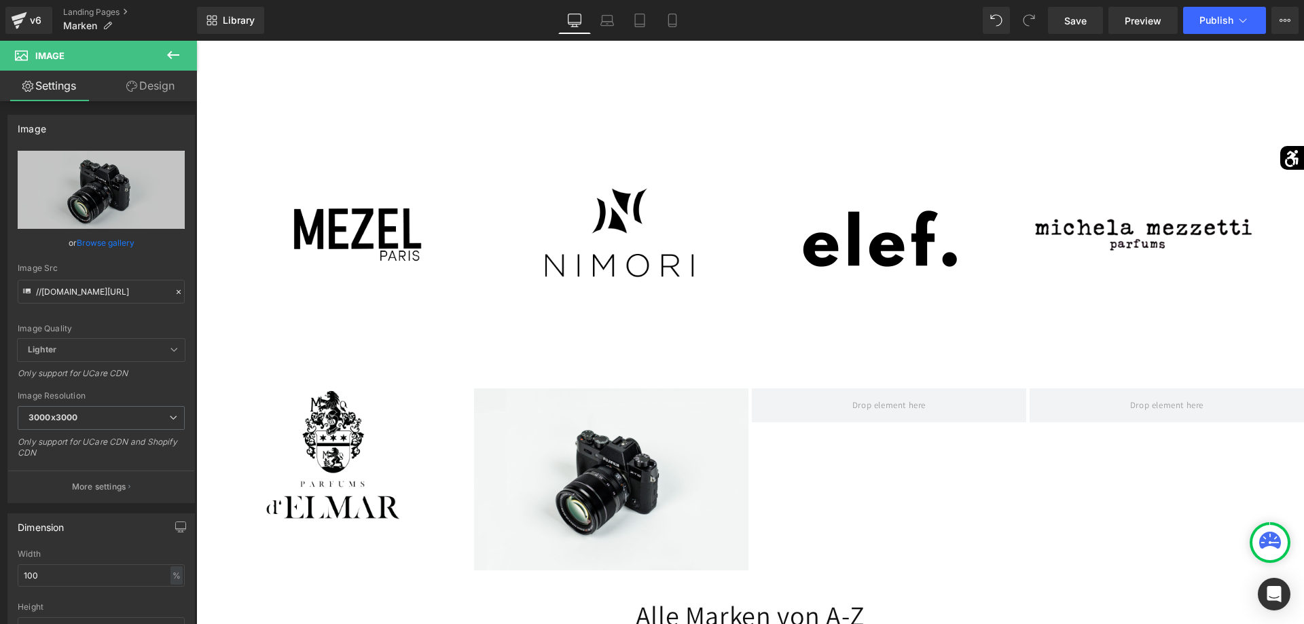
type input "C:\fakepath\WIENER-logo-e1717852470739.jpg"
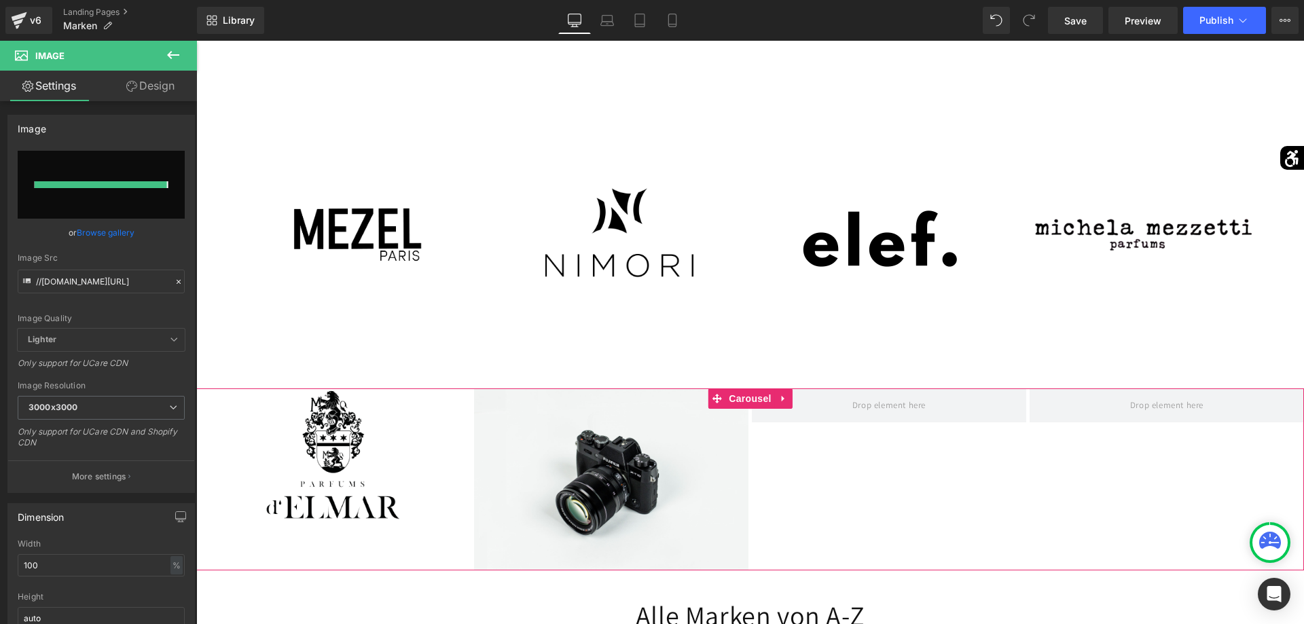
type input "[URL][DOMAIN_NAME]"
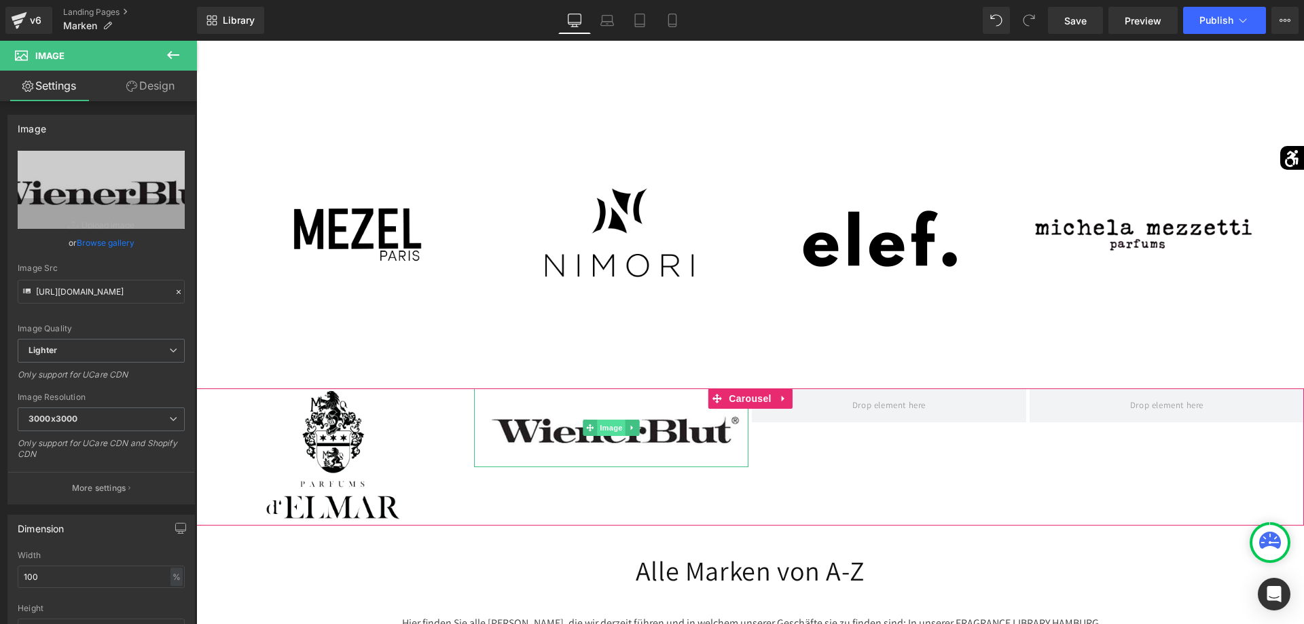
click at [616, 431] on span "Image" at bounding box center [611, 428] width 29 height 16
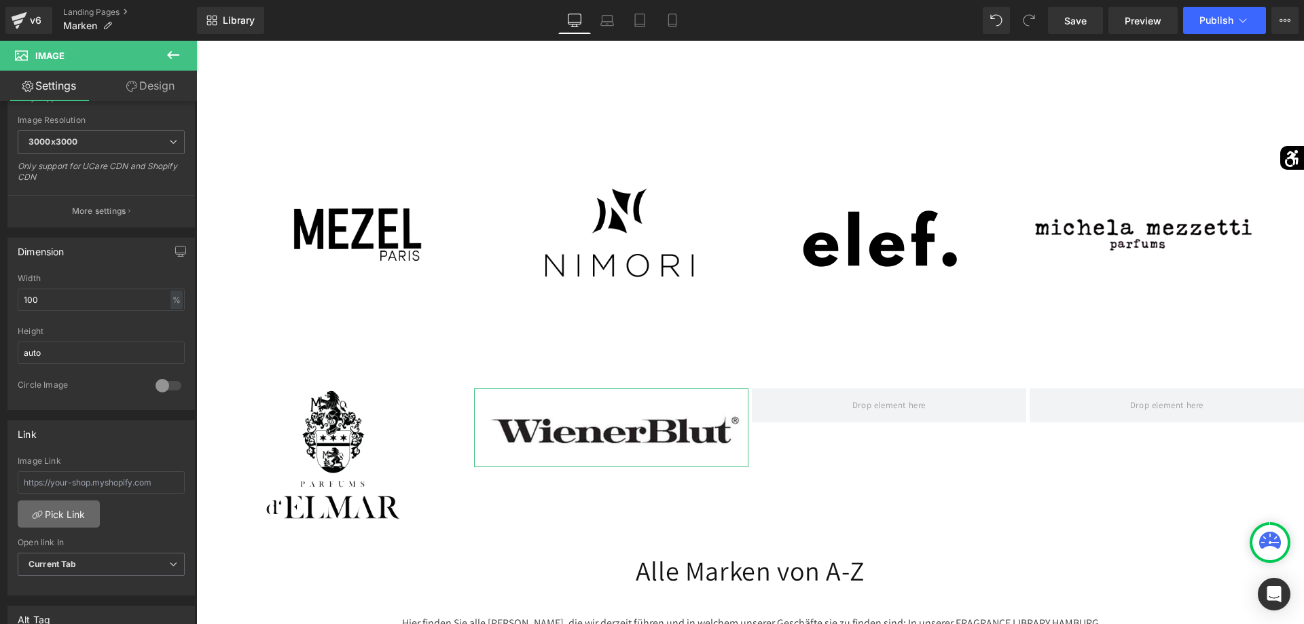
scroll to position [416, 0]
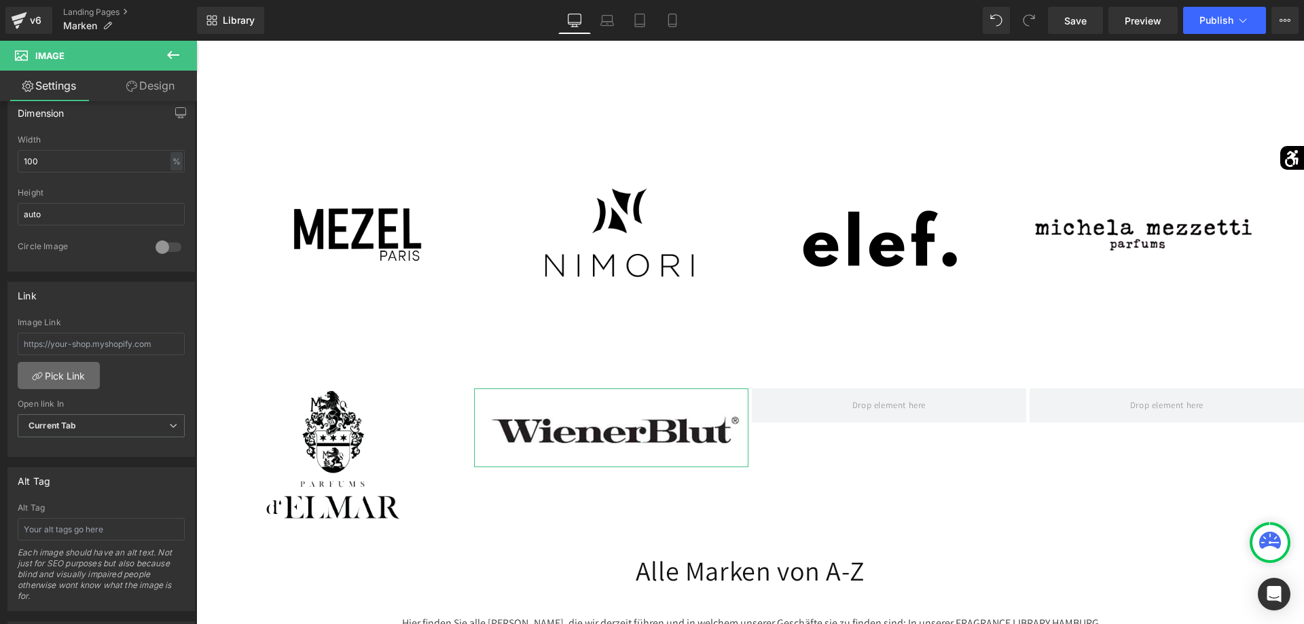
click at [60, 381] on link "Pick Link" at bounding box center [59, 375] width 82 height 27
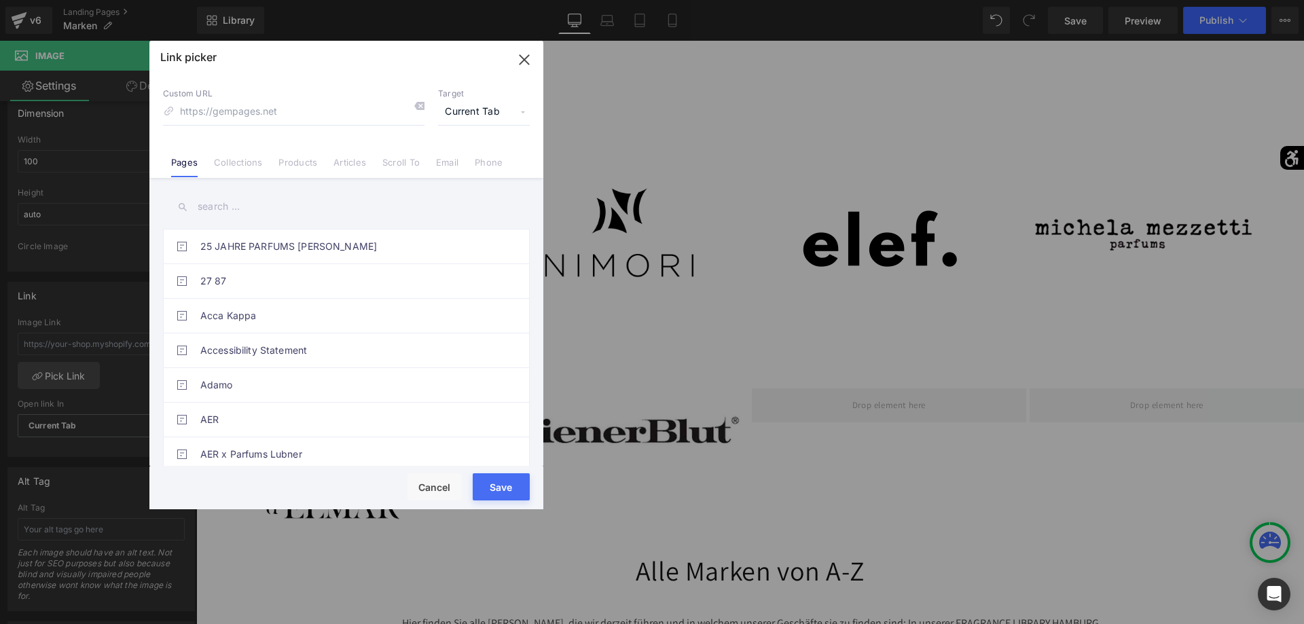
click at [247, 204] on input "text" at bounding box center [346, 206] width 367 height 31
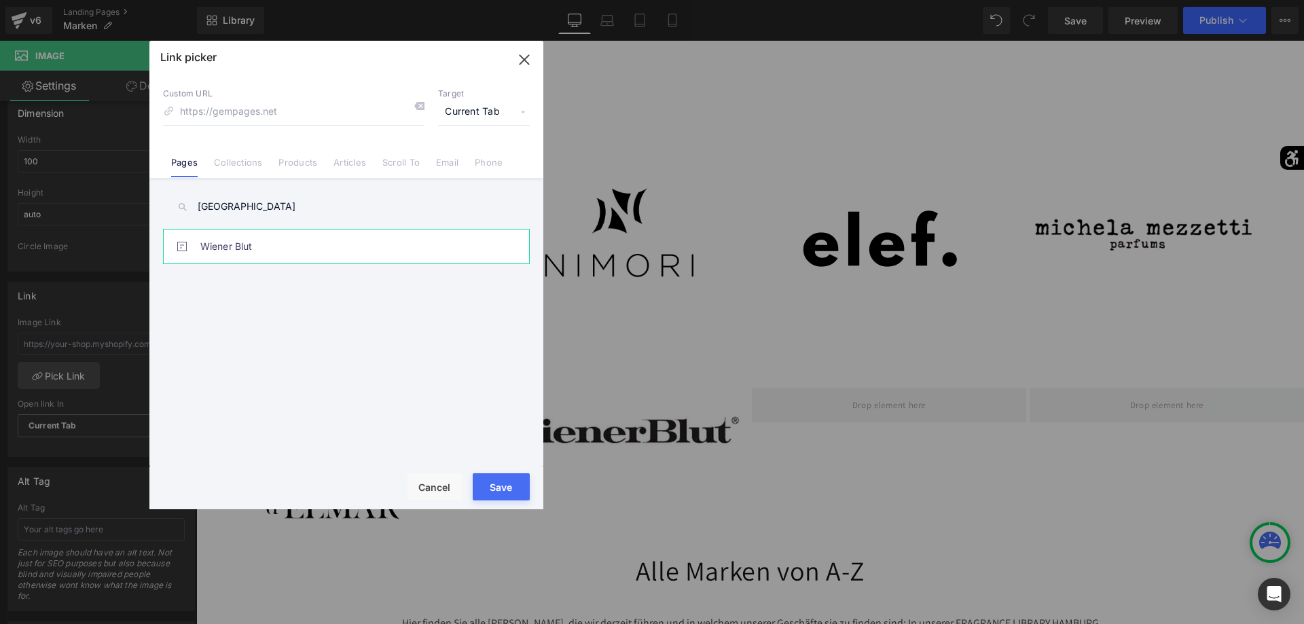
type input "[GEOGRAPHIC_DATA]"
click at [211, 248] on link "Wiener Blut" at bounding box center [349, 246] width 299 height 34
type input "/pages/wiener-blut"
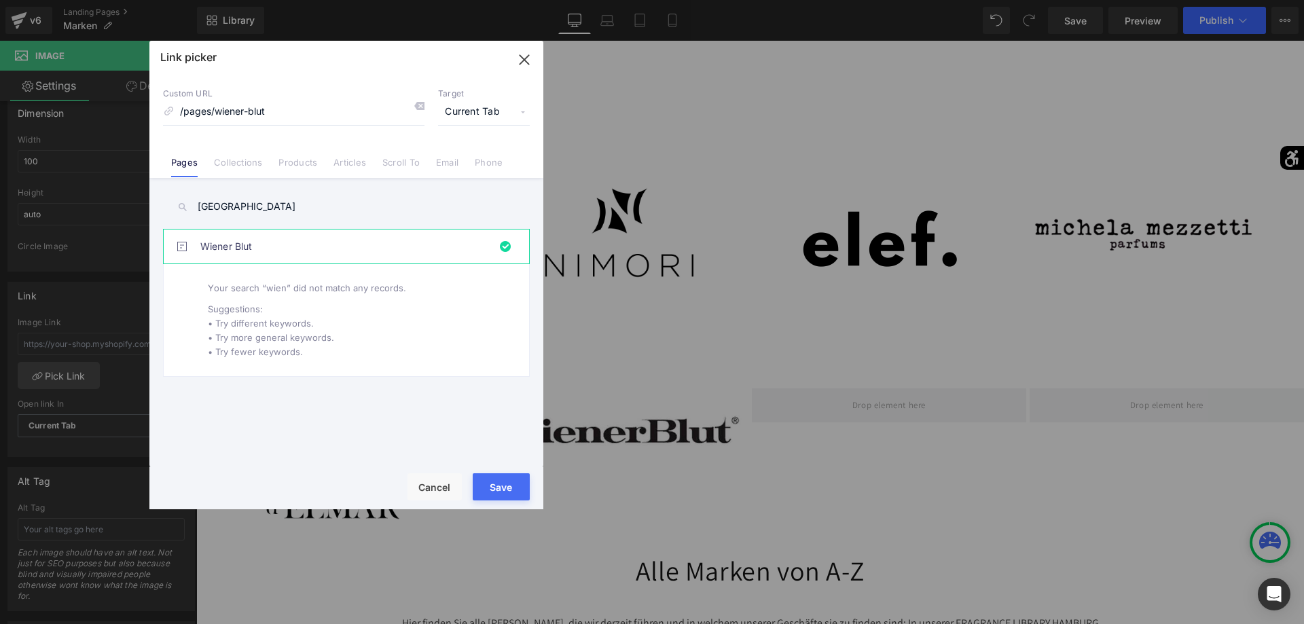
click at [506, 484] on button "Save" at bounding box center [501, 486] width 57 height 27
type input "/pages/wiener-blut"
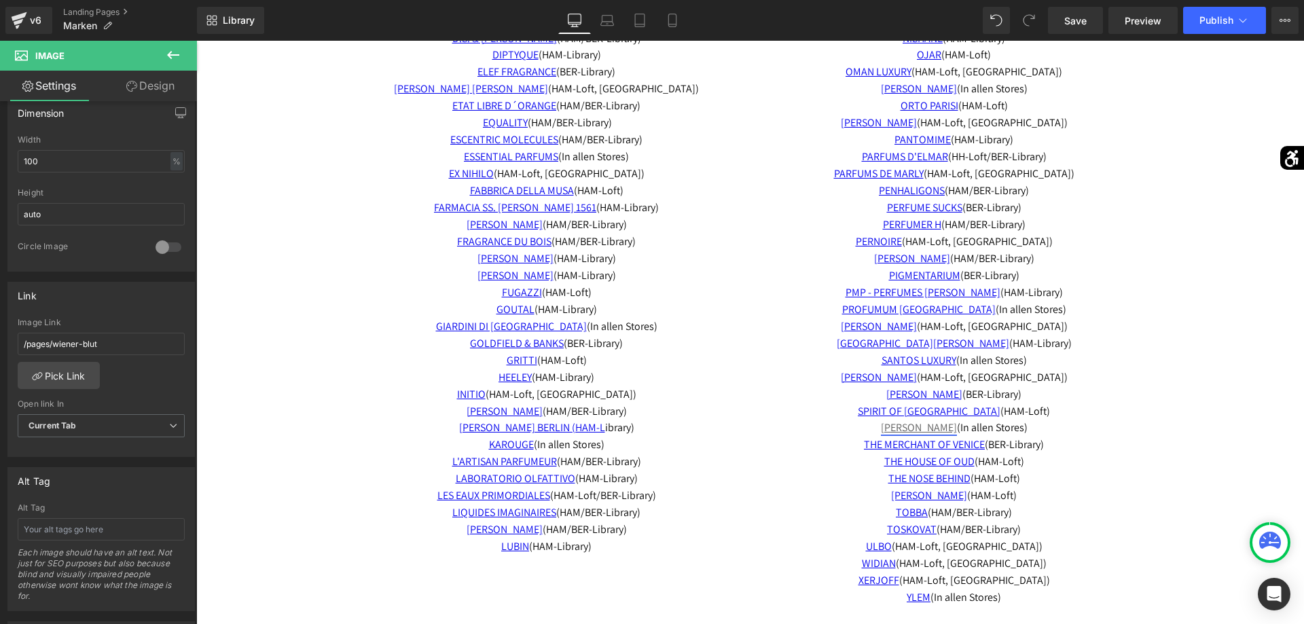
scroll to position [5190, 0]
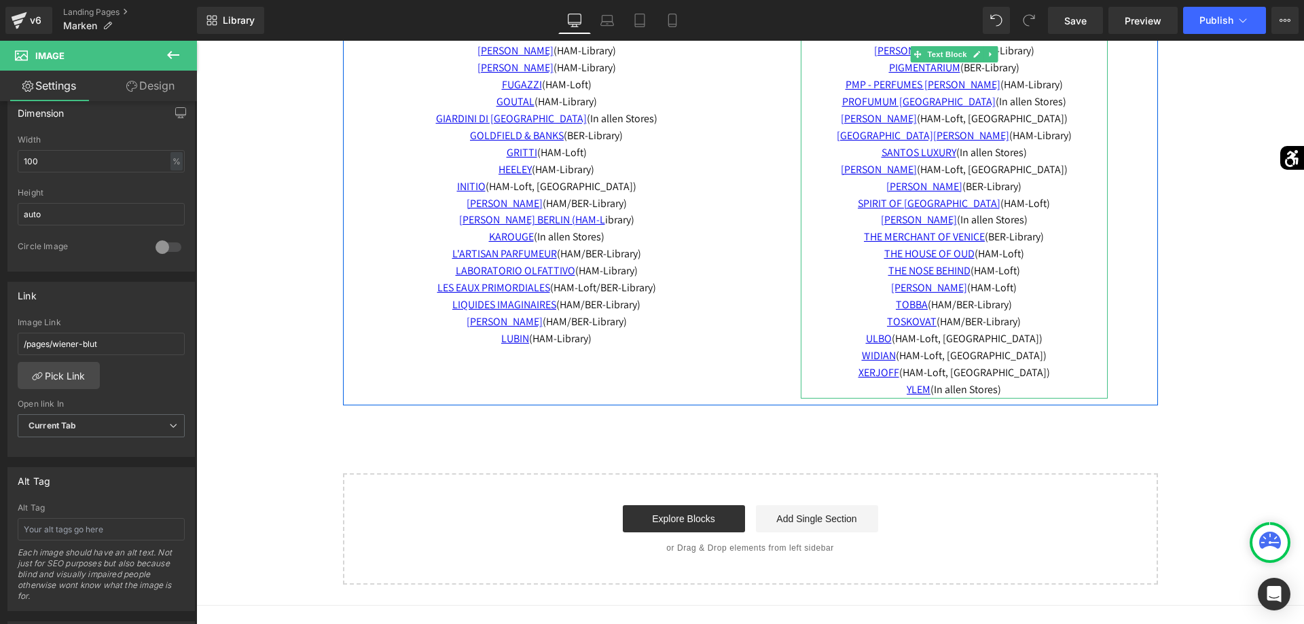
click at [1040, 365] on p "XERJOFF (HAM-Loft, BER-Library)" at bounding box center [953, 373] width 307 height 17
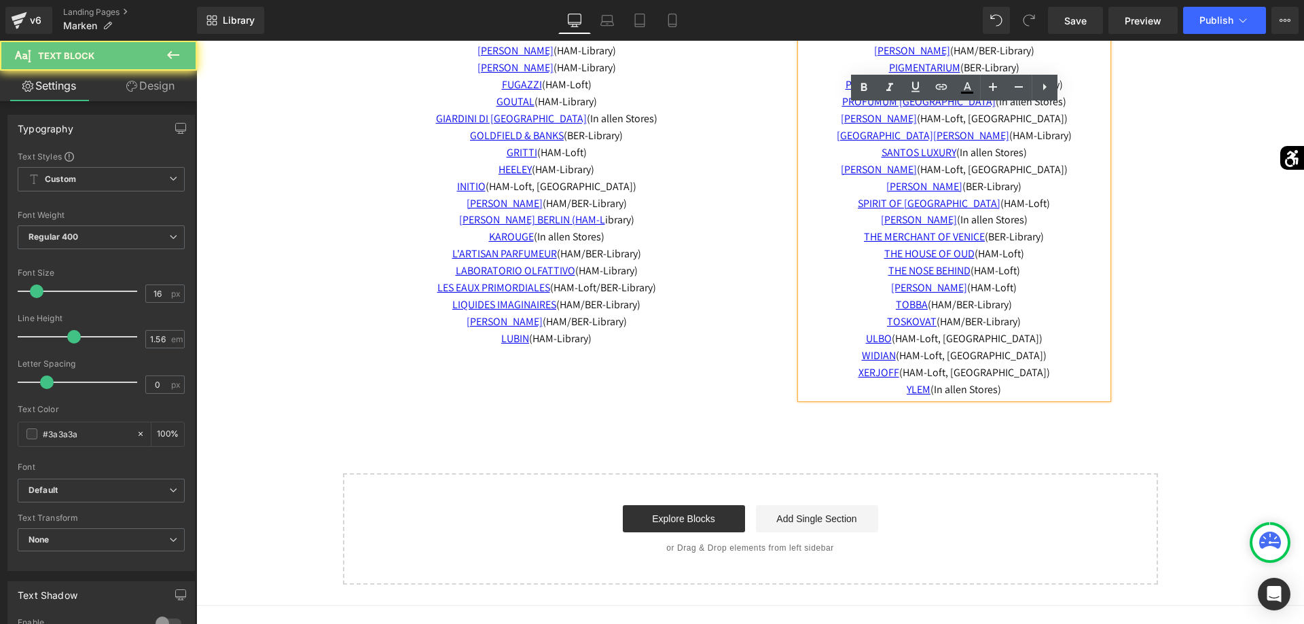
click at [1041, 365] on p "XERJOFF (HAM-Loft, BER-Library)" at bounding box center [953, 373] width 307 height 17
click at [1033, 348] on span "WIDIAN (HAM-Loft, BER-Library)" at bounding box center [954, 355] width 185 height 14
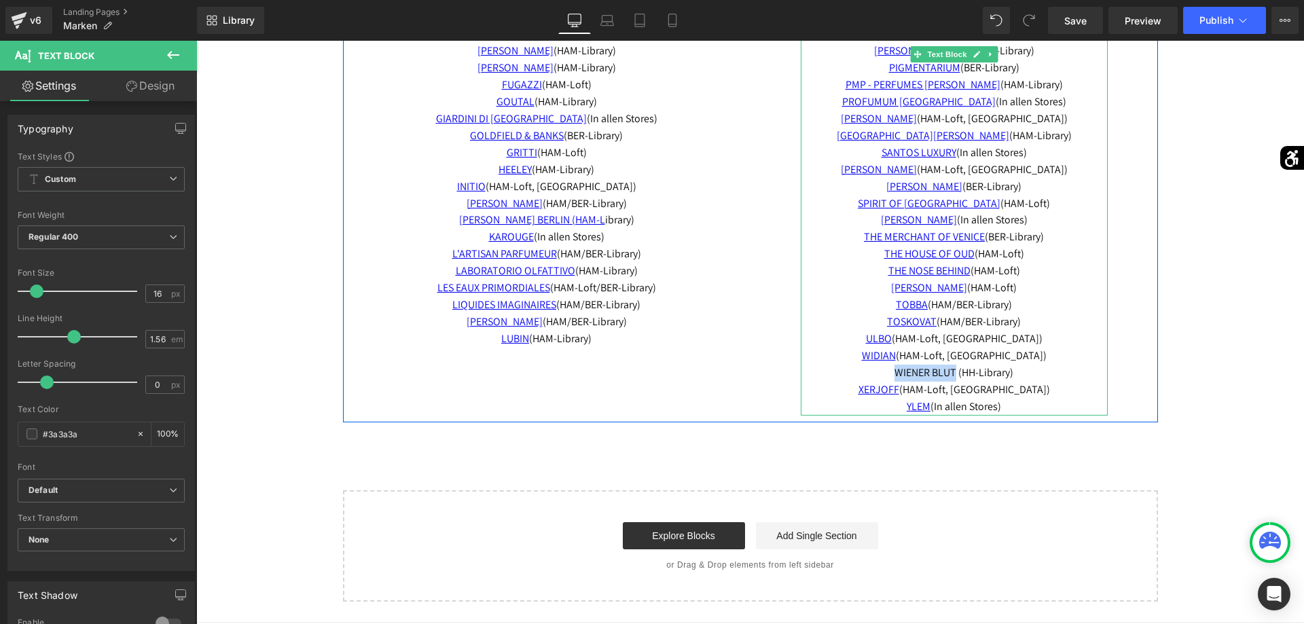
drag, startPoint x: 957, startPoint y: 356, endPoint x: 885, endPoint y: 360, distance: 72.1
click at [894, 365] on span "WIENER BLUT (HH-Library)" at bounding box center [953, 372] width 119 height 14
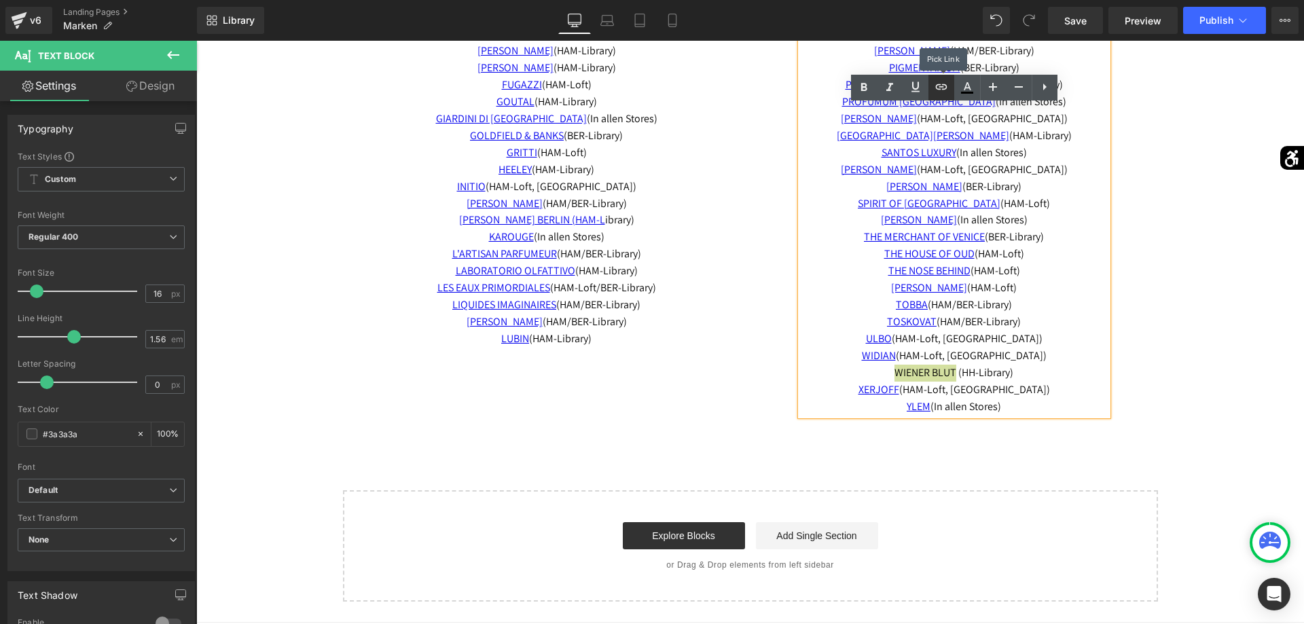
click at [932, 82] on link at bounding box center [941, 88] width 26 height 26
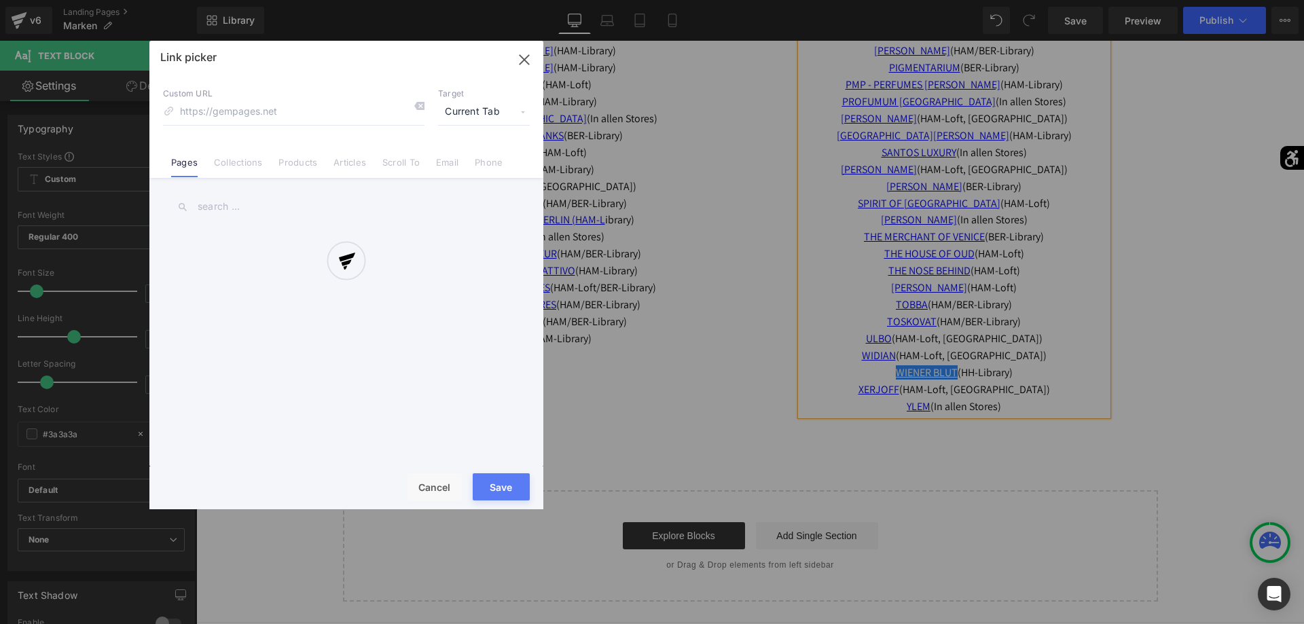
click at [1092, 0] on div "Text Color Highlight Color #333333 Edit or remove link: Edit - Unlink - Cancel …" at bounding box center [652, 0] width 1304 height 0
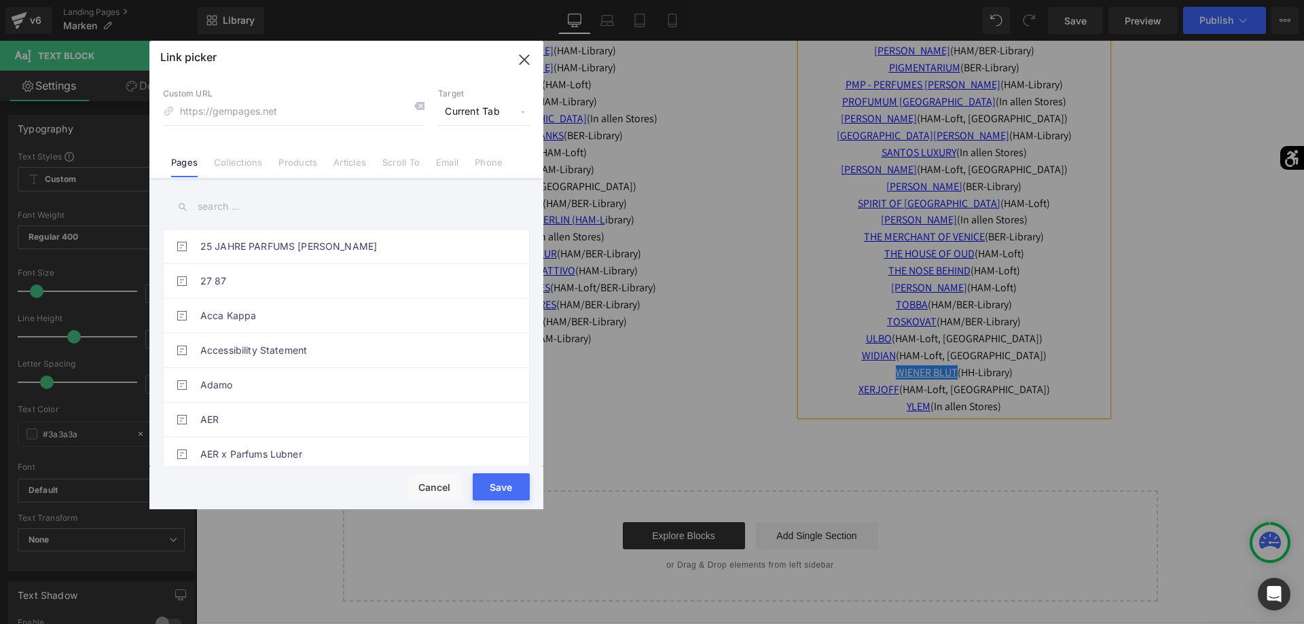
click at [336, 196] on input "text" at bounding box center [346, 206] width 367 height 31
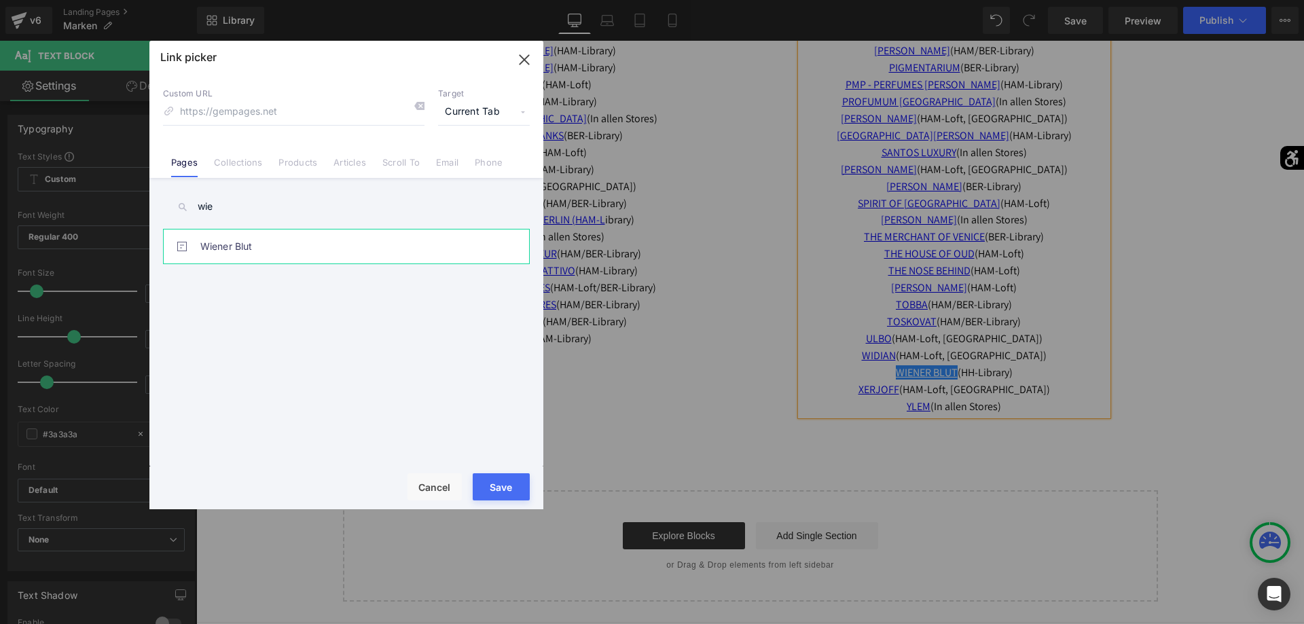
type input "wie"
click at [270, 251] on link "Wiener Blut" at bounding box center [349, 246] width 299 height 34
type input "/pages/wiener-blut"
click at [502, 485] on button "Save" at bounding box center [501, 486] width 57 height 27
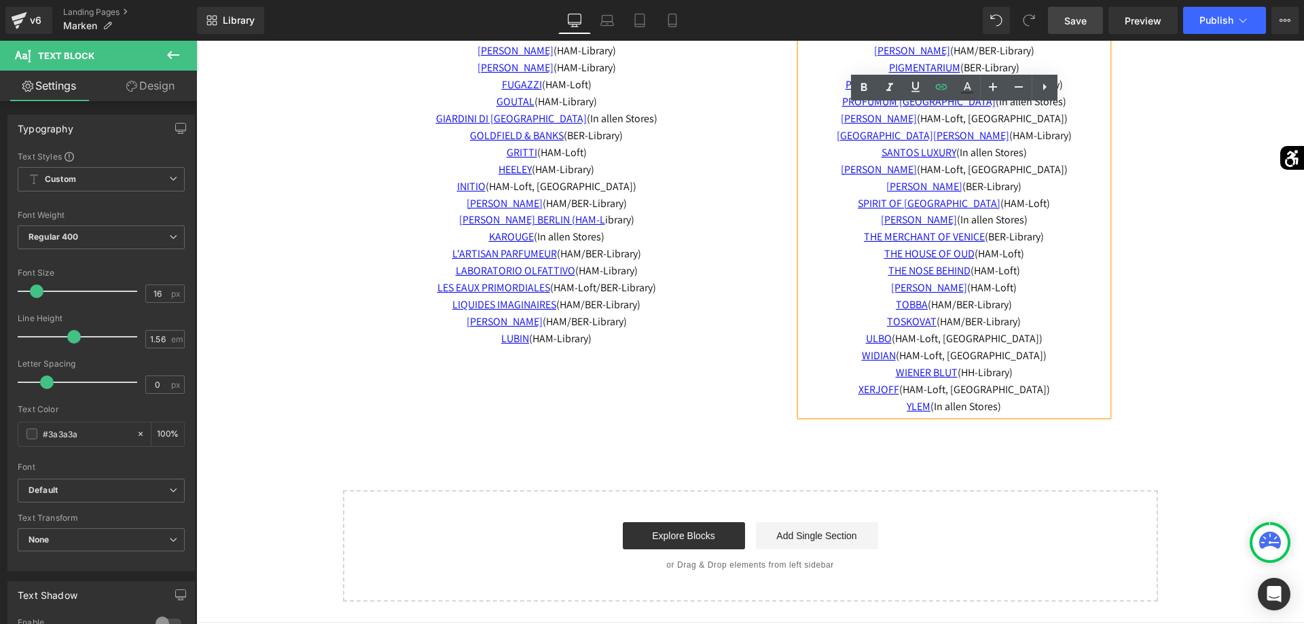
click at [1093, 29] on link "Save" at bounding box center [1075, 20] width 55 height 27
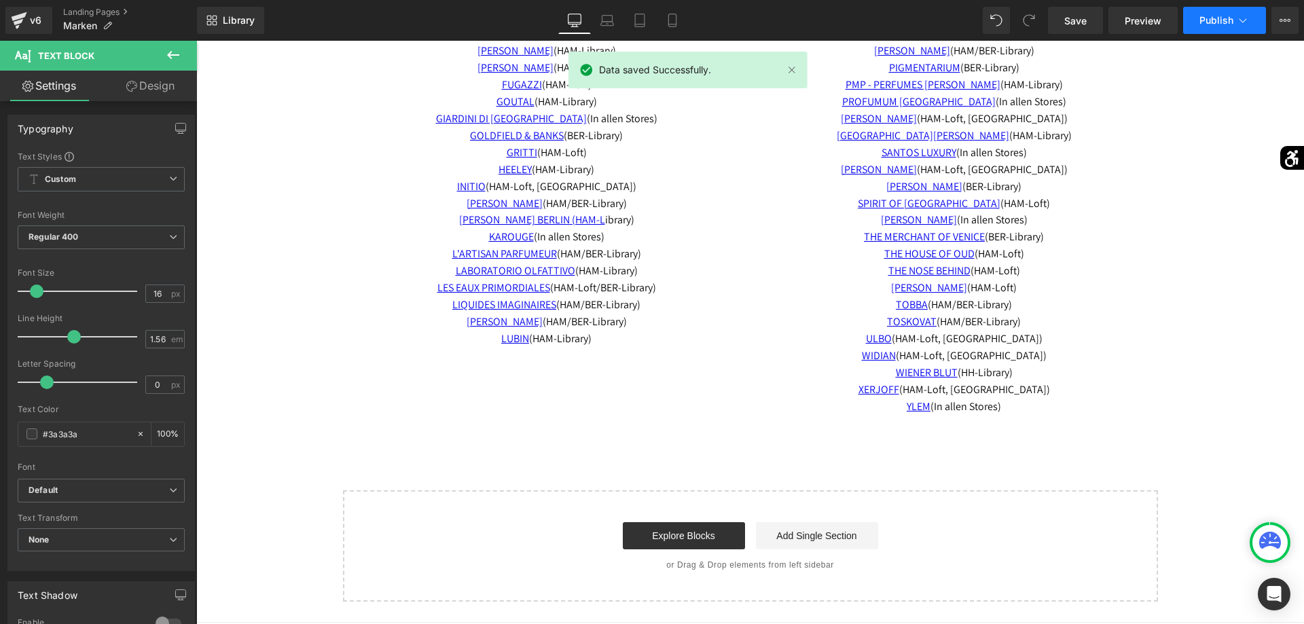
click at [1224, 18] on span "Publish" at bounding box center [1216, 20] width 34 height 11
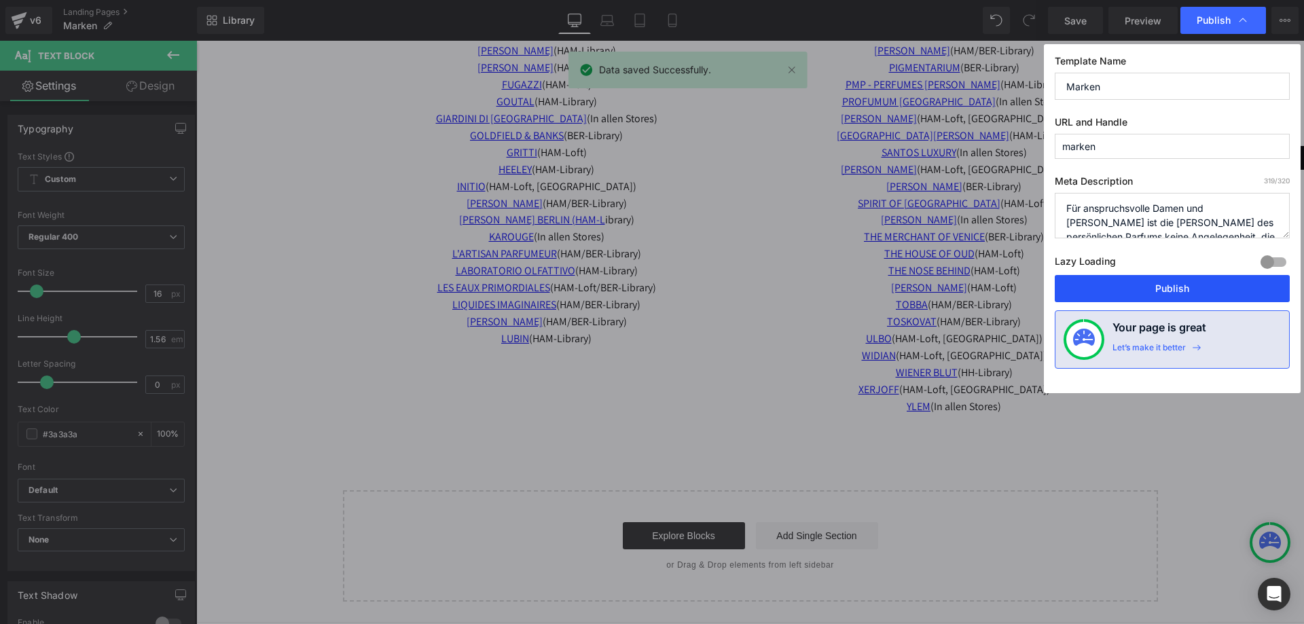
click at [1166, 285] on button "Publish" at bounding box center [1171, 288] width 235 height 27
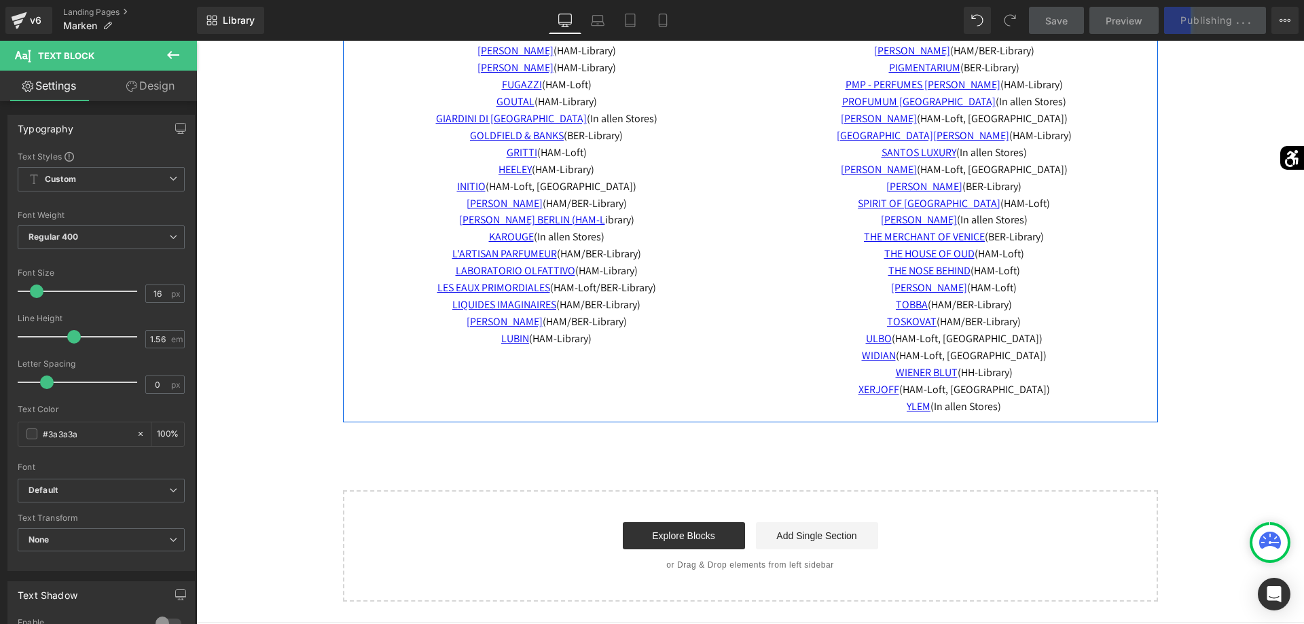
scroll to position [5121, 0]
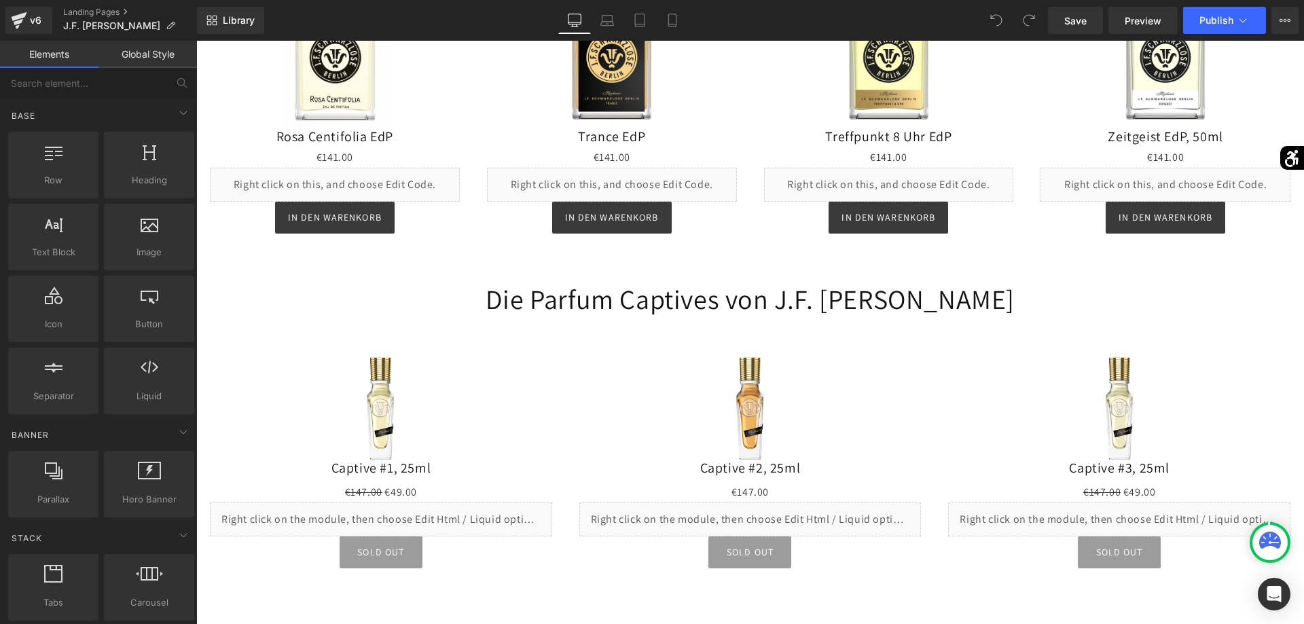
scroll to position [2179, 0]
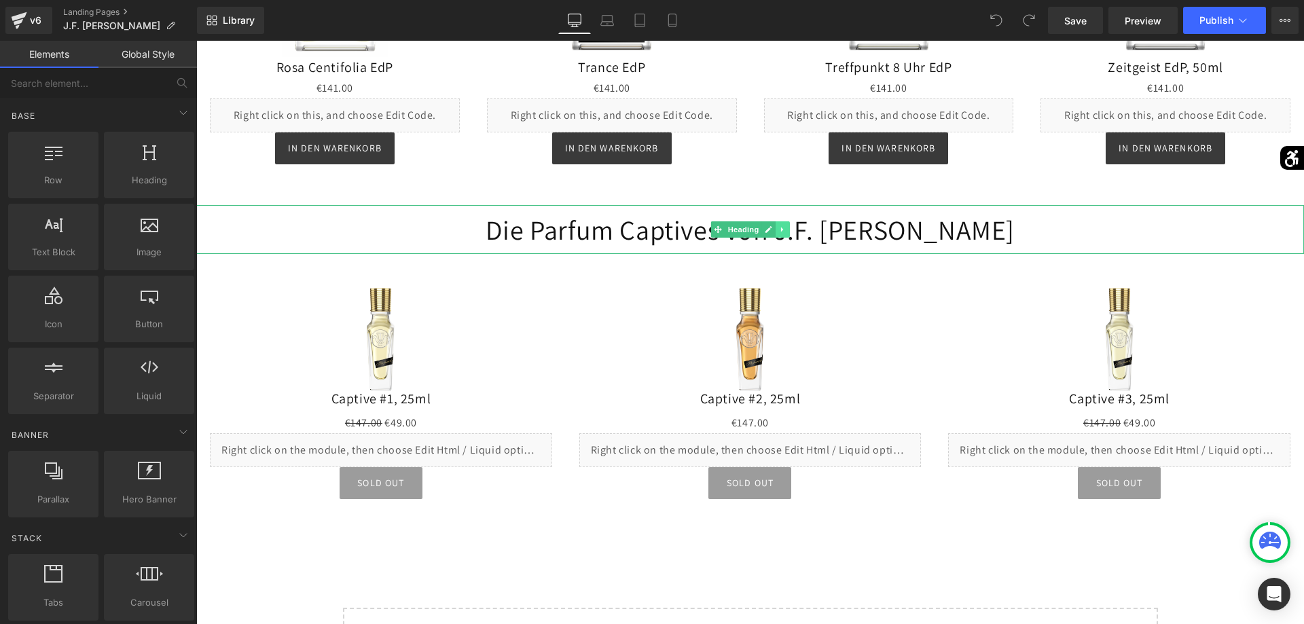
click at [784, 225] on icon at bounding box center [782, 229] width 7 height 8
click at [785, 221] on link at bounding box center [789, 229] width 14 height 16
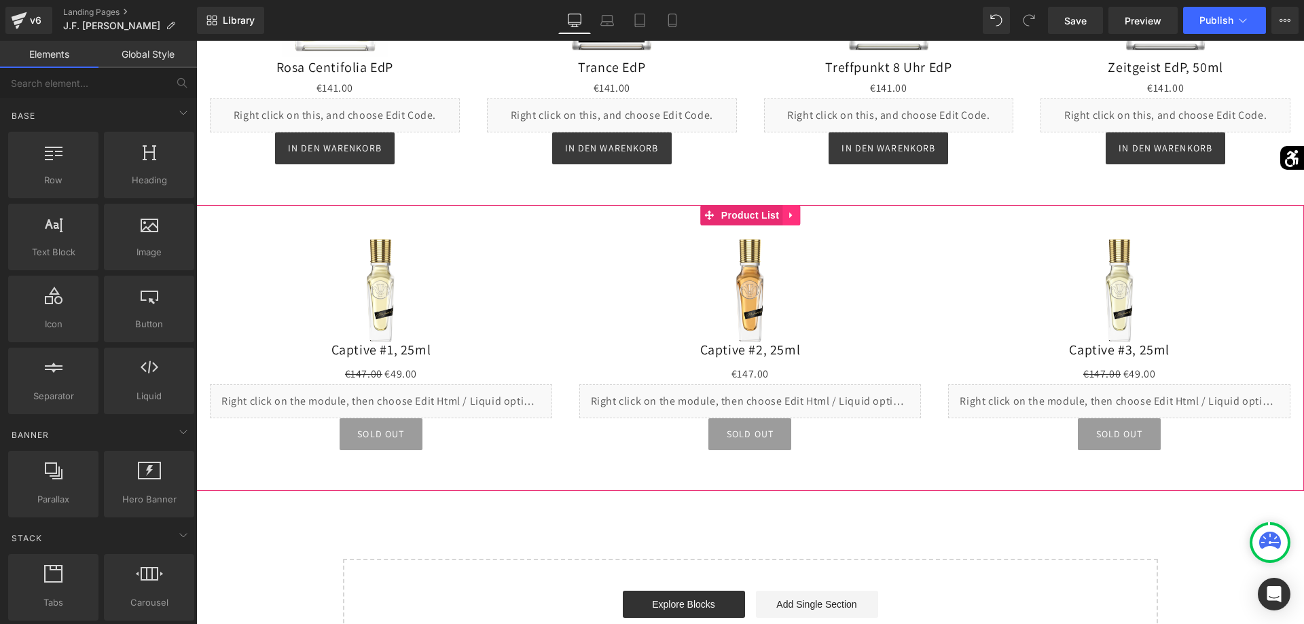
click at [790, 205] on link at bounding box center [791, 215] width 18 height 20
click at [797, 210] on icon at bounding box center [800, 215] width 10 height 10
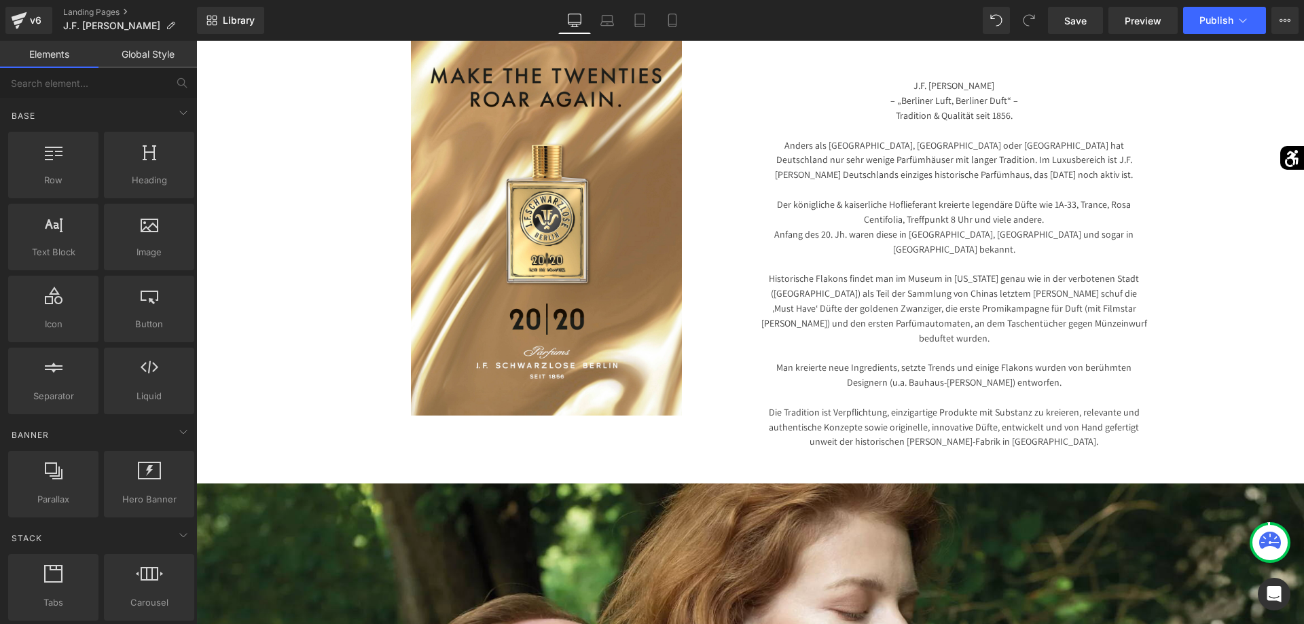
scroll to position [0, 0]
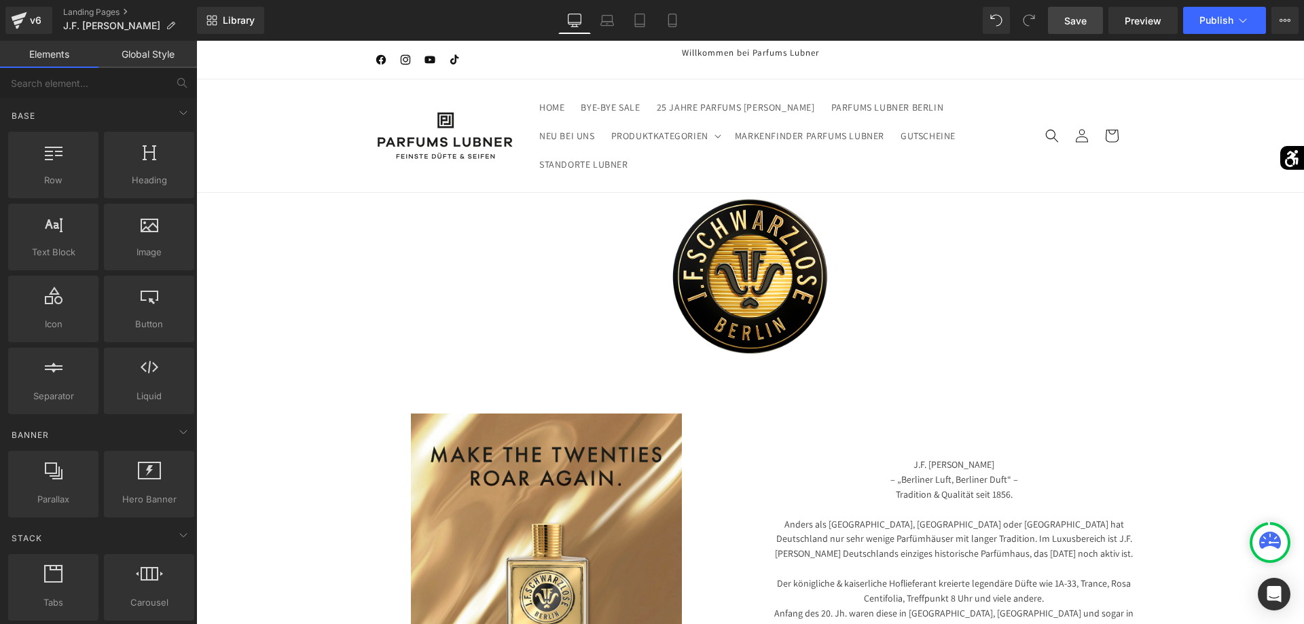
drag, startPoint x: 1088, startPoint y: 25, endPoint x: 1025, endPoint y: 31, distance: 64.1
click at [1088, 25] on link "Save" at bounding box center [1075, 20] width 55 height 27
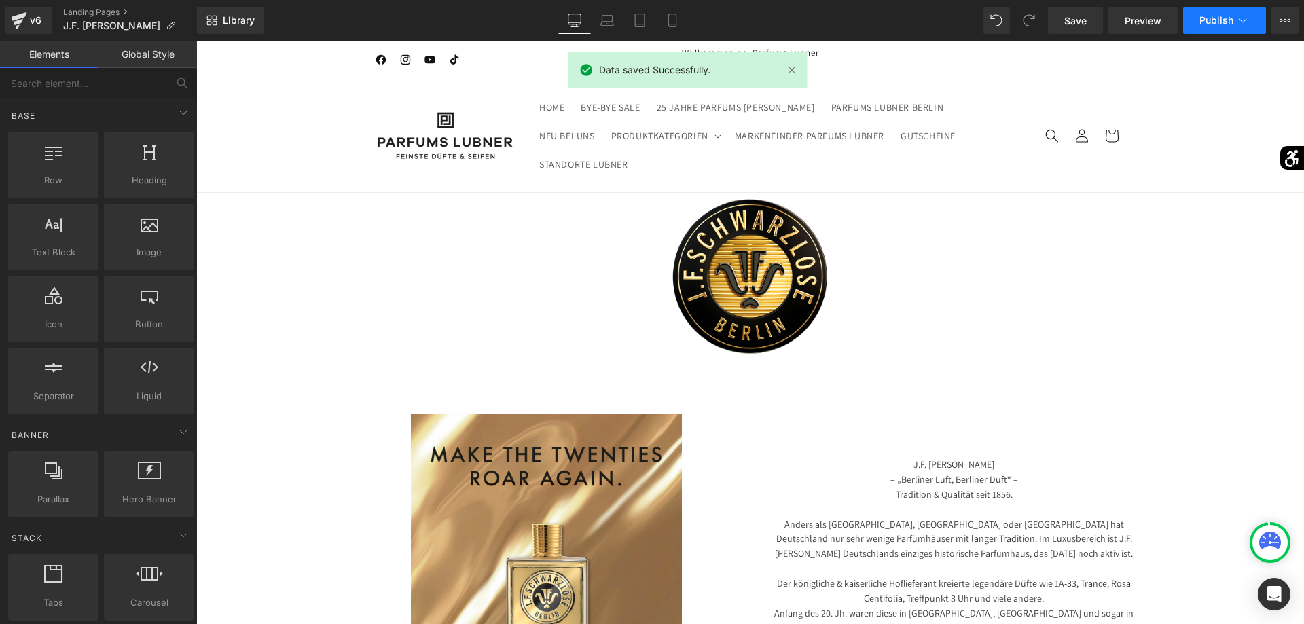
click at [1228, 21] on span "Publish" at bounding box center [1216, 20] width 34 height 11
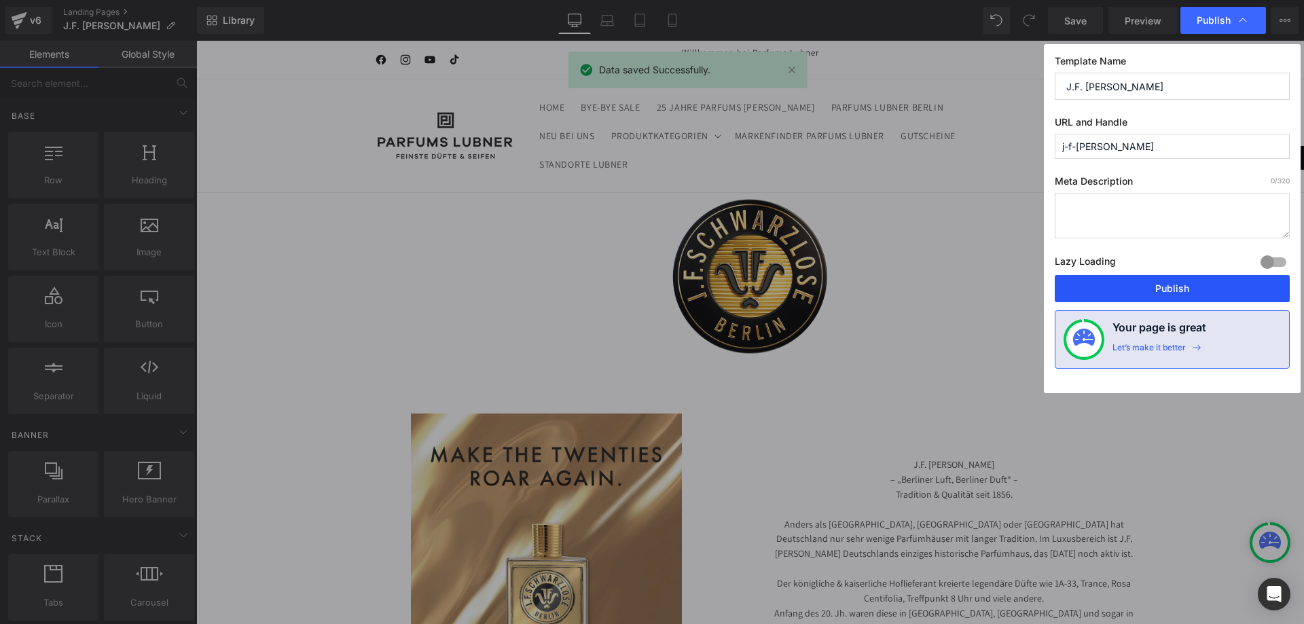
drag, startPoint x: 1163, startPoint y: 278, endPoint x: 970, endPoint y: 238, distance: 197.1
click at [1163, 278] on button "Publish" at bounding box center [1171, 288] width 235 height 27
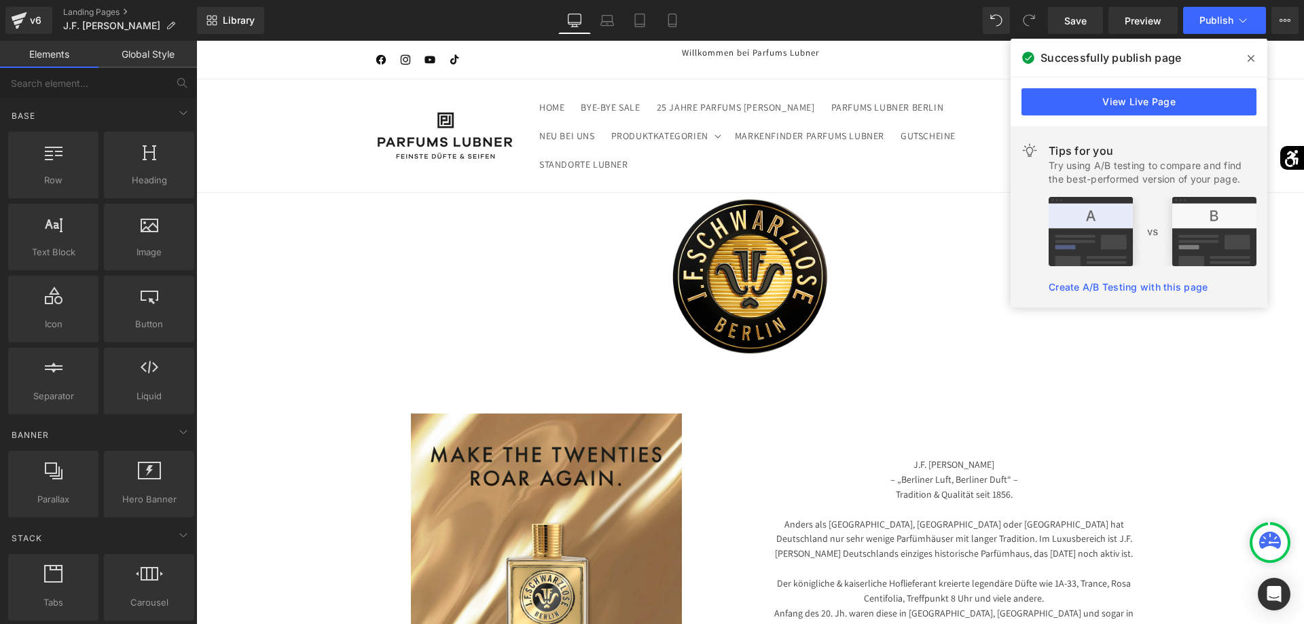
click at [1249, 62] on icon at bounding box center [1250, 58] width 7 height 11
